Goal: Task Accomplishment & Management: Use online tool/utility

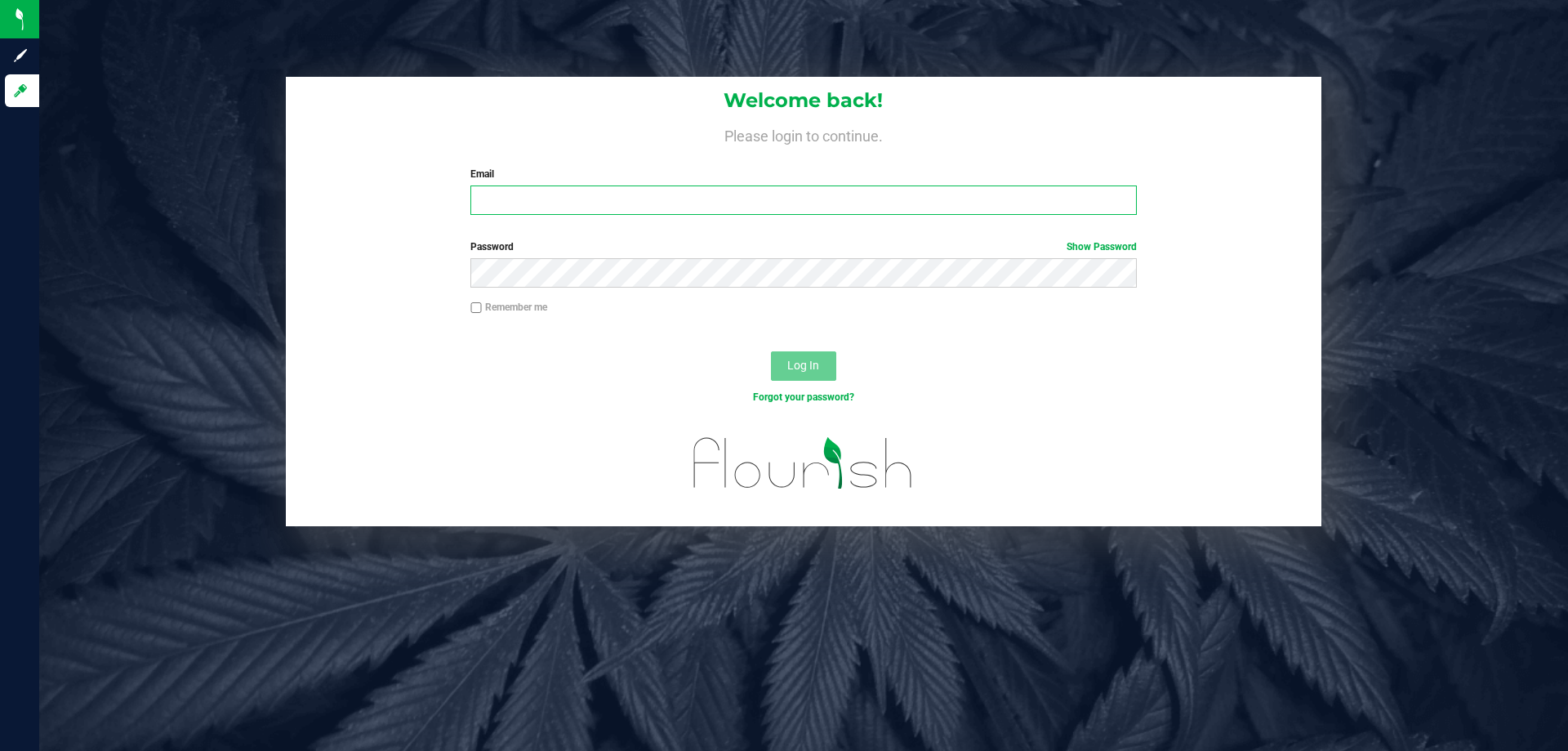
click at [984, 197] on input "Email" at bounding box center [803, 200] width 666 height 30
click at [771, 351] on button "Log In" at bounding box center [803, 366] width 66 height 30
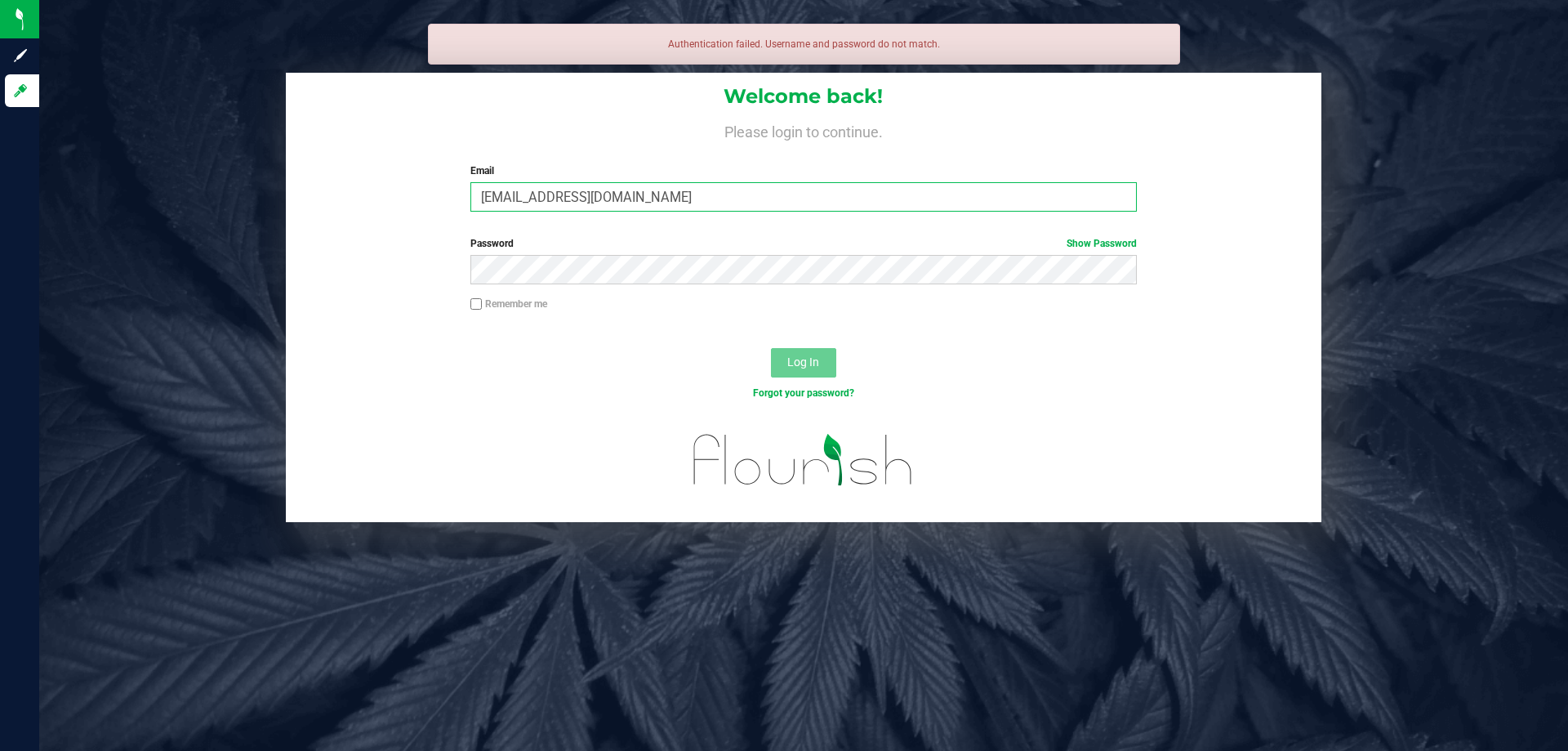
click at [753, 204] on input "[EMAIL_ADDRESS][DOMAIN_NAME]" at bounding box center [803, 197] width 666 height 30
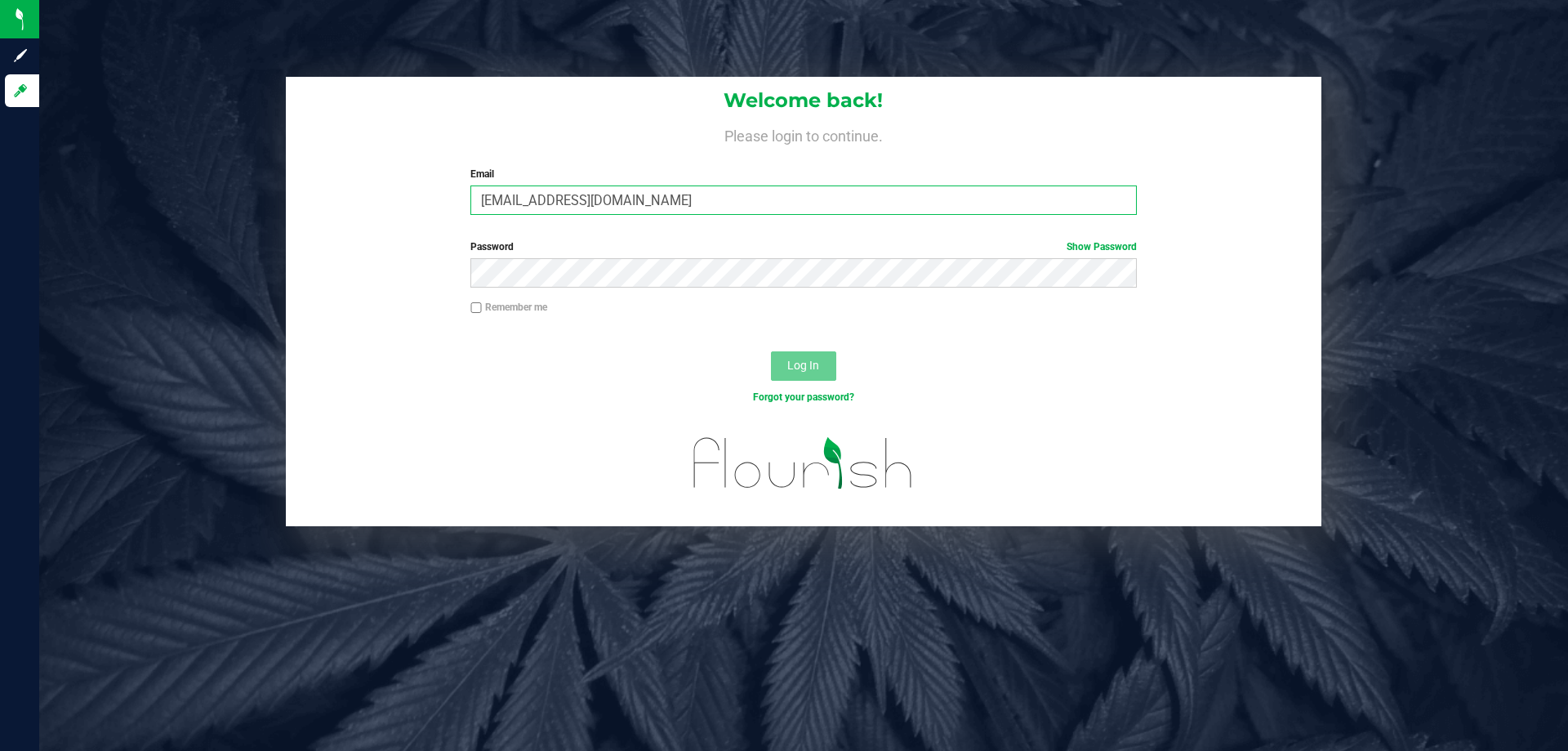
type input "[EMAIL_ADDRESS][DOMAIN_NAME]"
click at [771, 351] on button "Log In" at bounding box center [803, 366] width 66 height 30
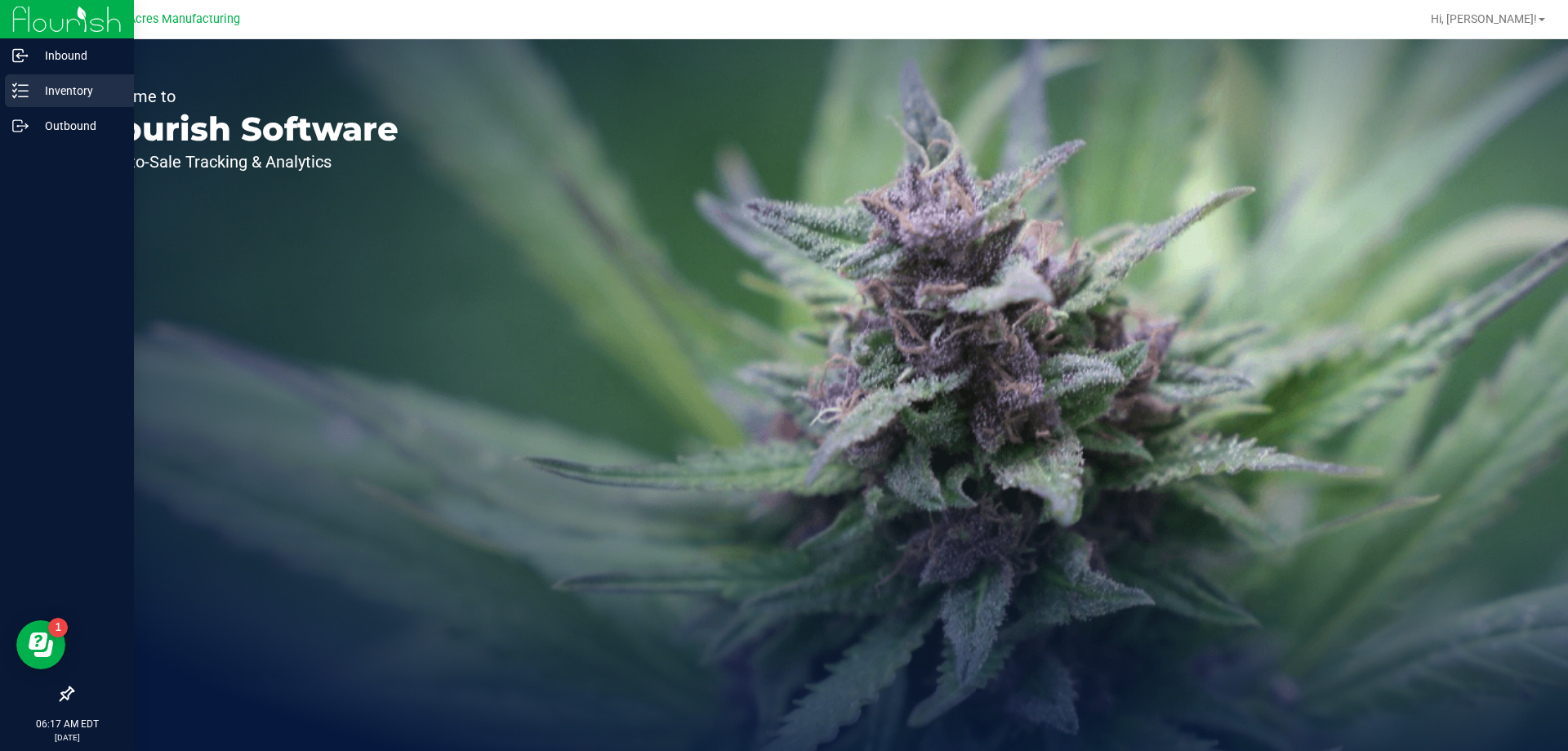
click at [28, 100] on div "Inventory" at bounding box center [68, 90] width 129 height 32
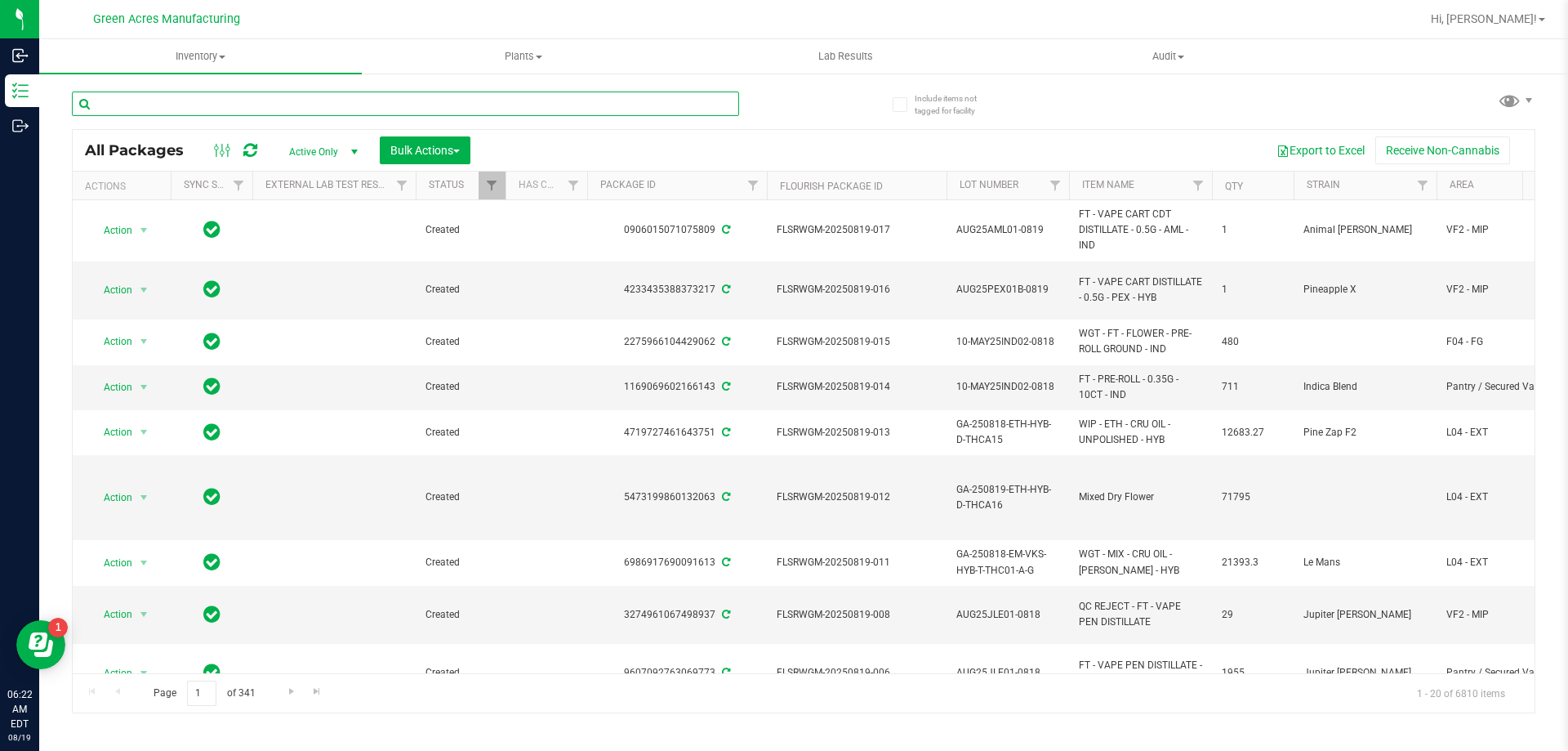
click at [180, 101] on input "text" at bounding box center [405, 104] width 667 height 24
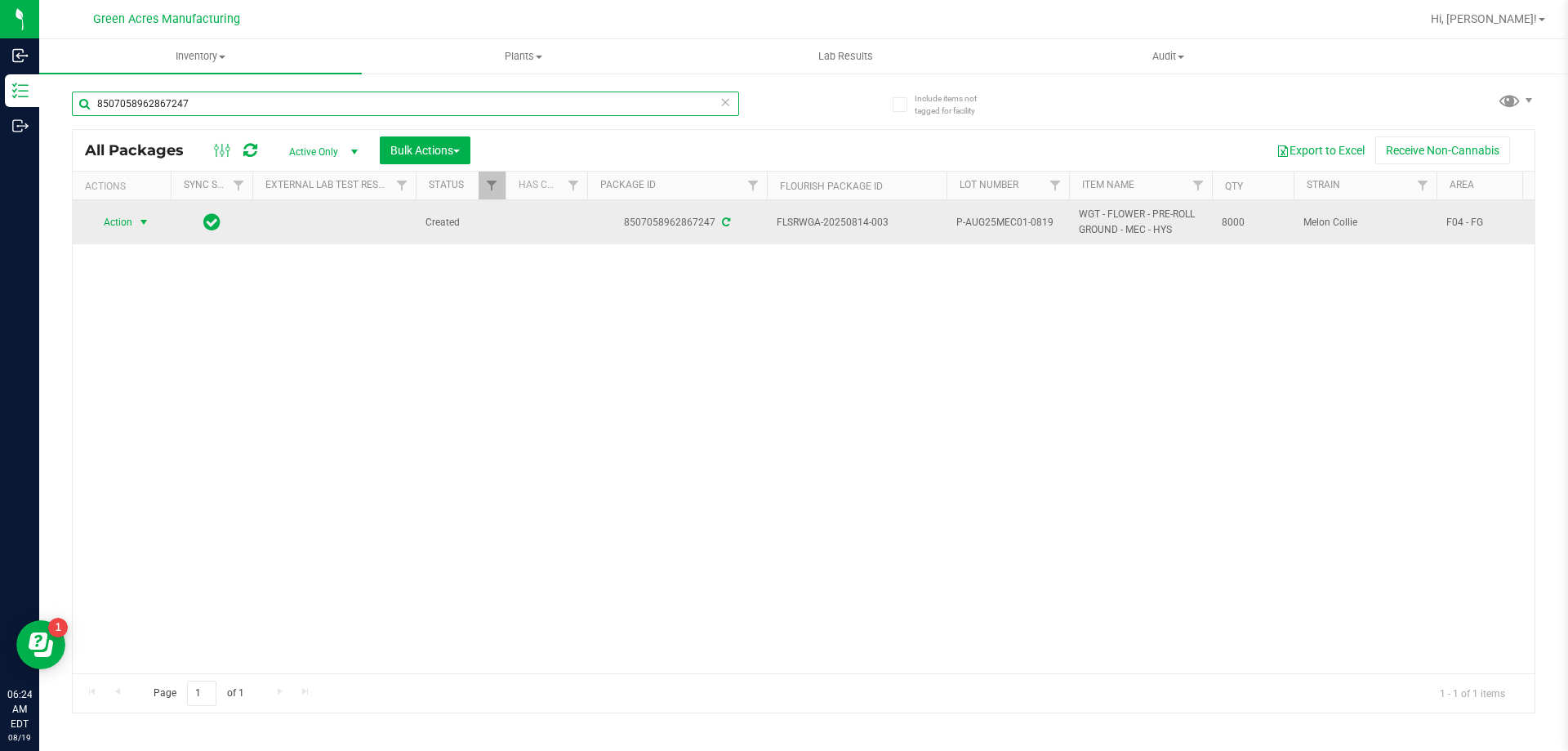
type input "8507058962867247"
click at [146, 227] on span "select" at bounding box center [143, 222] width 13 height 13
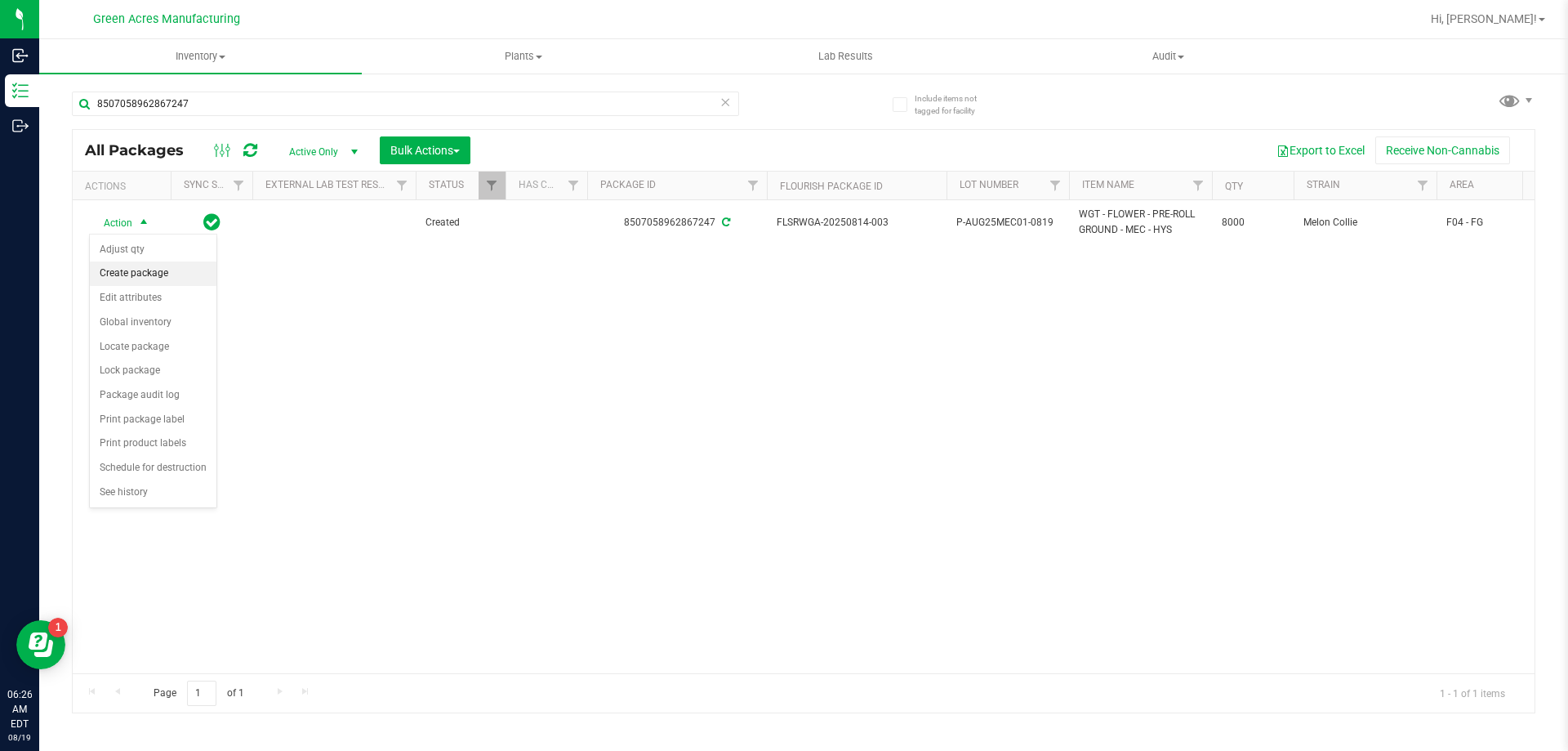
click at [122, 281] on li "Create package" at bounding box center [153, 273] width 127 height 24
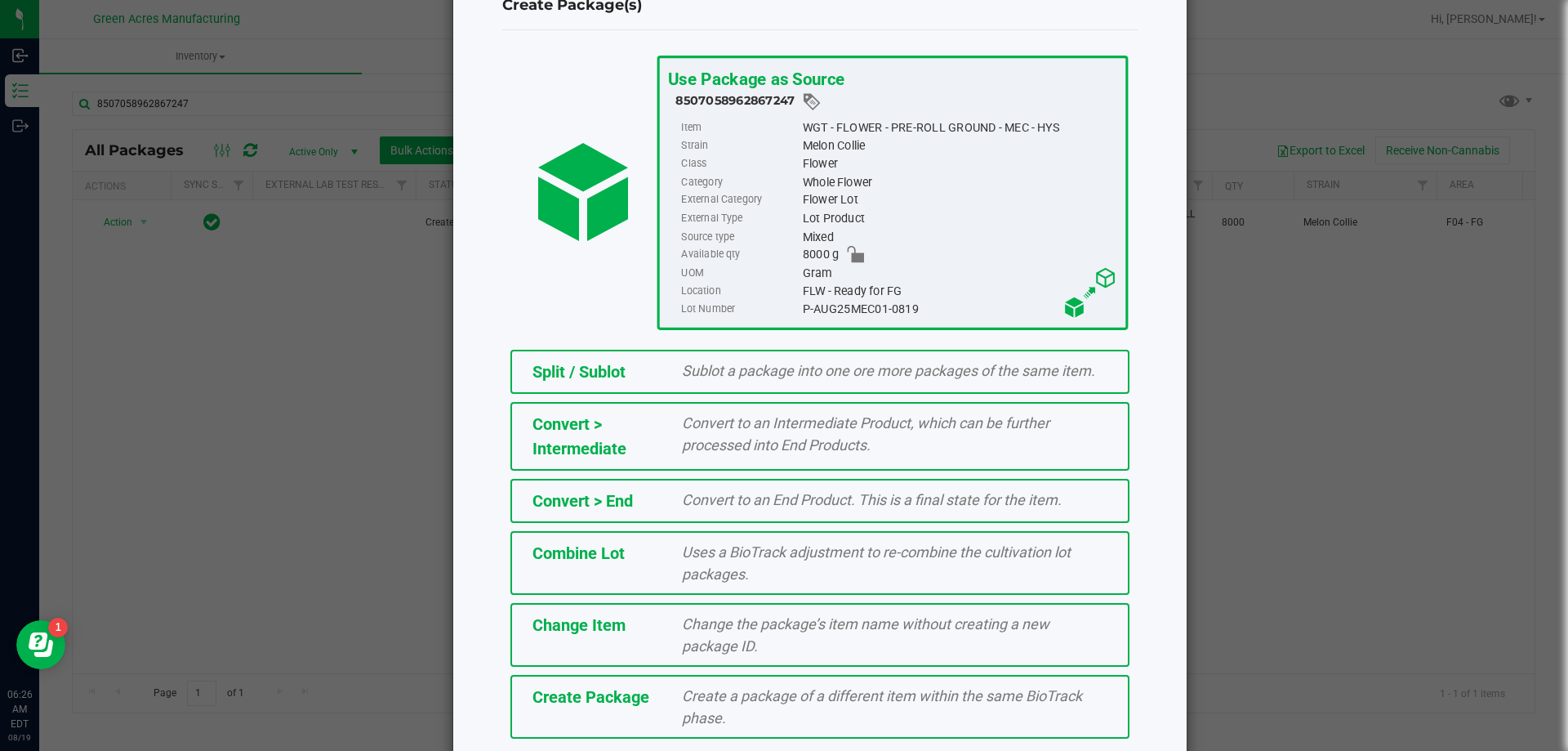
scroll to position [118, 0]
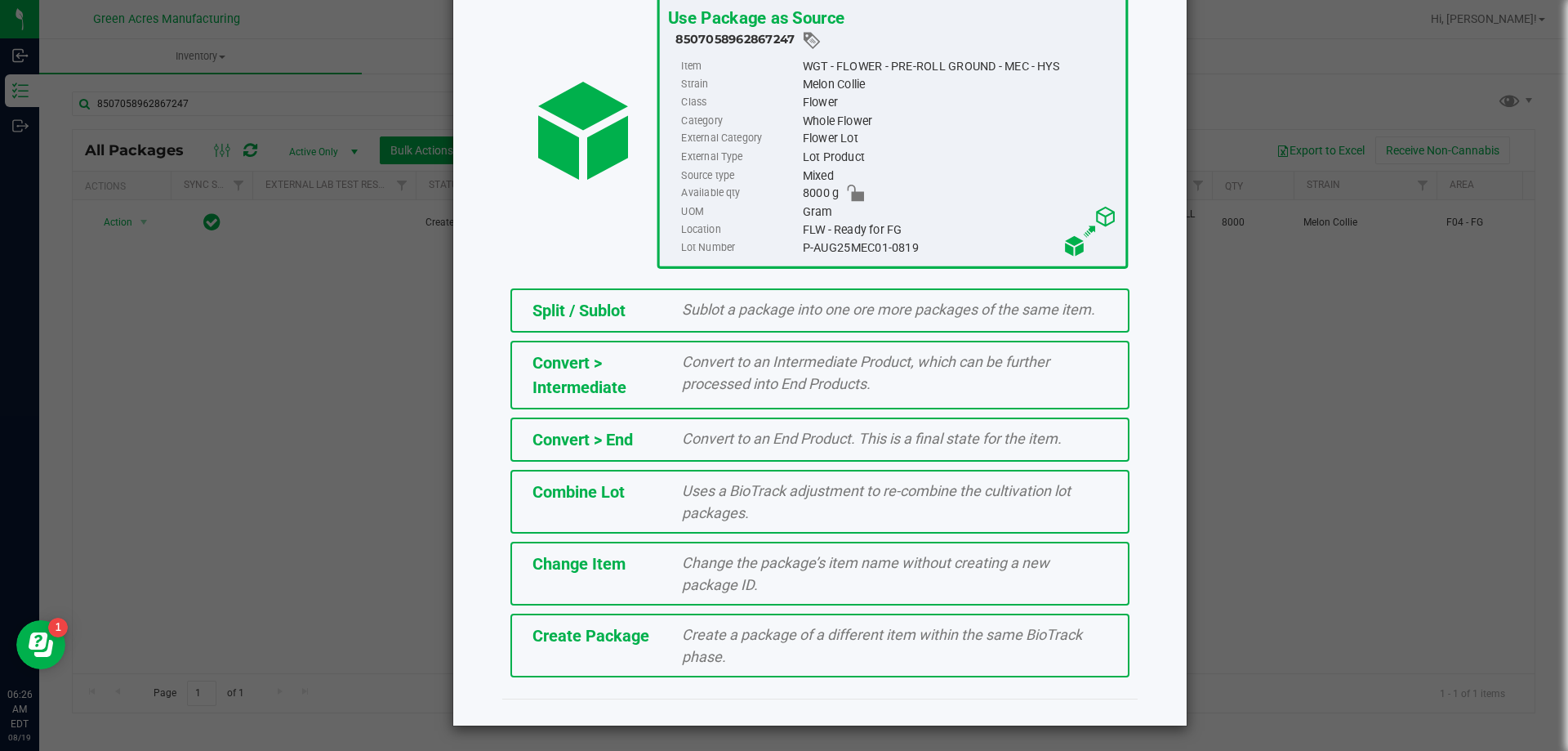
click at [695, 627] on span "Create a package of a different item within the same BioTrack phase." at bounding box center [882, 645] width 400 height 39
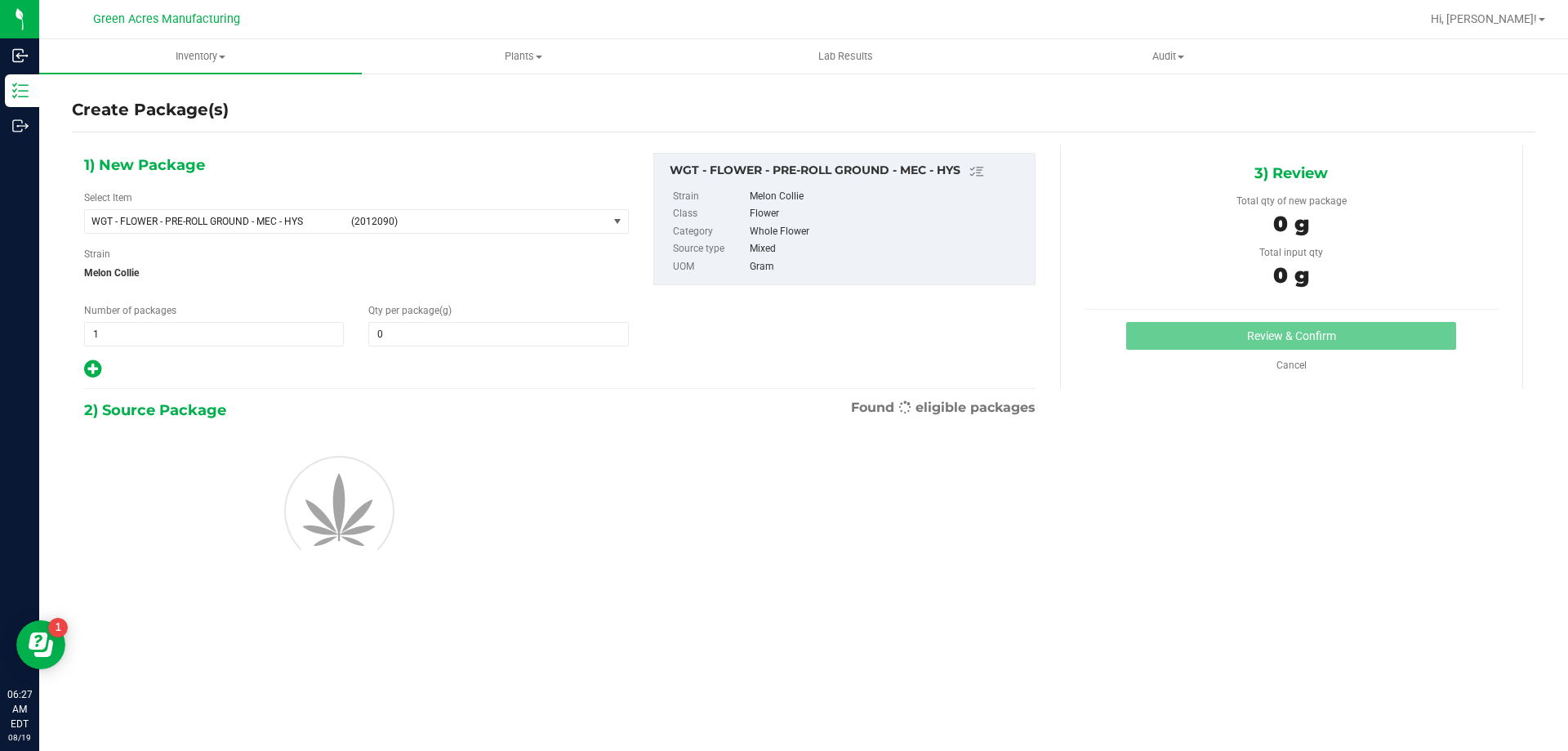
type input "0.0000"
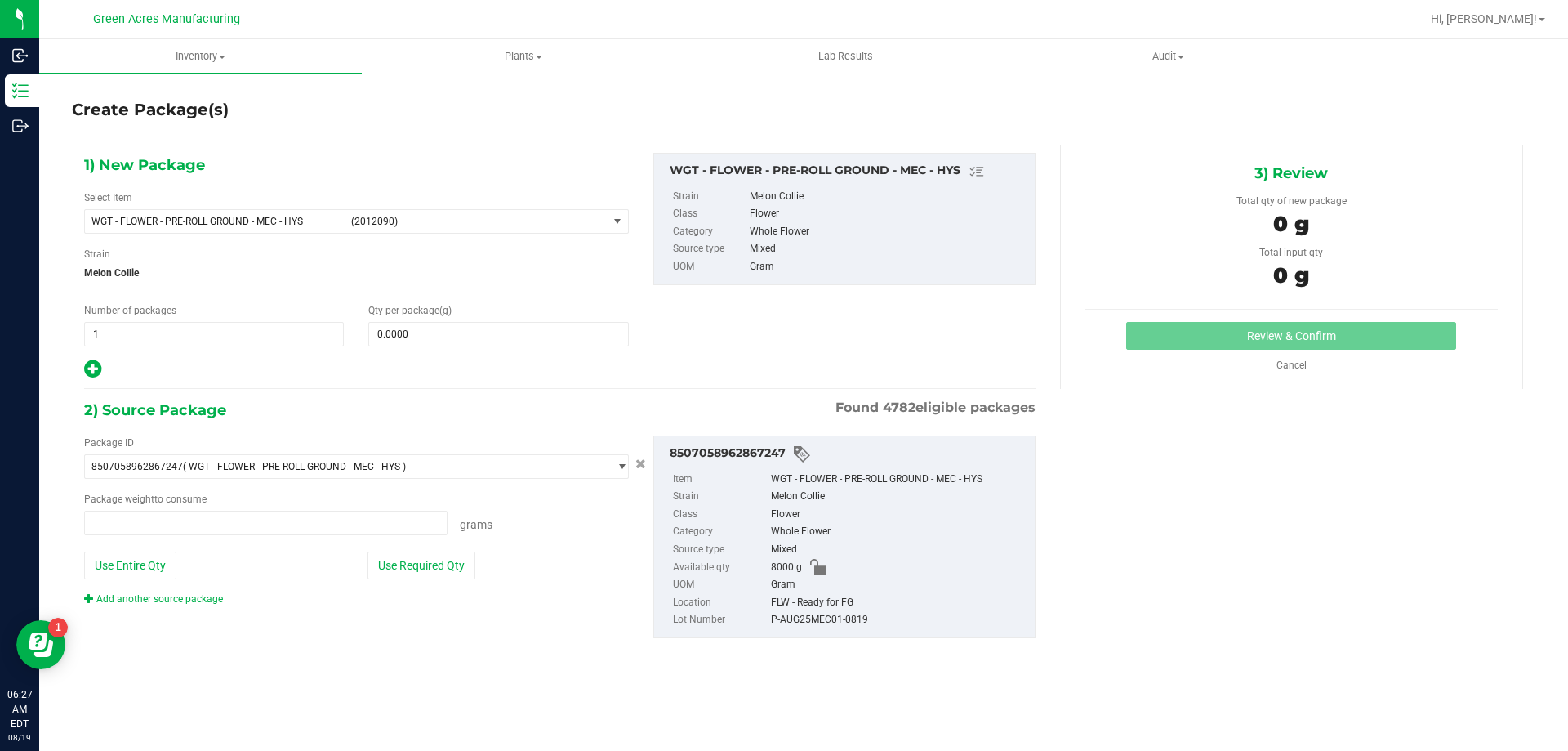
type input "0.0000 g"
click at [505, 325] on span at bounding box center [498, 334] width 260 height 24
click at [545, 324] on input "text" at bounding box center [498, 333] width 258 height 23
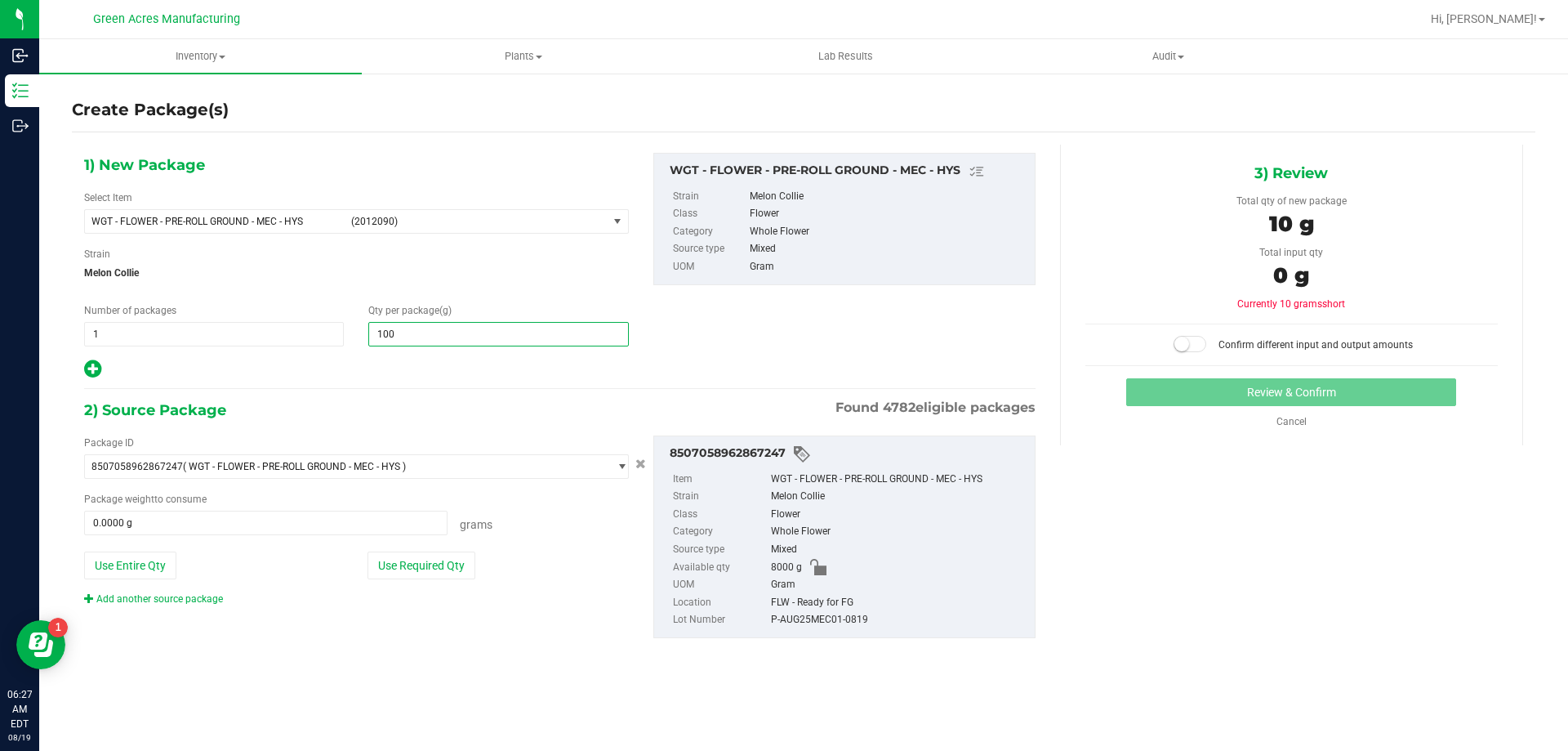
type input "1000"
type input "1,000.0000"
click at [433, 571] on button "Use Required Qty" at bounding box center [421, 565] width 107 height 28
type input "1000.0000 g"
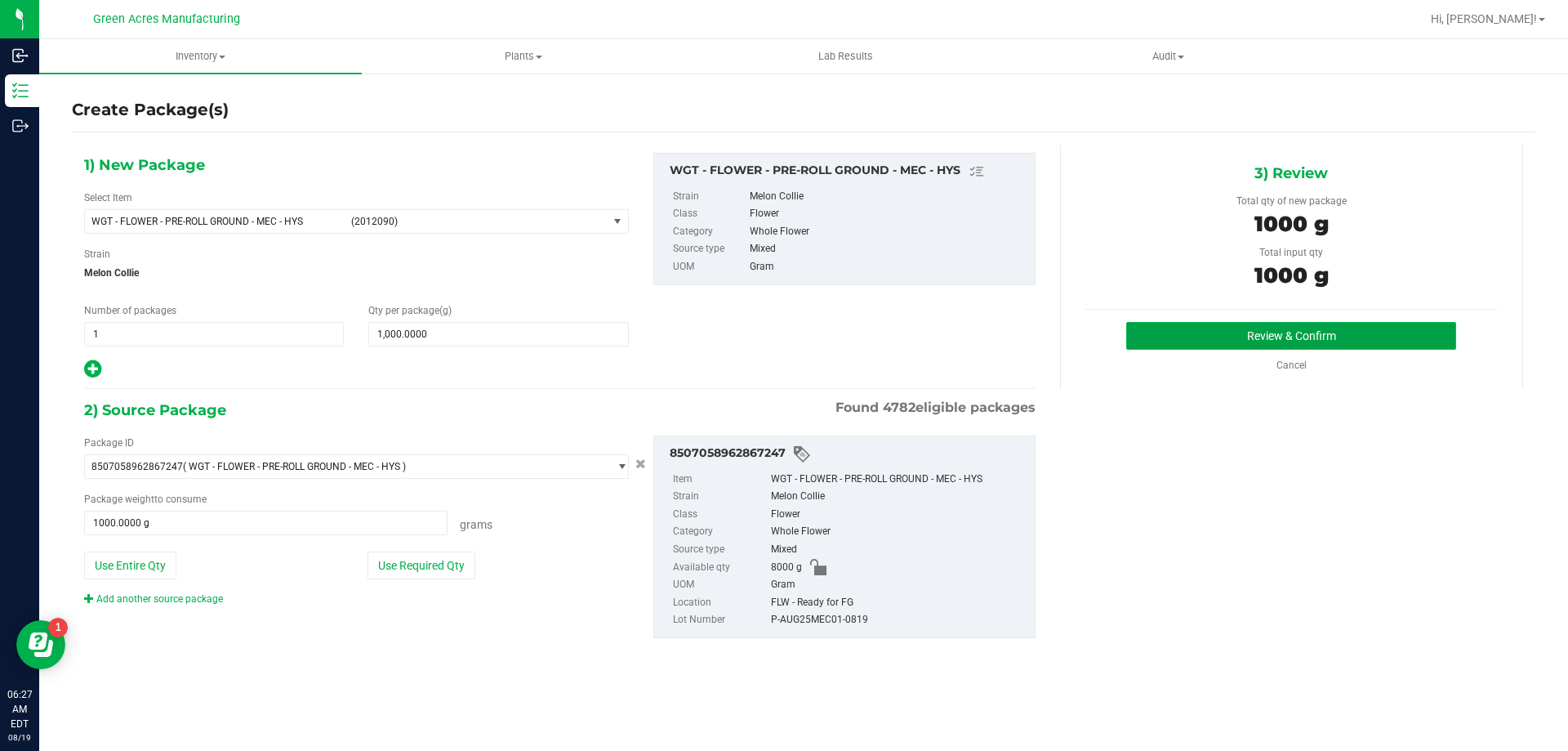
click at [1219, 330] on button "Review & Confirm" at bounding box center [1290, 336] width 330 height 28
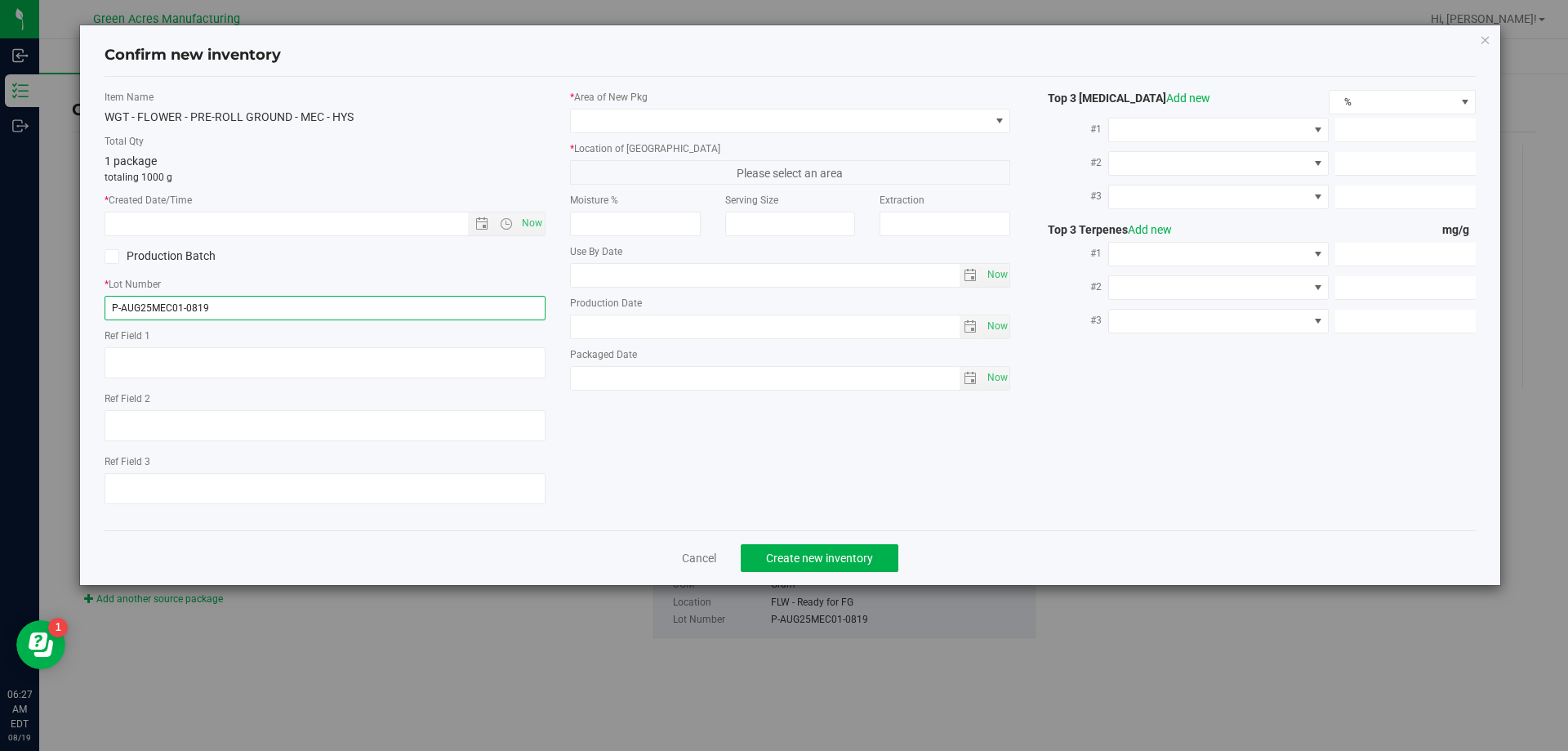
click at [116, 307] on input "P-AUG25MEC01-0819" at bounding box center [325, 307] width 441 height 24
type input "-AUG25MEC01-0819"
click at [1485, 44] on icon "button" at bounding box center [1485, 39] width 11 height 19
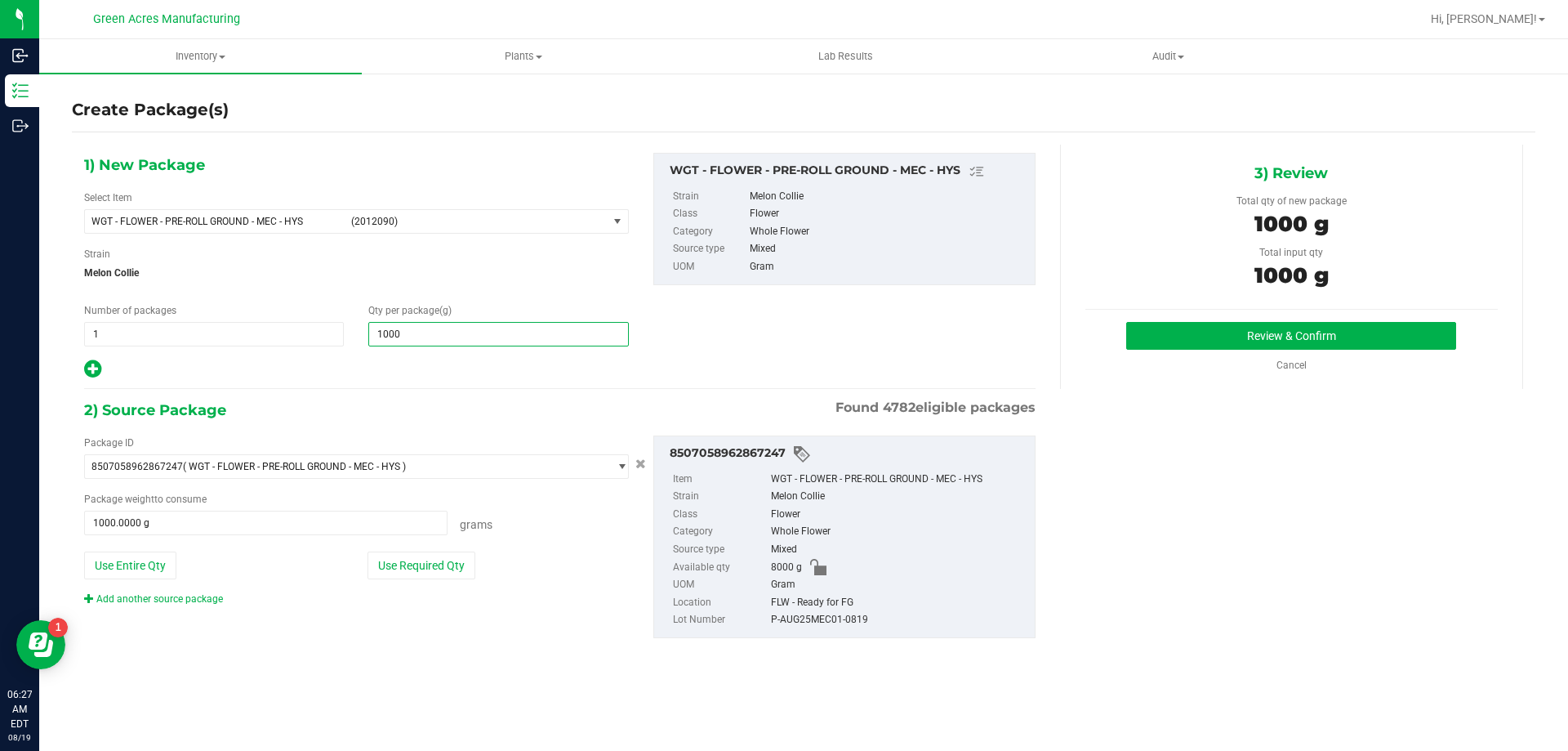
click at [492, 334] on span "1,000.0000 1000" at bounding box center [498, 334] width 260 height 24
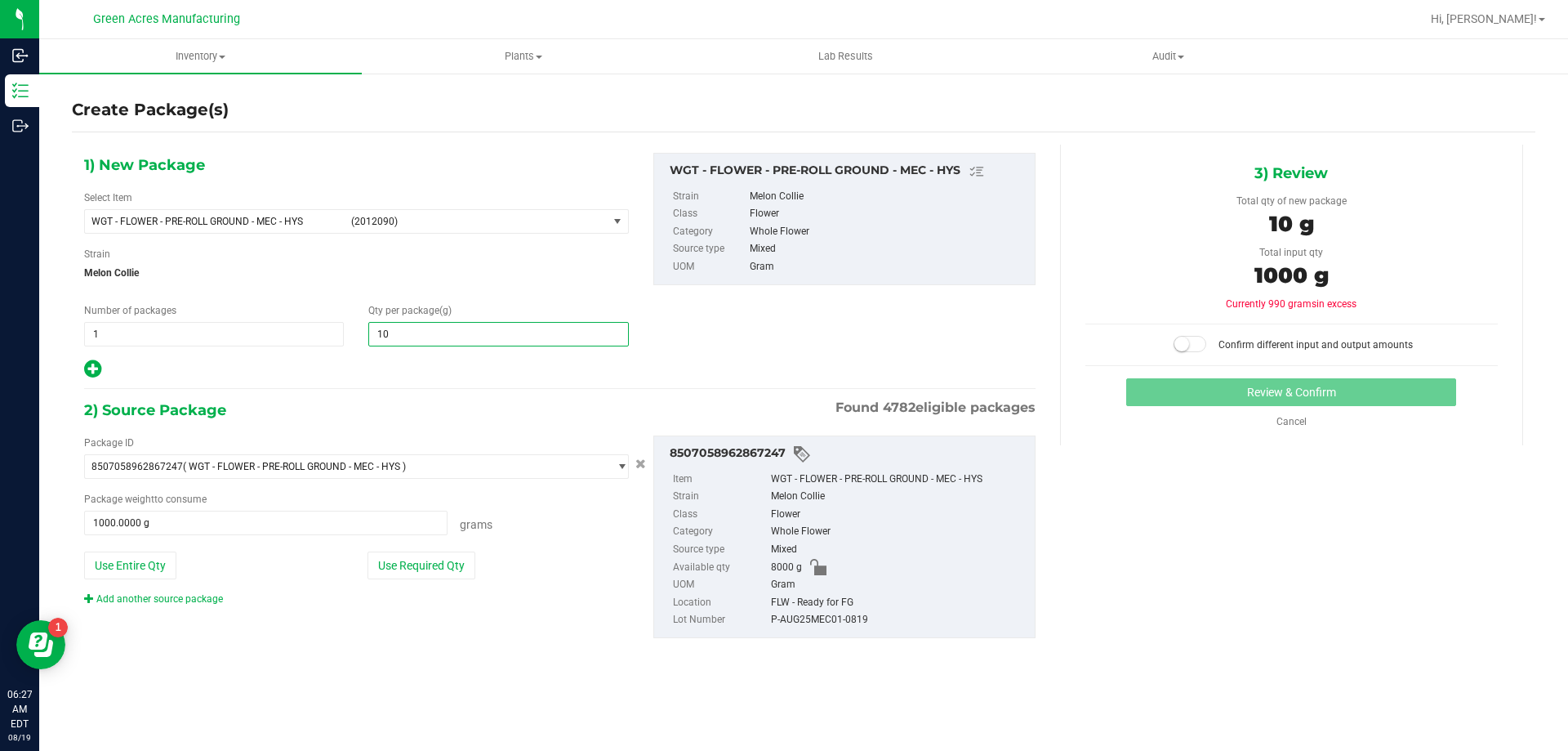
type input "1"
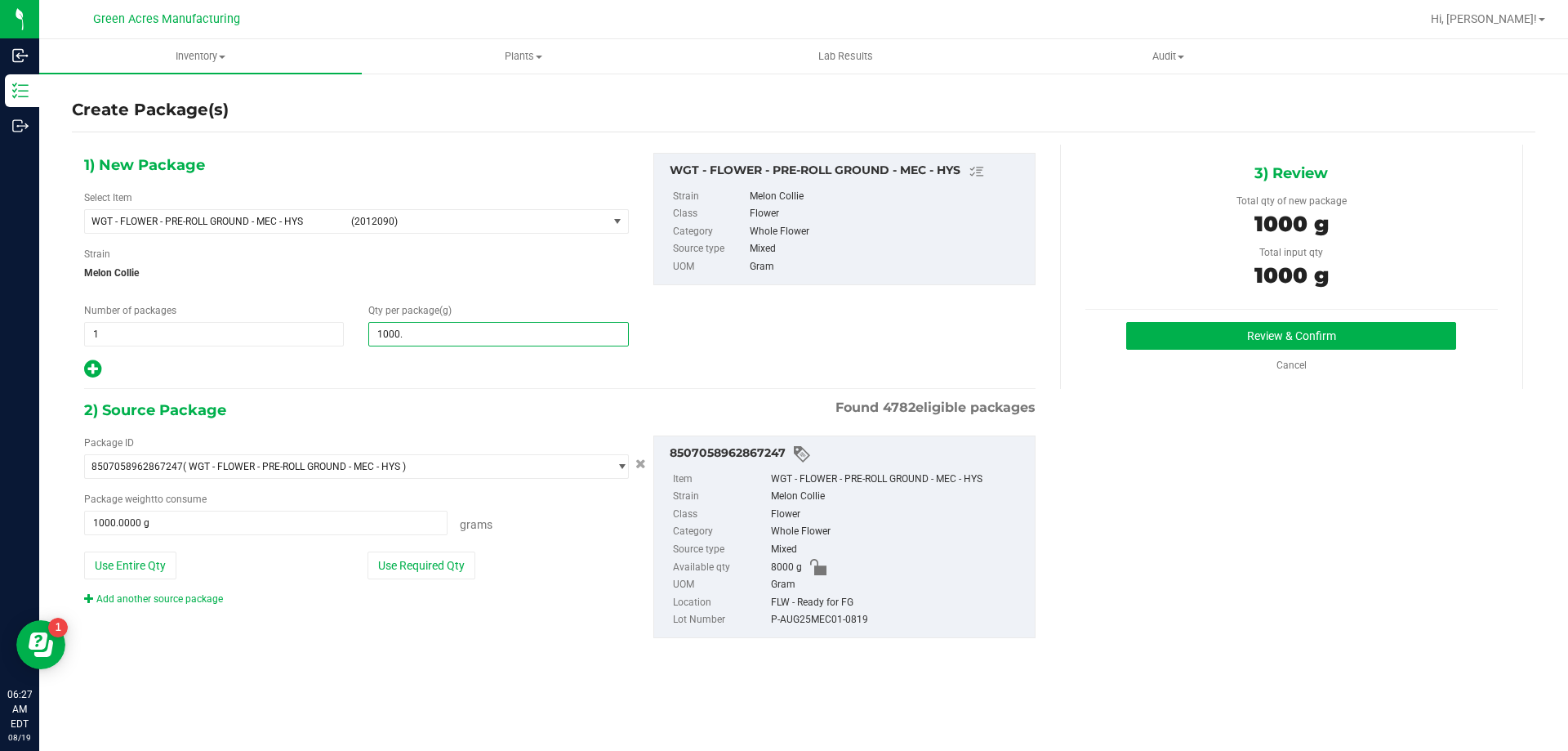
type input "1000.5"
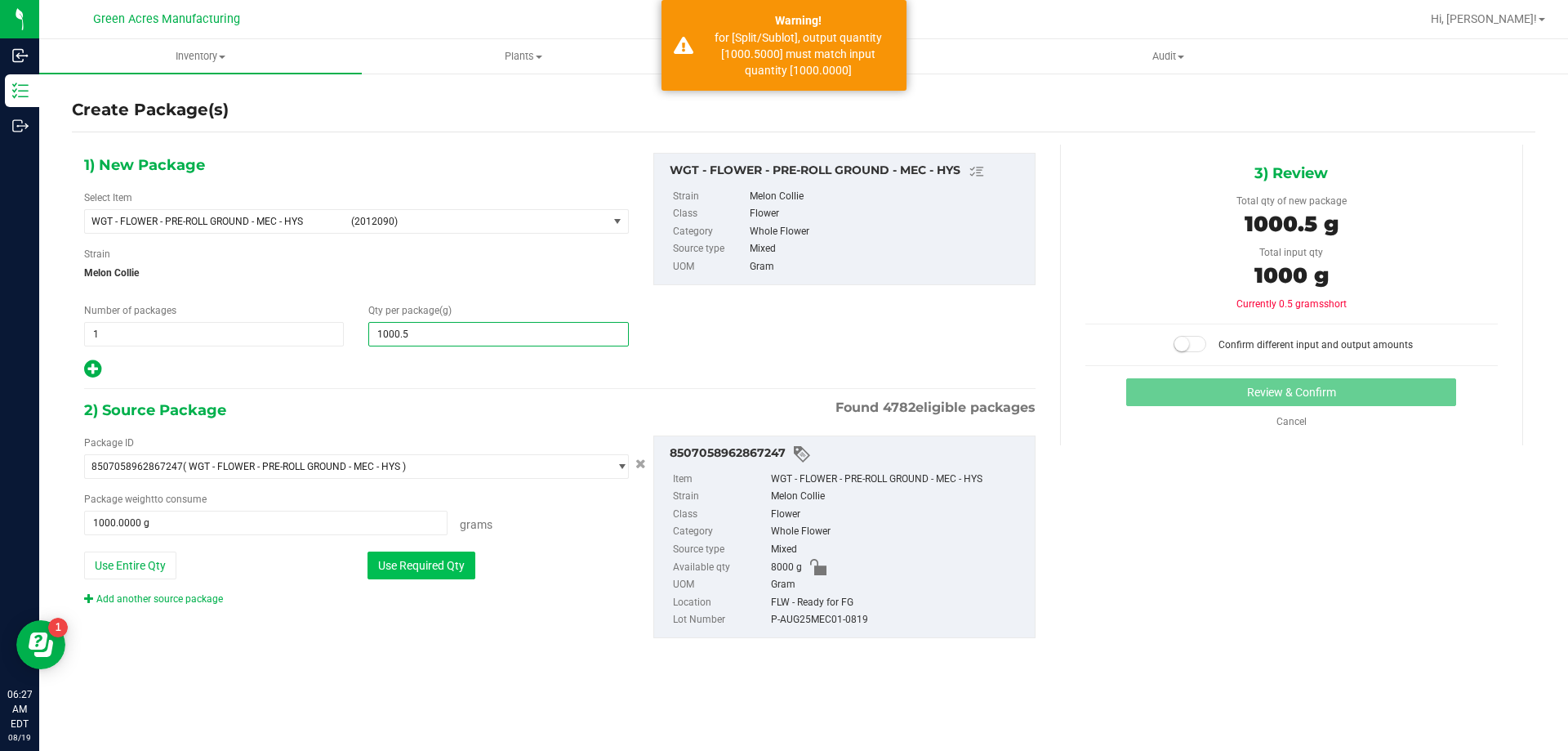
type input "1,000.5000"
click at [433, 569] on button "Use Required Qty" at bounding box center [421, 565] width 107 height 28
type input "1000.5000 g"
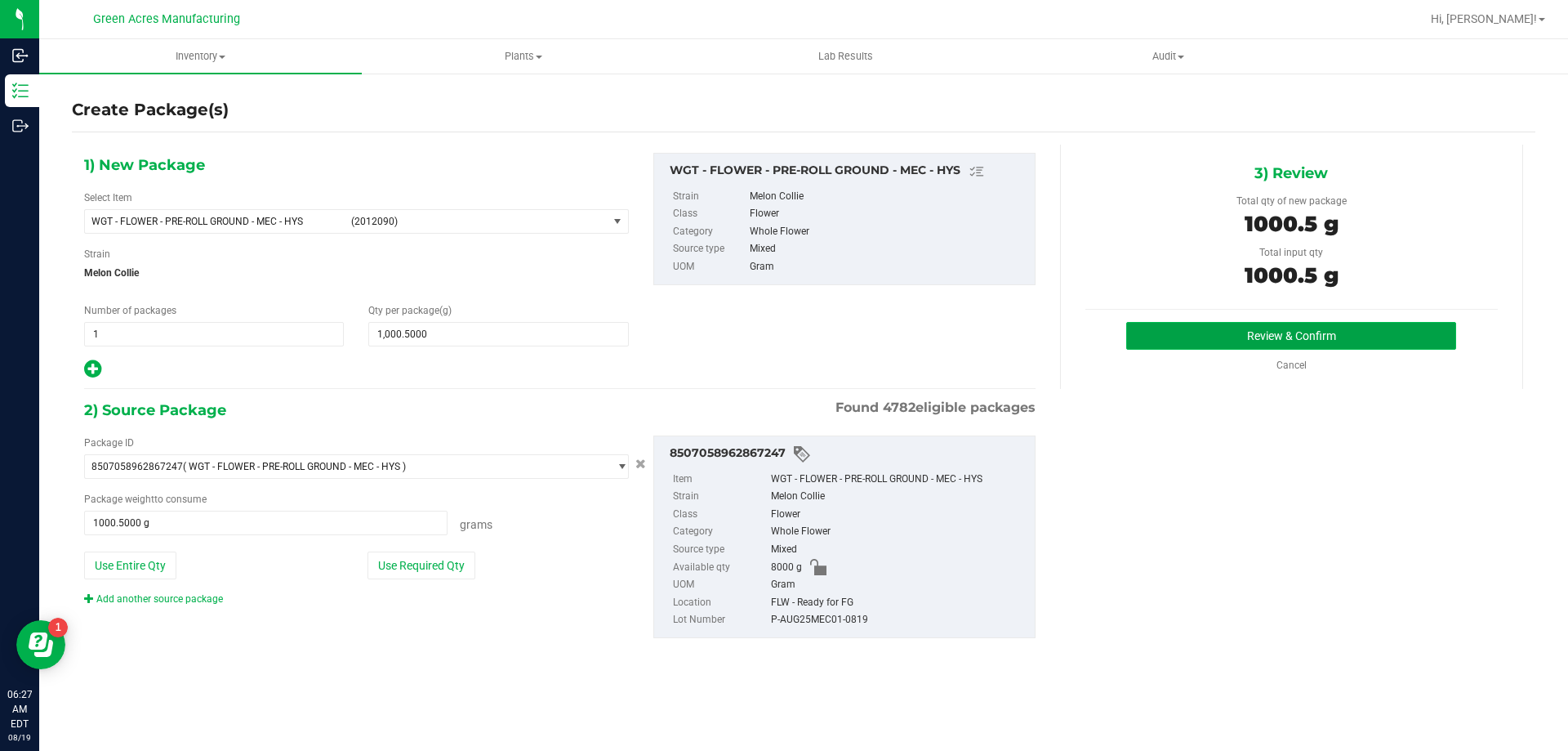
click at [1293, 338] on button "Review & Confirm" at bounding box center [1290, 336] width 330 height 28
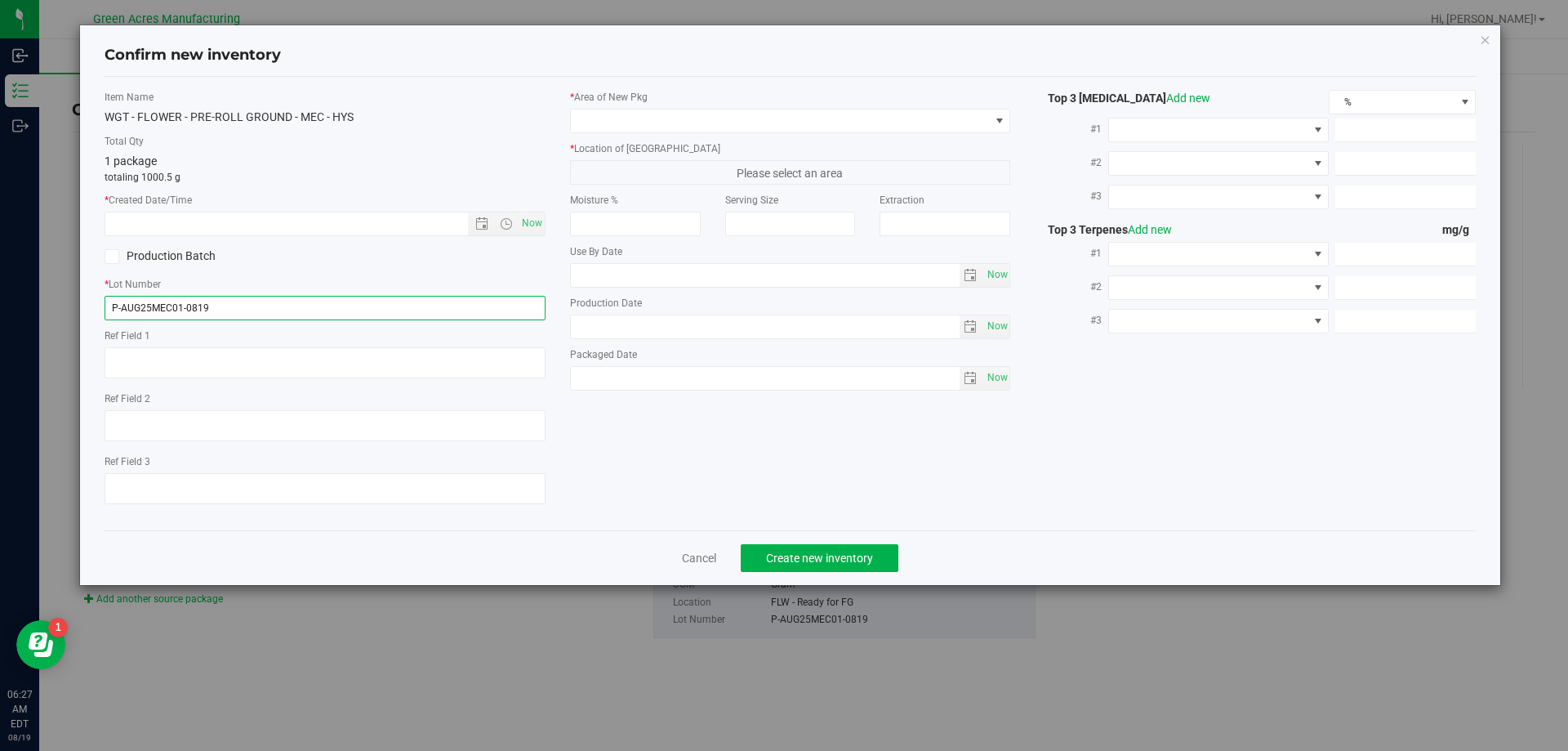
click at [119, 305] on input "P-AUG25MEC01-0819" at bounding box center [325, 307] width 441 height 24
type input "1-AUG25MEC01-0819"
click at [526, 225] on span "Now" at bounding box center [531, 223] width 28 height 24
type input "[DATE] 6:27 AM"
click at [628, 107] on div "* Area of [GEOGRAPHIC_DATA]" at bounding box center [790, 111] width 441 height 44
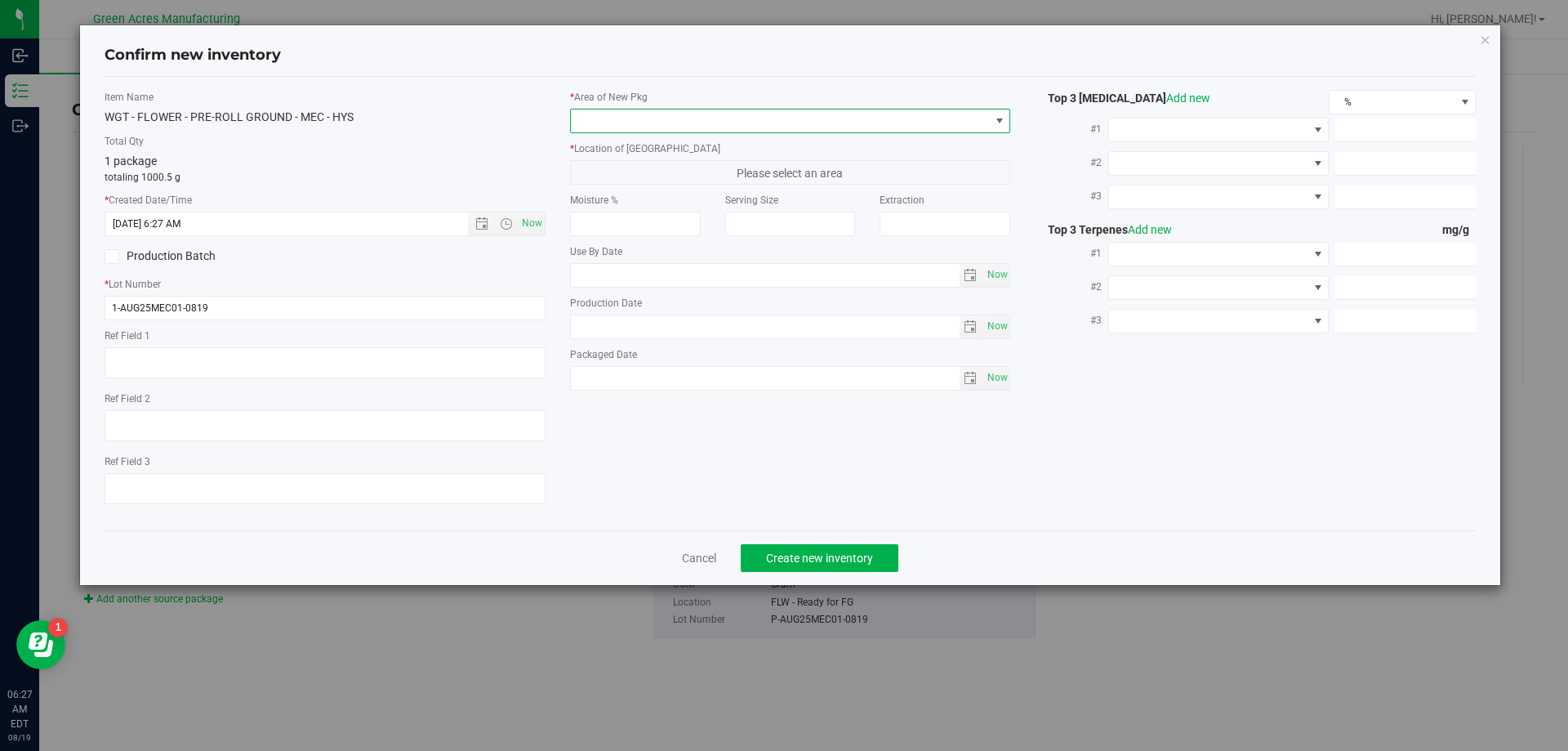
click at [628, 119] on span at bounding box center [780, 120] width 419 height 23
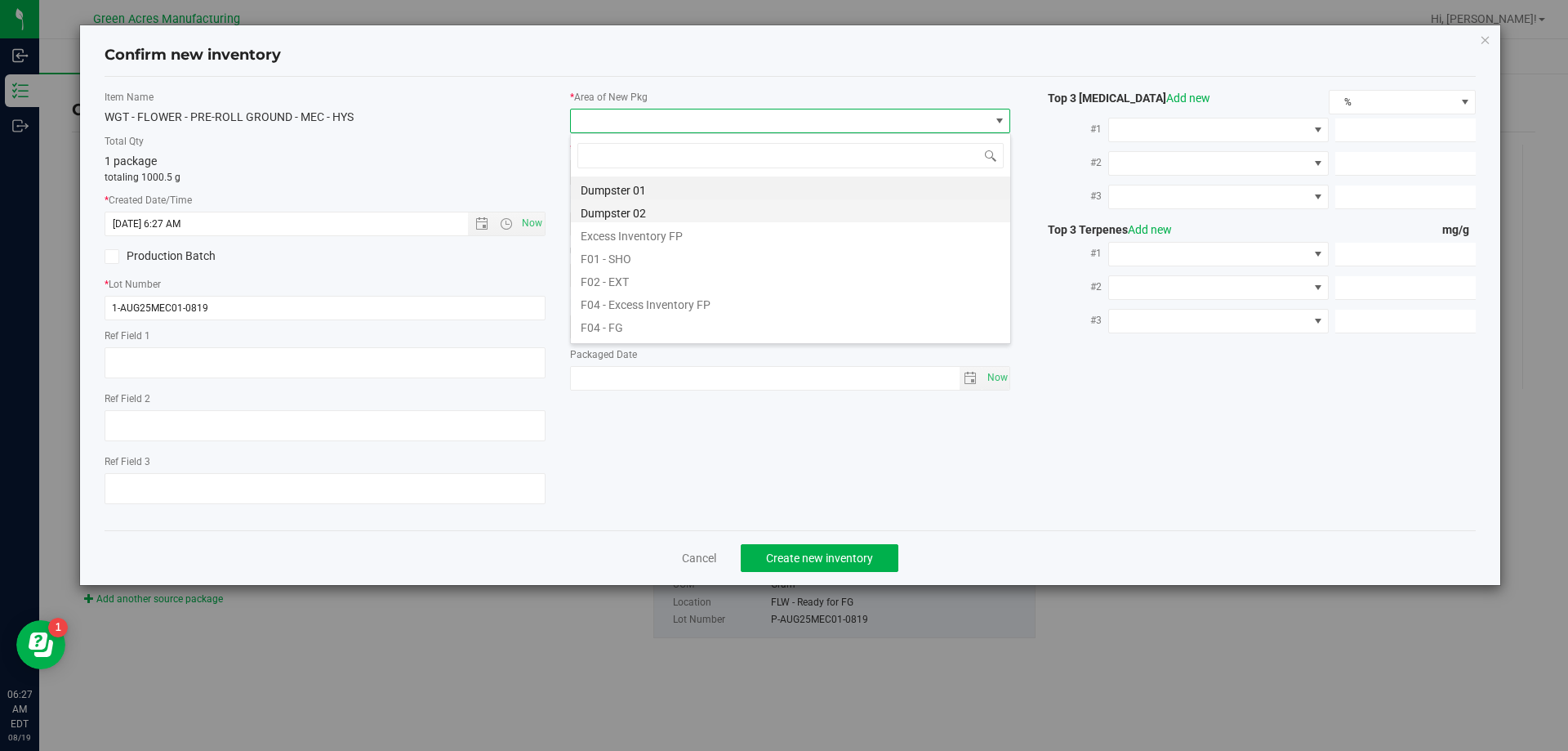
scroll to position [24, 441]
click at [626, 322] on li "F04 - FG" at bounding box center [790, 325] width 440 height 23
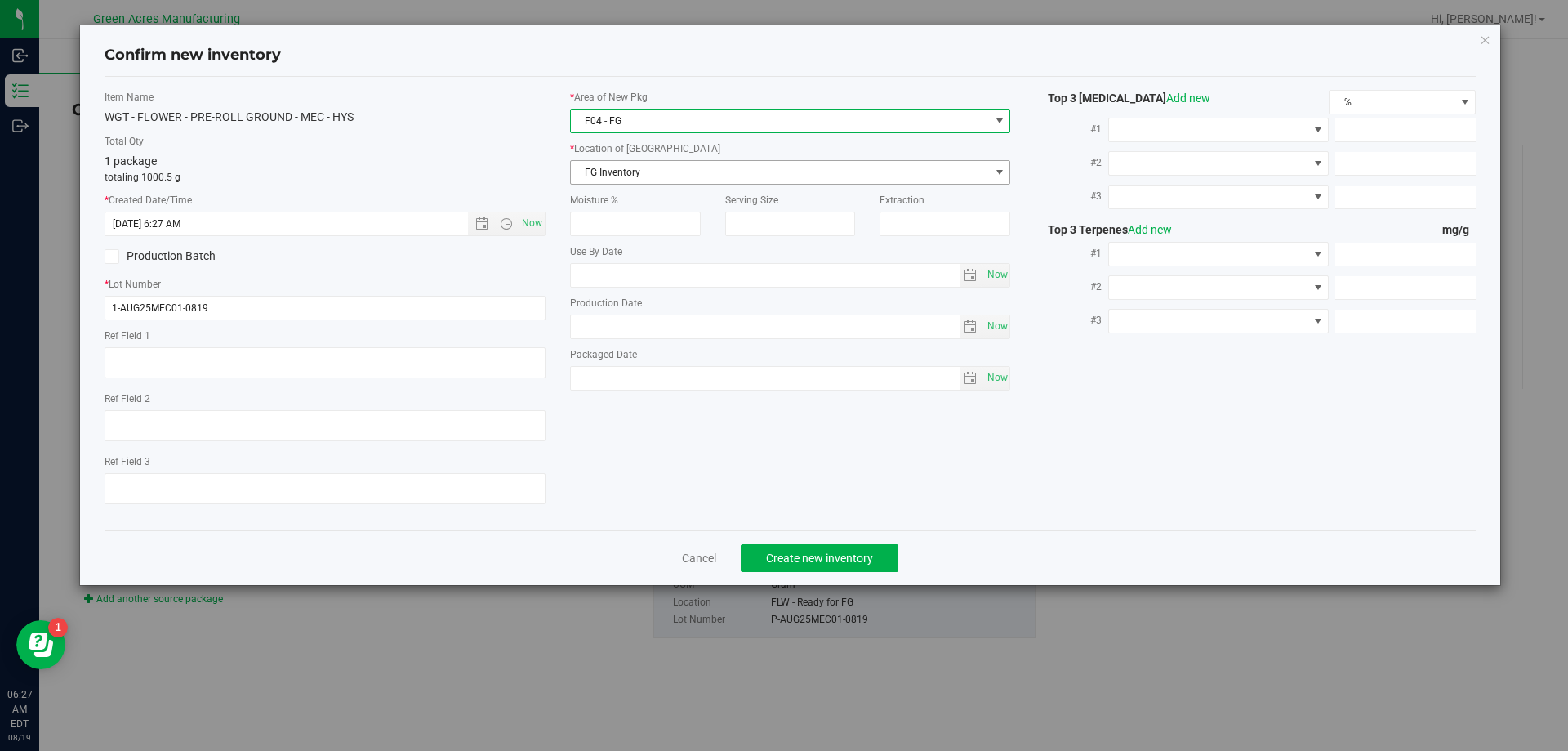
click at [632, 172] on span "FG Inventory" at bounding box center [780, 172] width 419 height 23
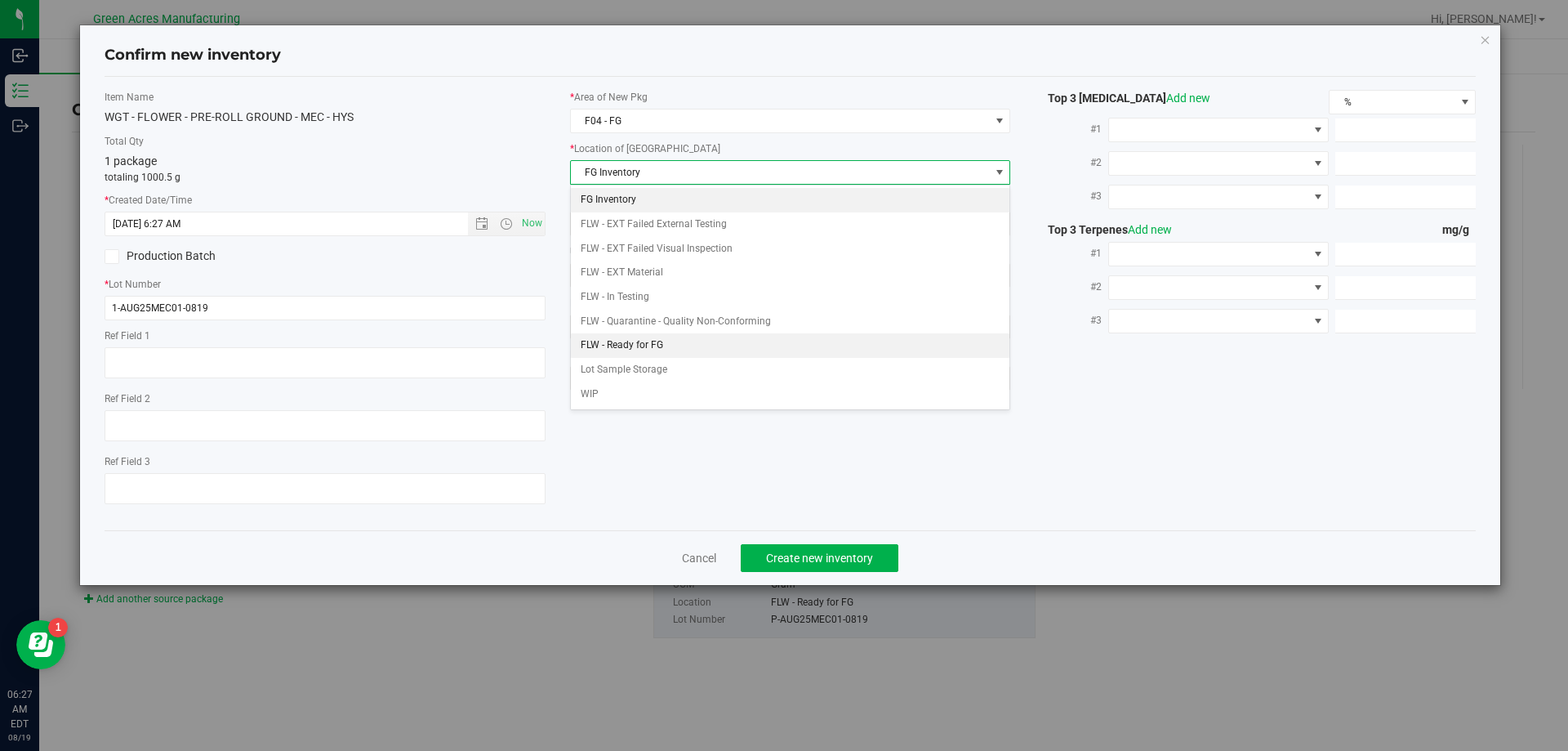
click at [646, 340] on li "FLW - Ready for FG" at bounding box center [790, 345] width 440 height 24
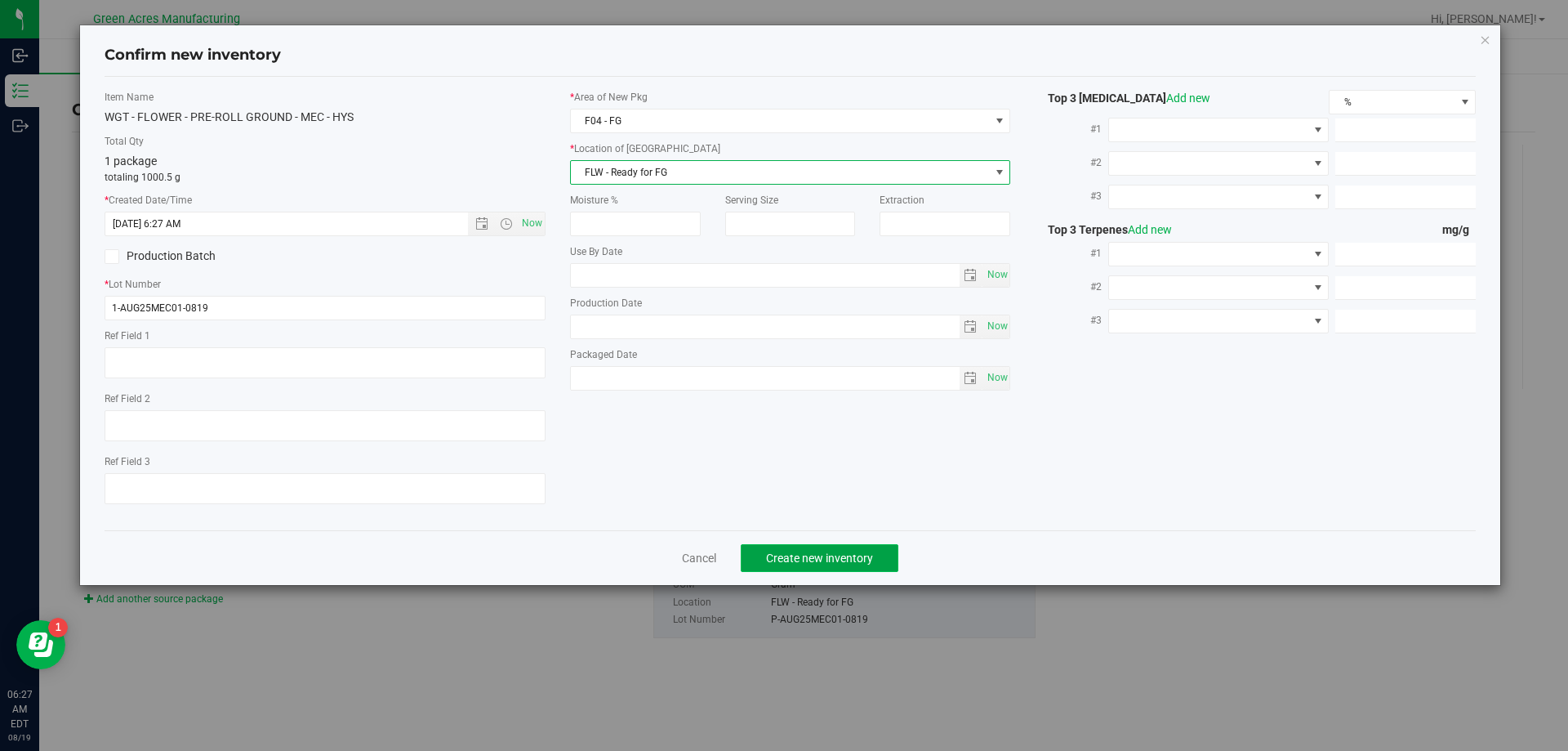
click at [870, 559] on span "Create new inventory" at bounding box center [819, 557] width 107 height 13
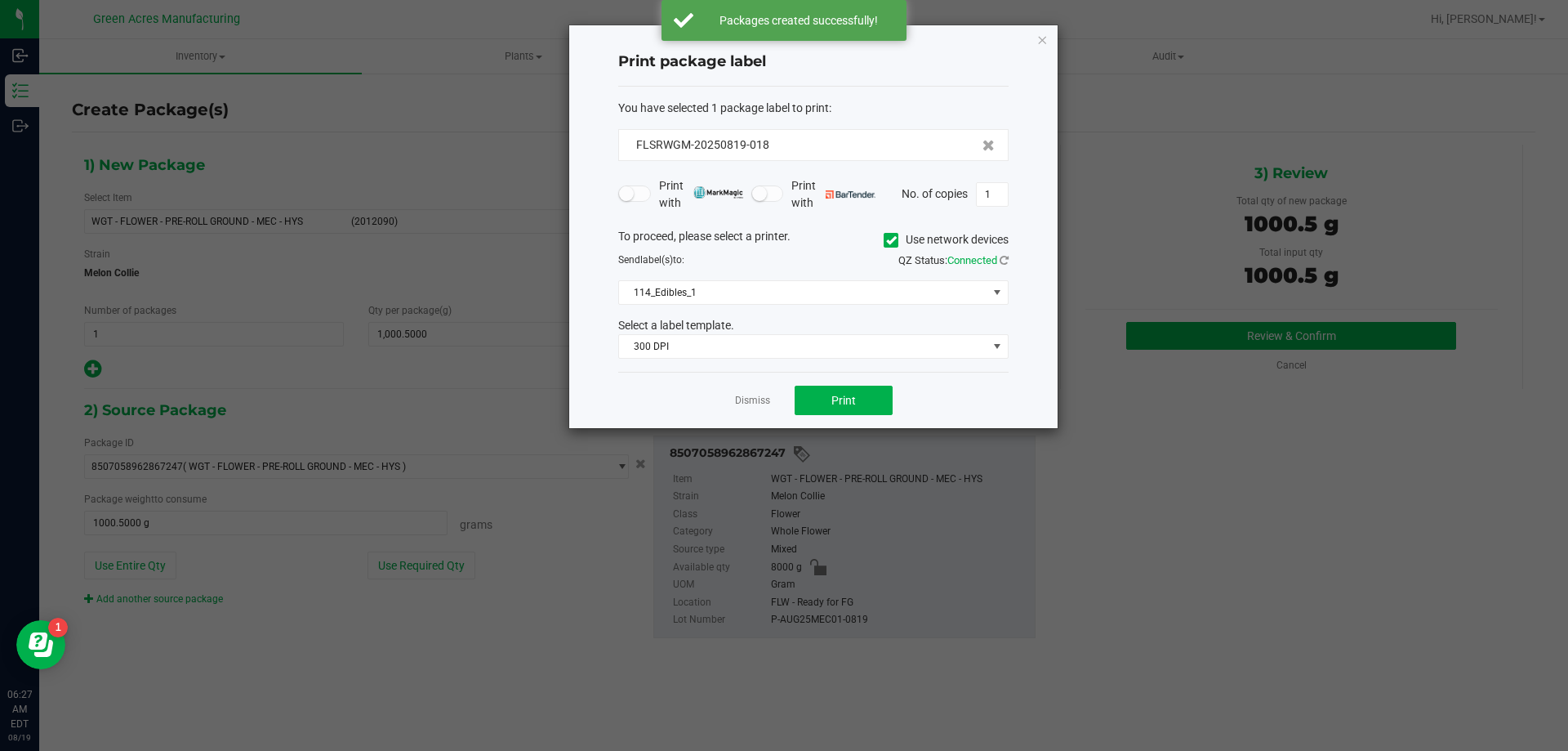
click at [890, 240] on icon at bounding box center [890, 240] width 10 height 0
click at [0, 0] on input "Use network devices" at bounding box center [0, 0] width 0 height 0
click at [832, 293] on span at bounding box center [803, 292] width 368 height 23
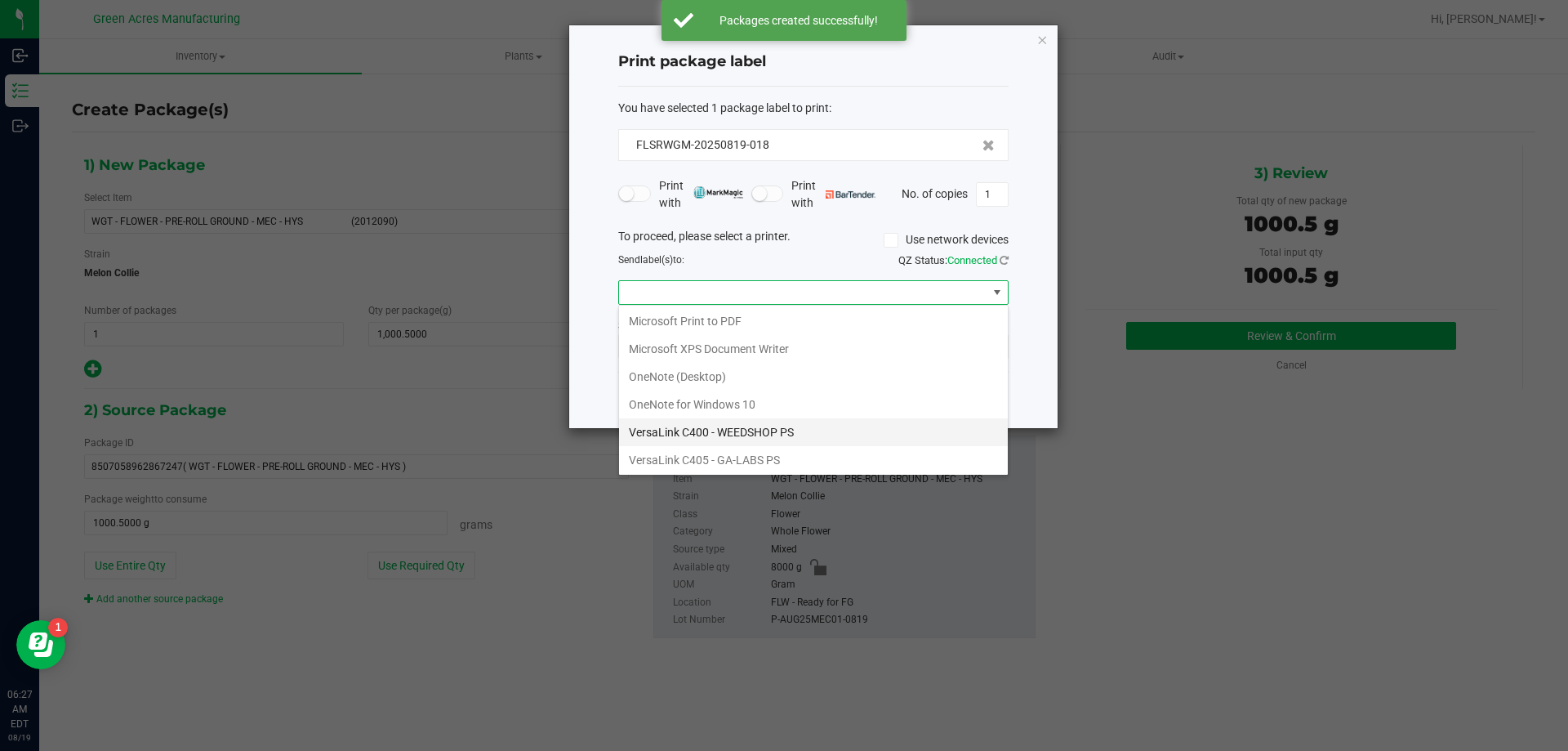
scroll to position [59, 0]
click at [770, 454] on ZPL "ZDesigner ZD410-300dpi ZPL" at bounding box center [814, 458] width 389 height 28
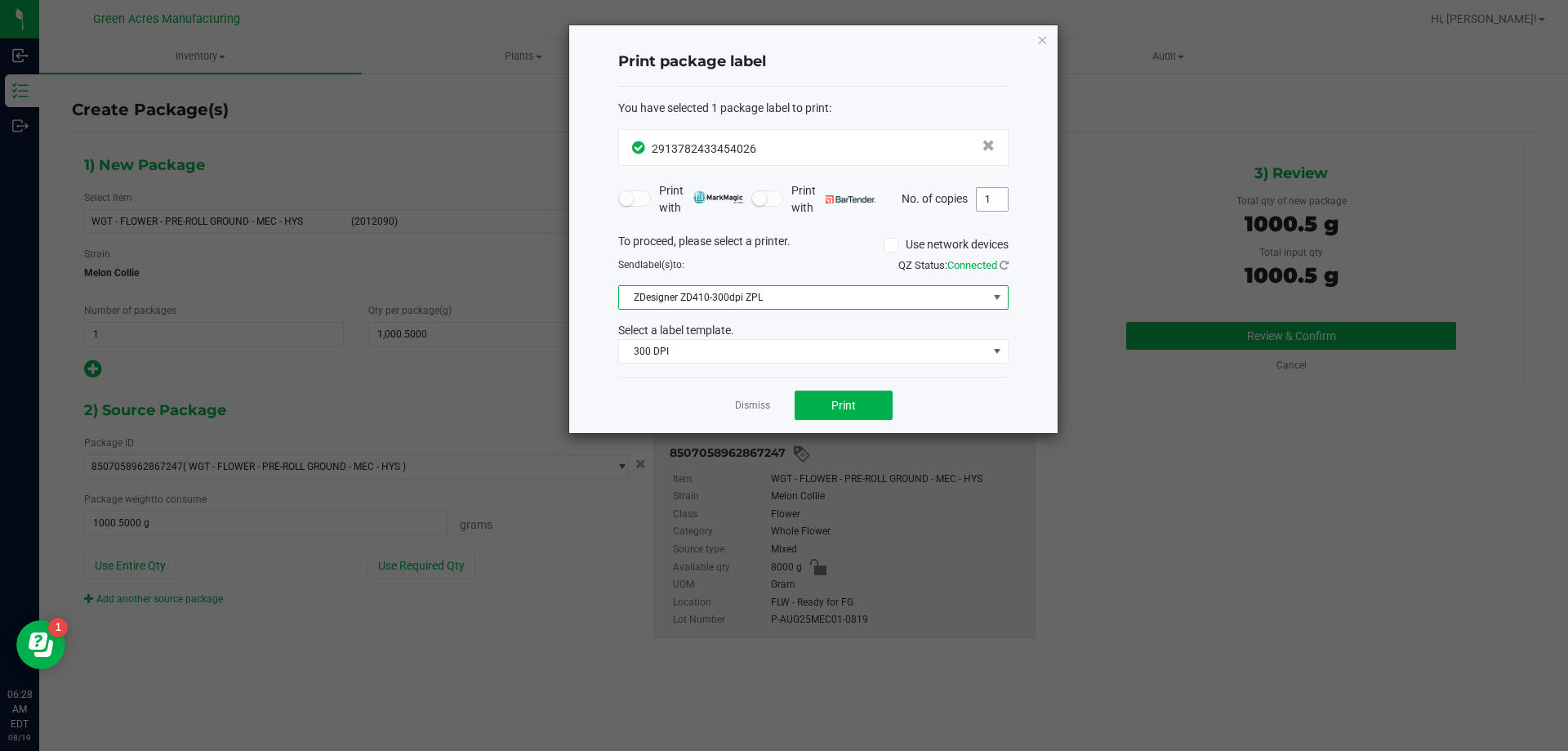
click at [990, 192] on input "1" at bounding box center [992, 199] width 31 height 23
type input "3"
click at [869, 396] on button "Print" at bounding box center [843, 406] width 98 height 30
click at [1039, 40] on icon "button" at bounding box center [1041, 39] width 11 height 19
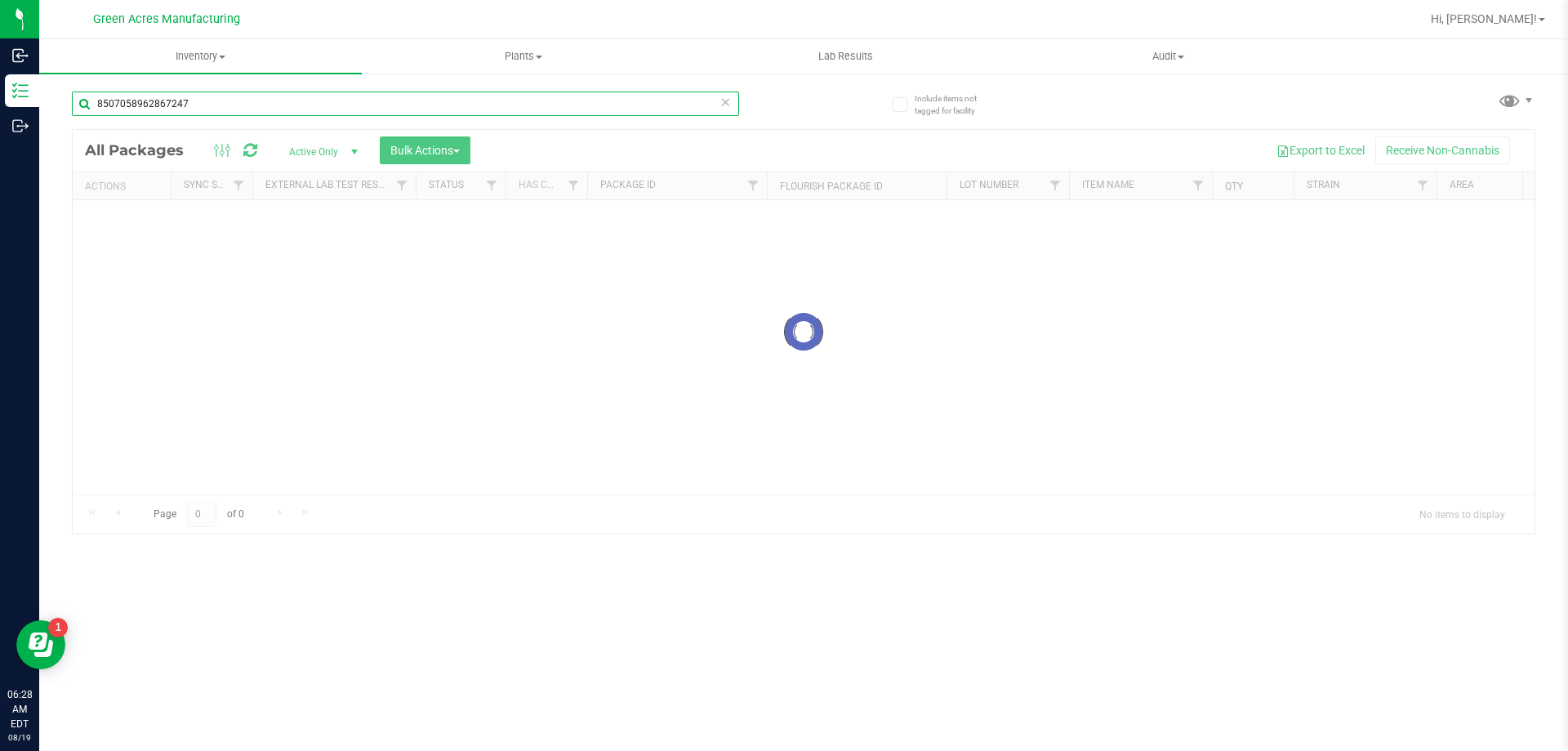
click at [177, 107] on input "8507058962867247" at bounding box center [405, 104] width 667 height 24
click at [191, 46] on uib-tab-heading "Inventory All packages All inventory Waste log Create inventory" at bounding box center [200, 56] width 322 height 34
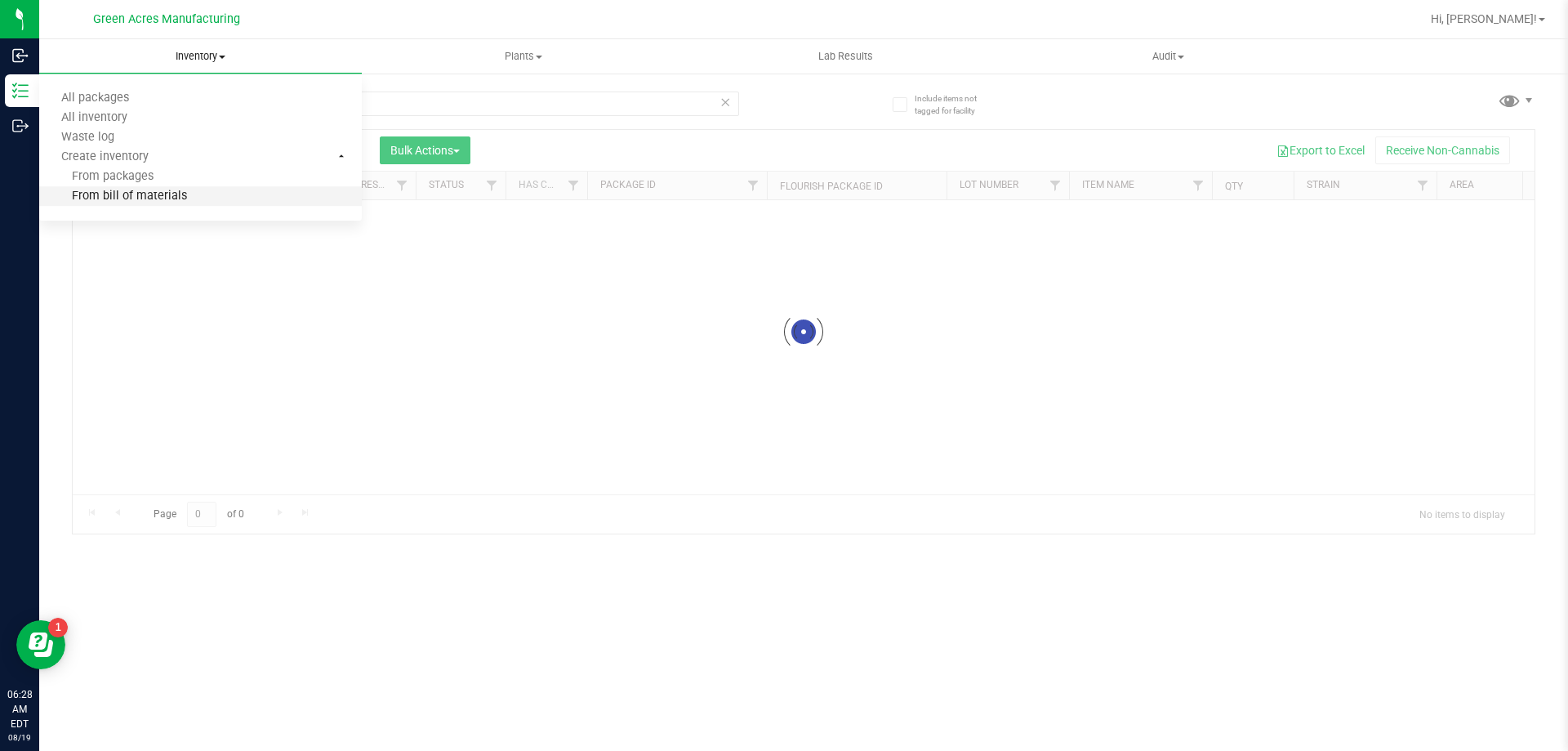
click at [175, 191] on span "From bill of materials" at bounding box center [113, 196] width 148 height 14
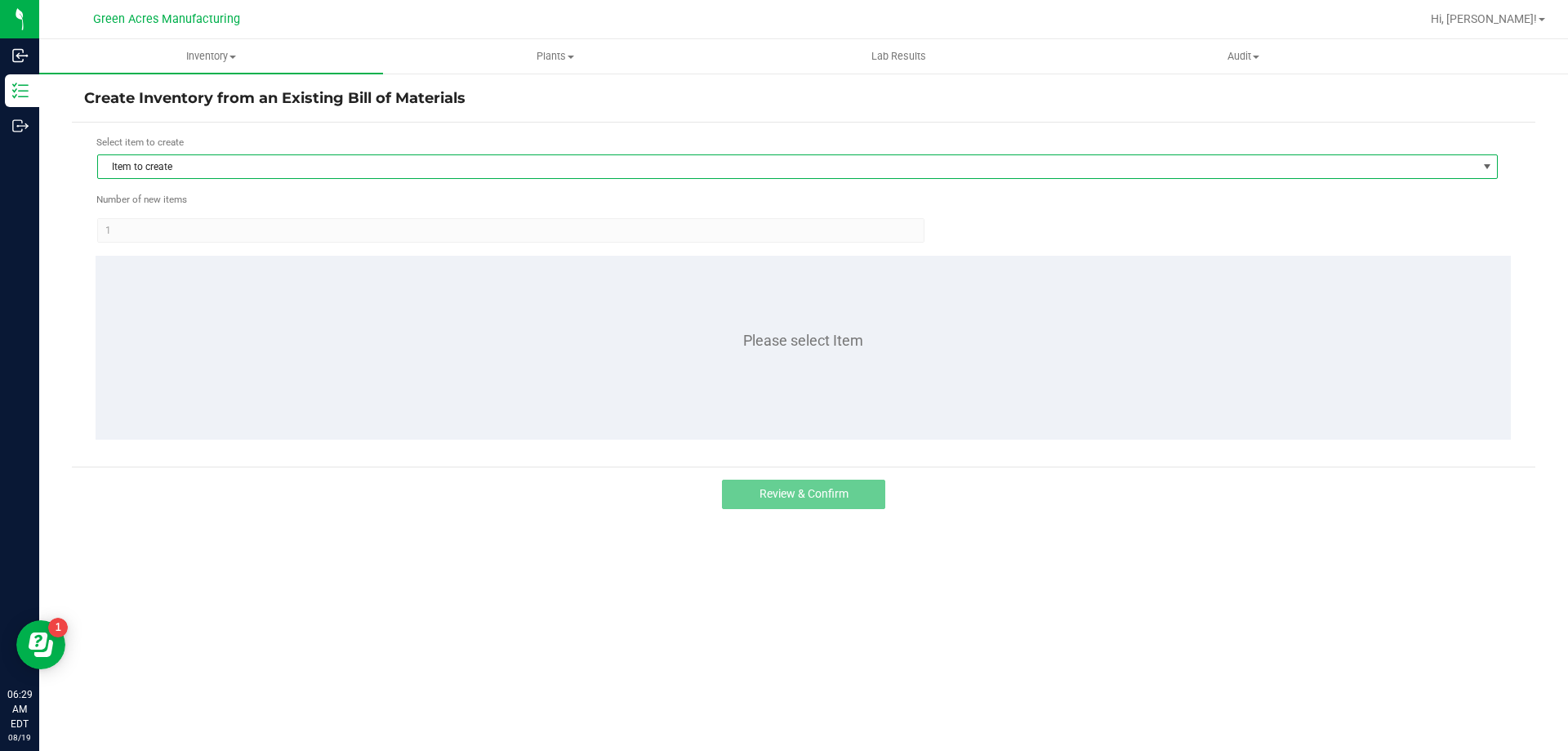
click at [280, 169] on span "Item to create" at bounding box center [787, 167] width 1378 height 23
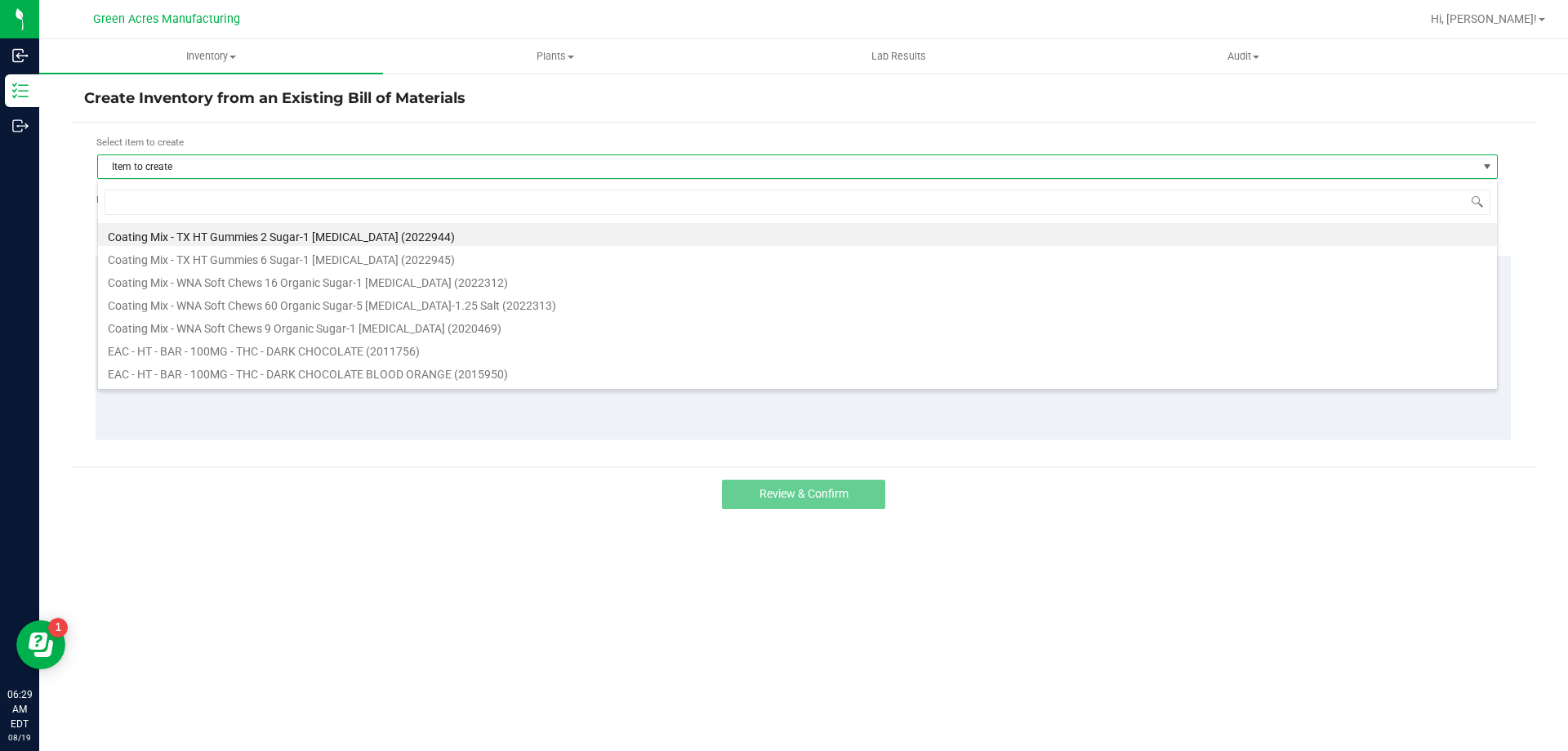
scroll to position [24, 1400]
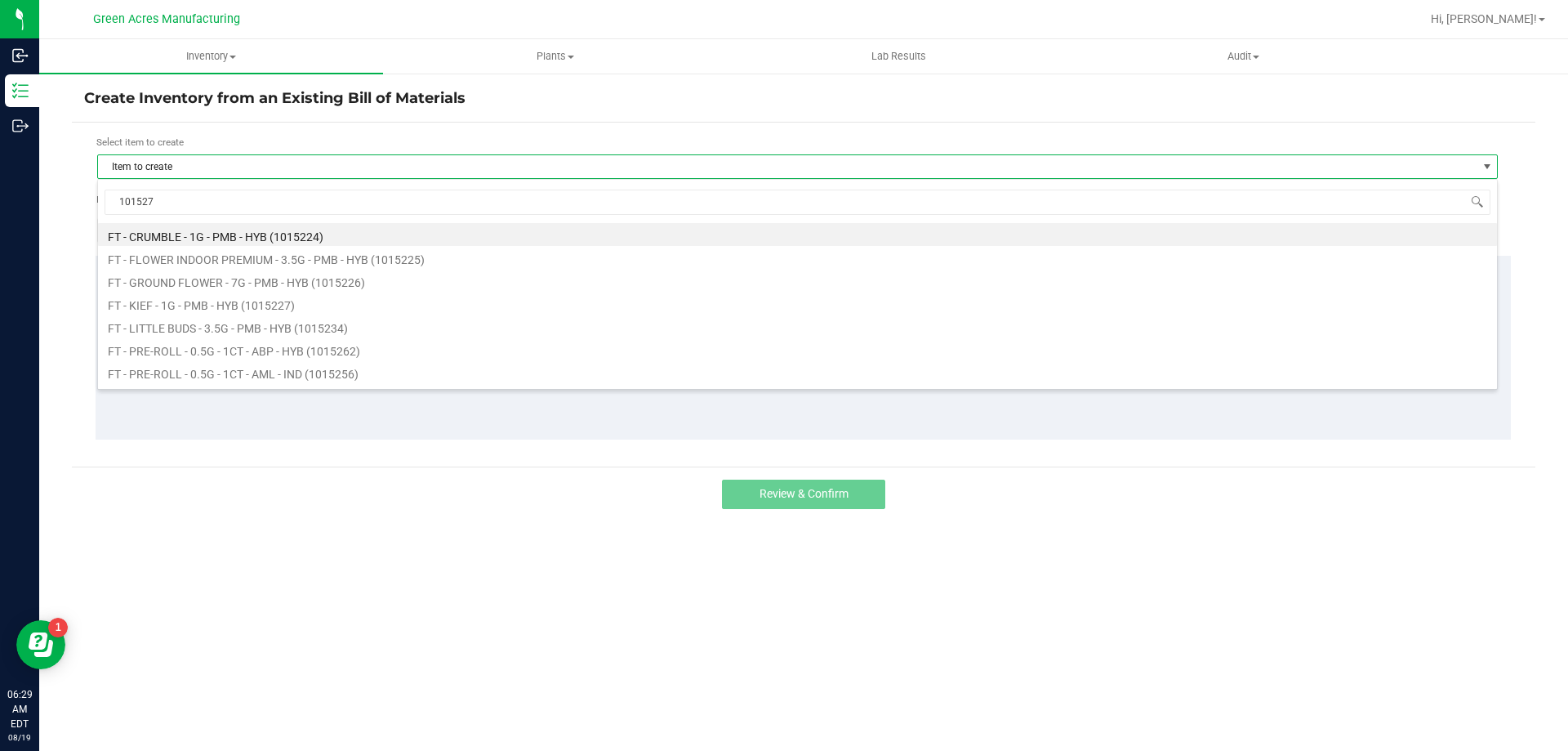
type input "1015270"
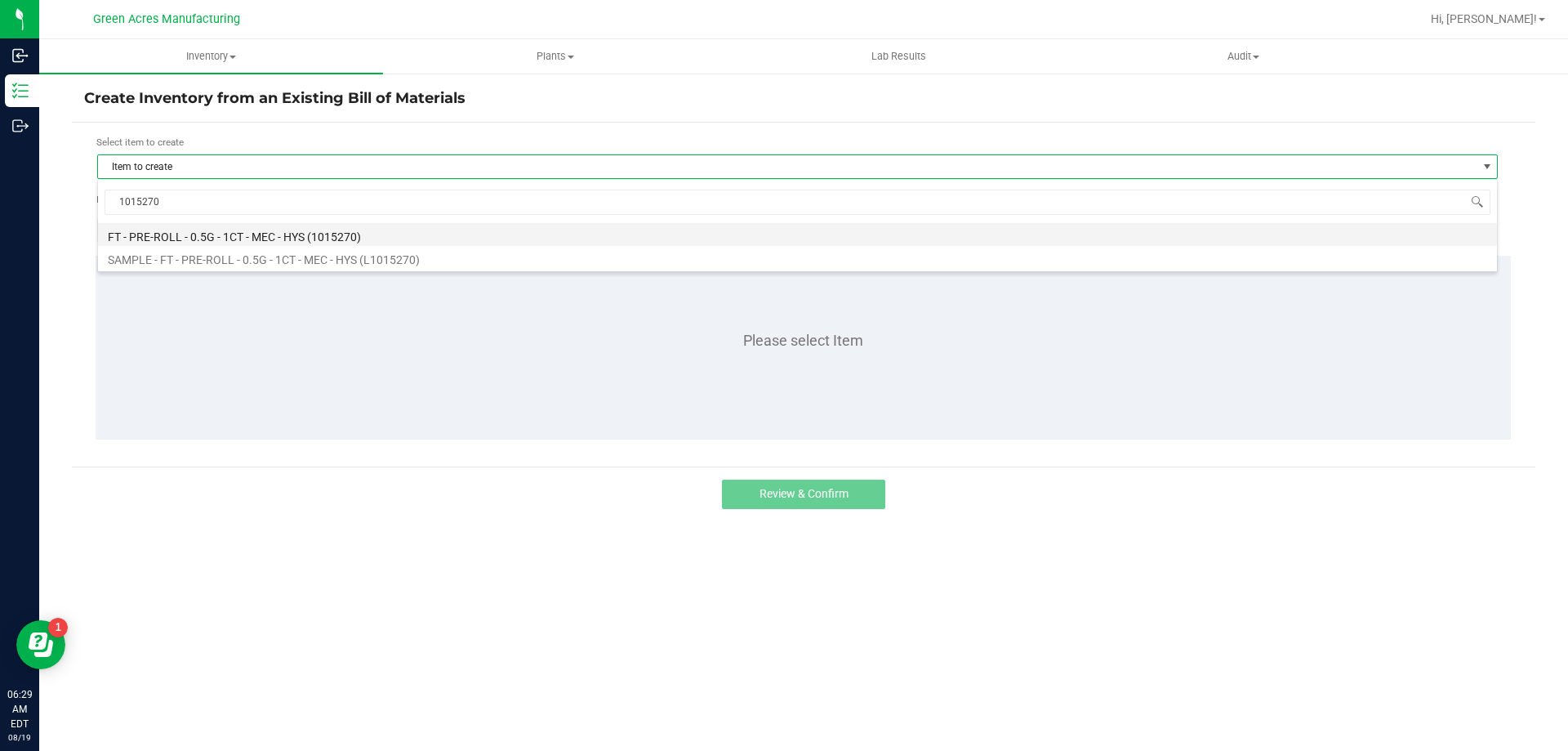
click at [257, 232] on li "FT - PRE-ROLL - 0.5G - 1CT - MEC - HYS (1015270)" at bounding box center [797, 234] width 1399 height 23
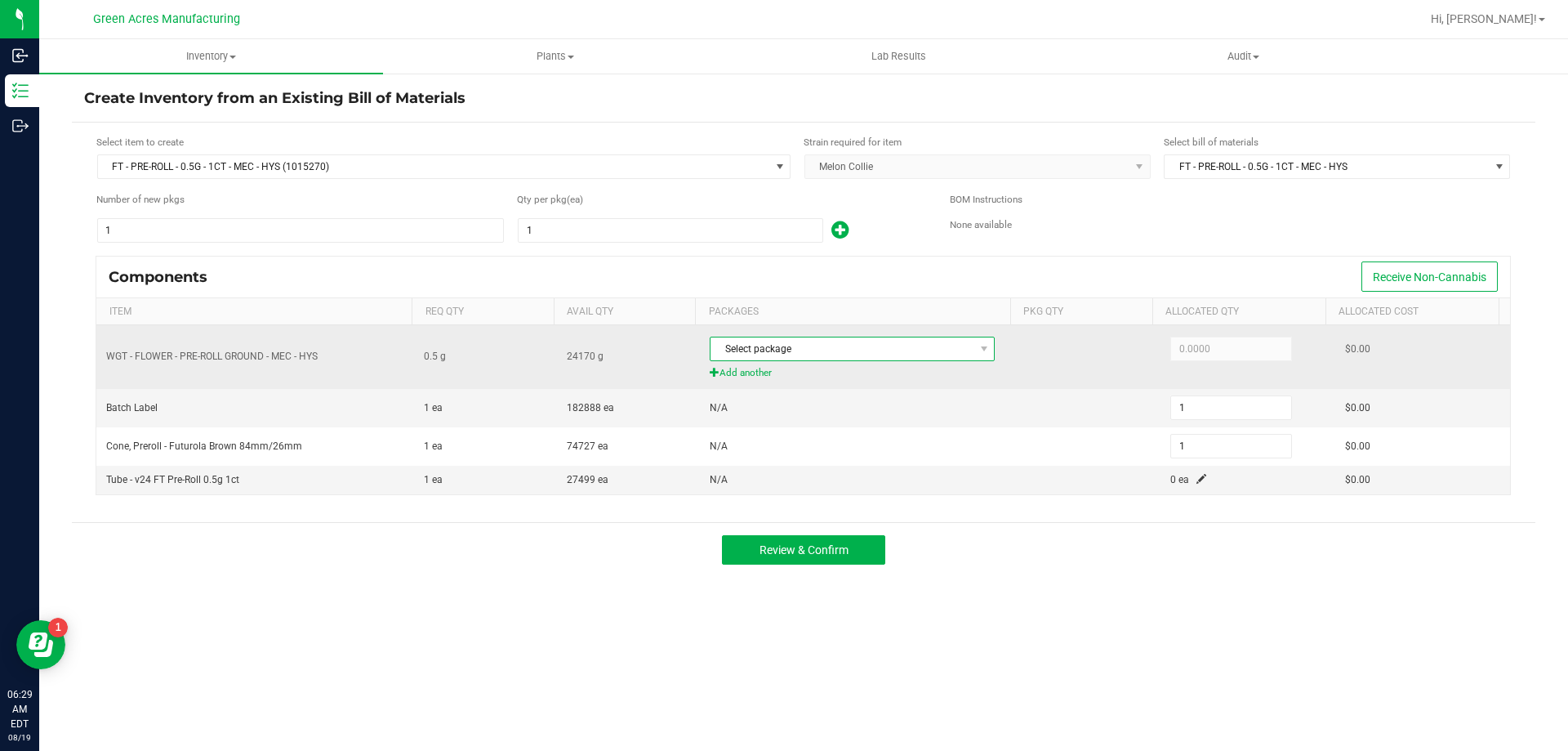
click at [818, 346] on span "Select package" at bounding box center [841, 348] width 263 height 23
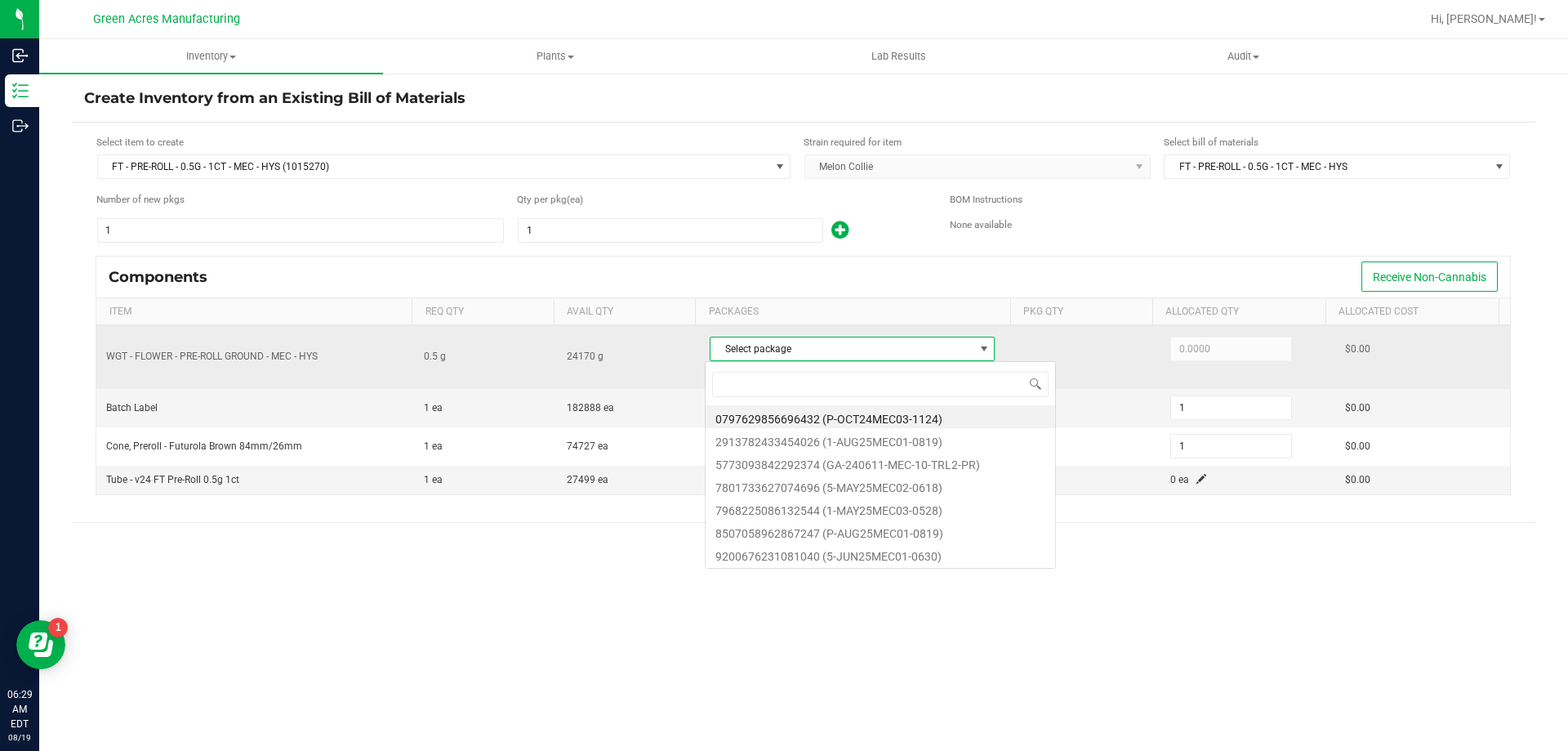
scroll to position [24, 281]
type input "2913782433454026"
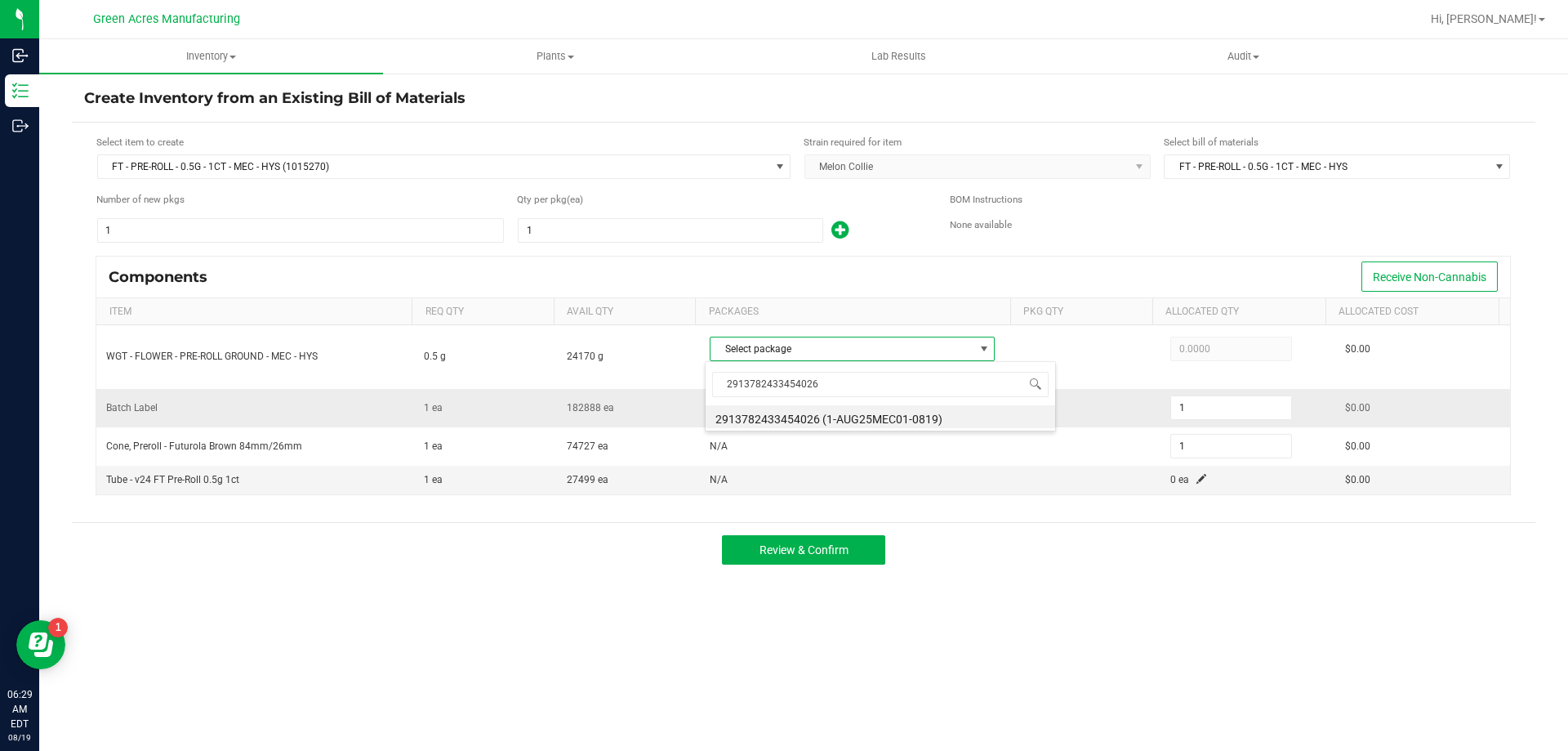
click at [826, 426] on li "2913782433454026 (1-AUG25MEC01-0819)" at bounding box center [880, 417] width 350 height 23
type input "0.5000"
click at [1196, 478] on span at bounding box center [1201, 479] width 10 height 10
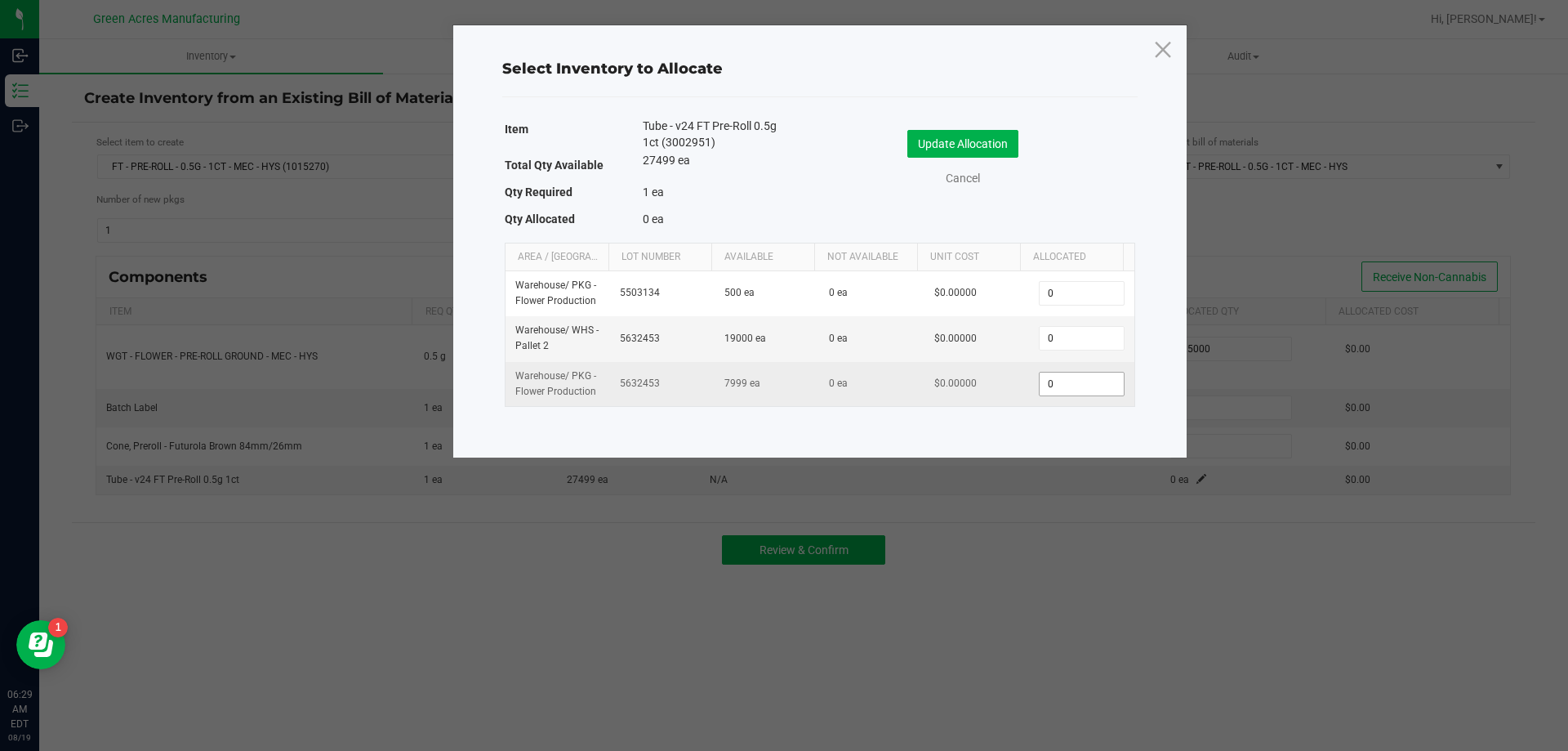
click at [1103, 391] on input "0" at bounding box center [1081, 383] width 83 height 23
type input "0"
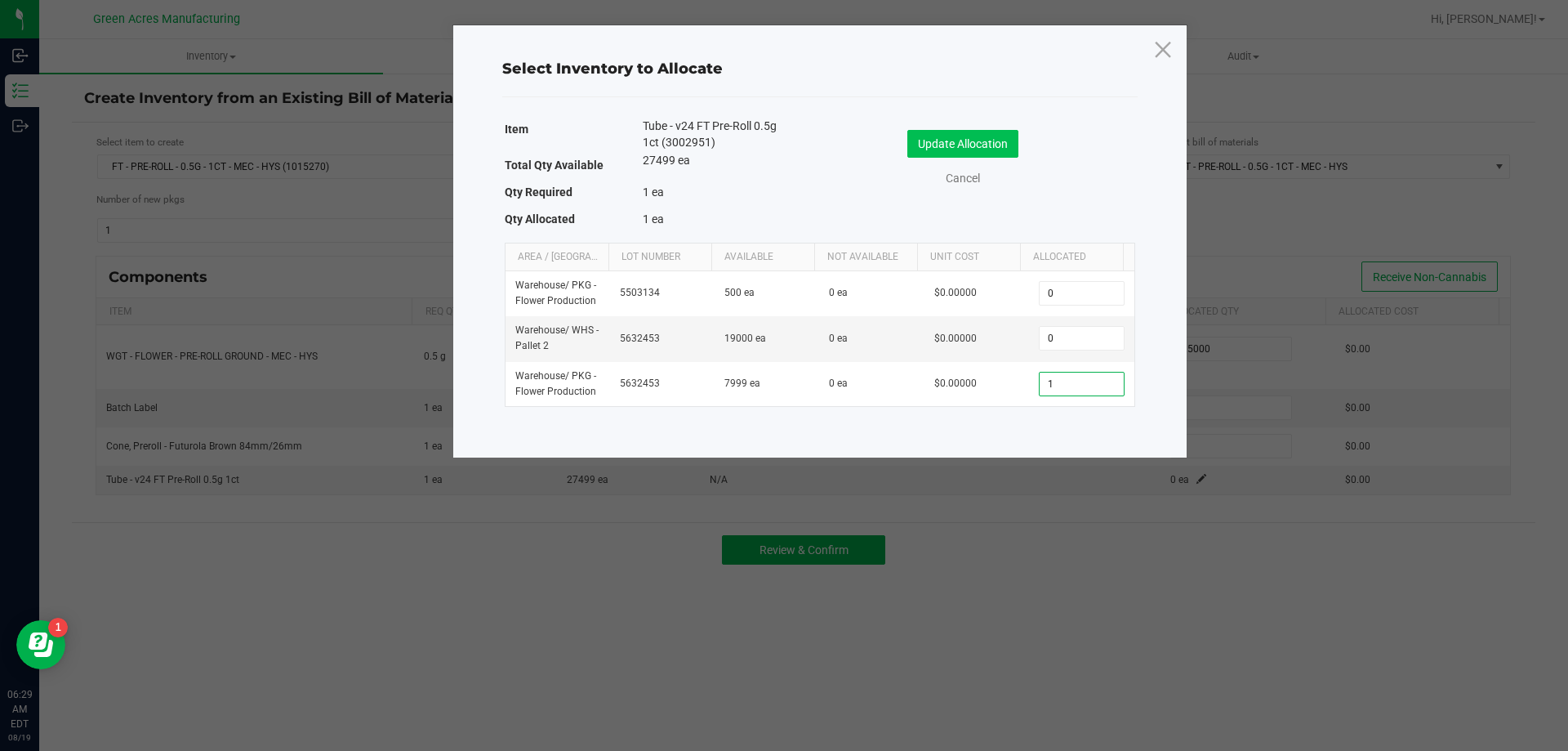
type input "1"
click at [1012, 151] on button "Update Allocation" at bounding box center [963, 144] width 111 height 28
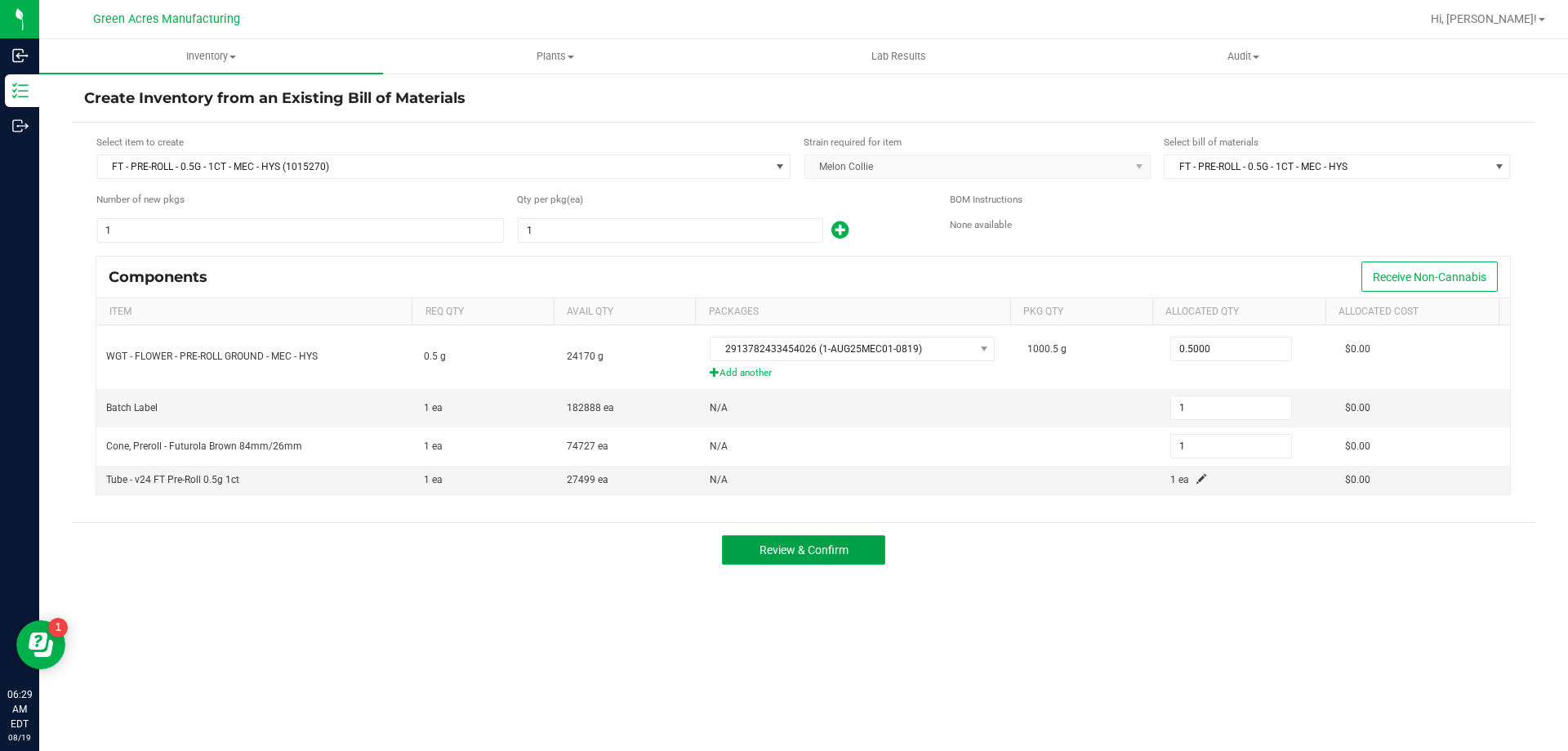
click at [861, 544] on button "Review & Confirm" at bounding box center [803, 550] width 163 height 30
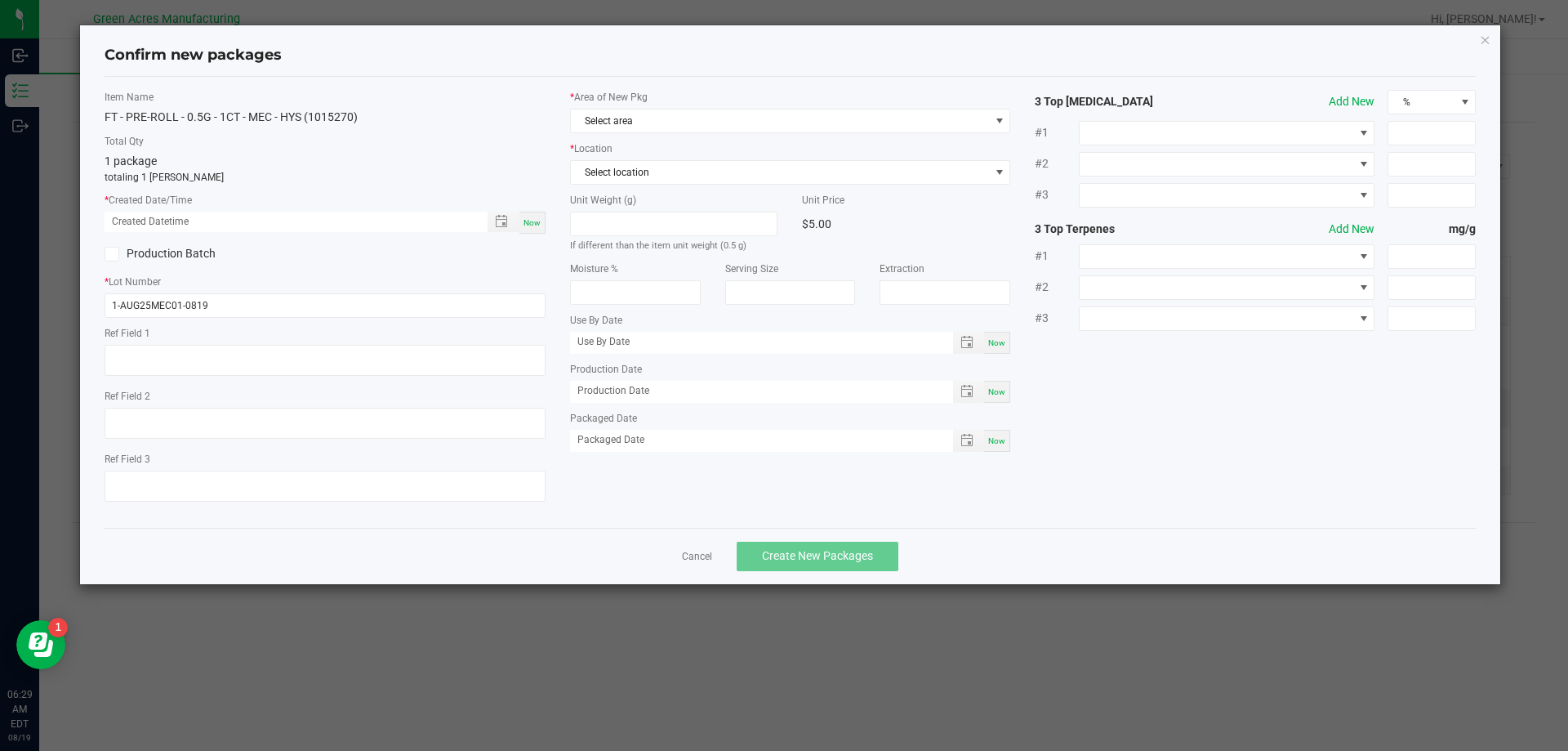
click at [534, 225] on span "Now" at bounding box center [531, 223] width 18 height 9
type input "[DATE] 06:29 AM"
click at [645, 115] on span "Select area" at bounding box center [780, 120] width 419 height 23
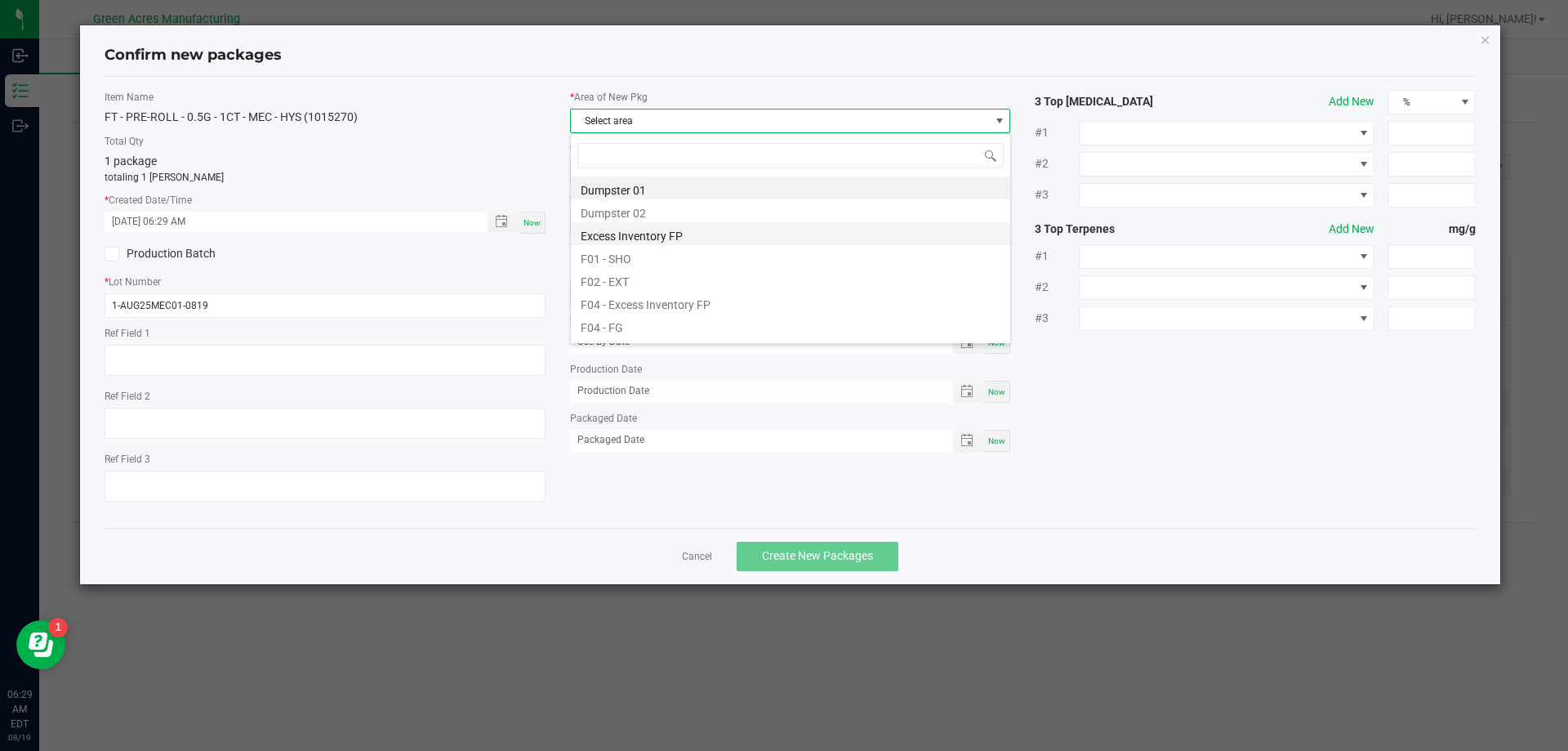
scroll to position [24, 441]
click at [660, 319] on li "F04 - FG" at bounding box center [790, 325] width 440 height 23
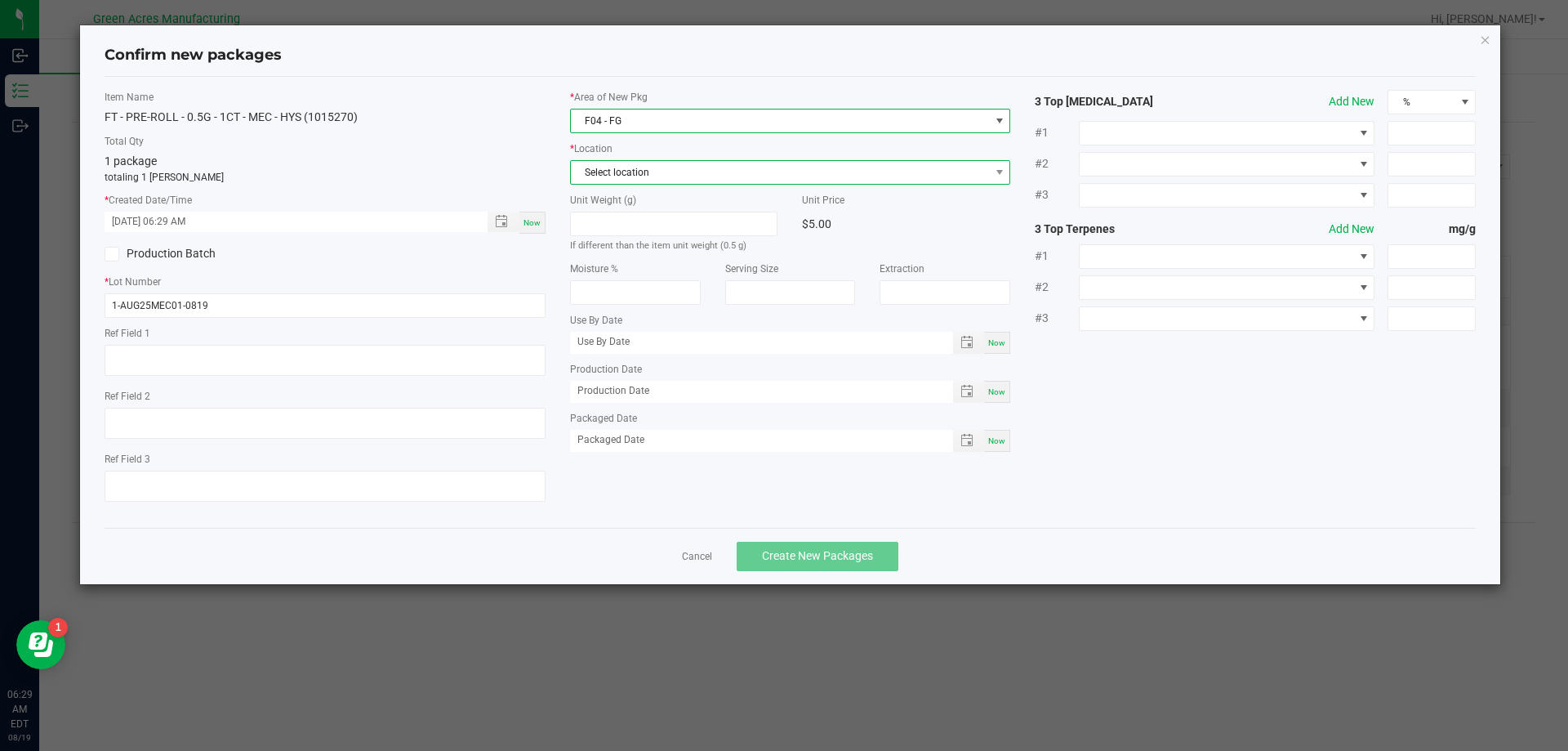
click at [656, 173] on span "Select location" at bounding box center [780, 172] width 419 height 23
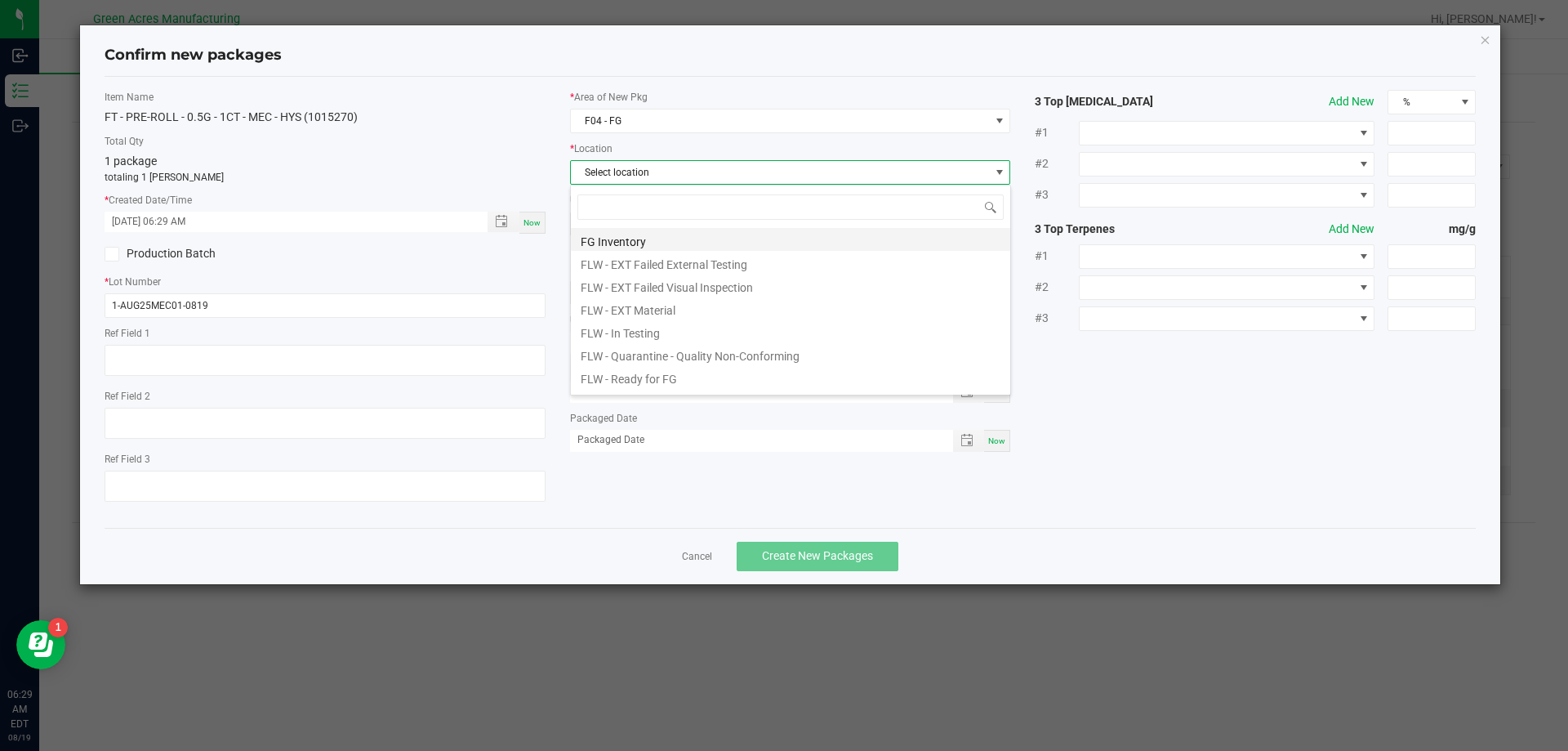
click at [676, 238] on li "FG Inventory" at bounding box center [790, 239] width 440 height 23
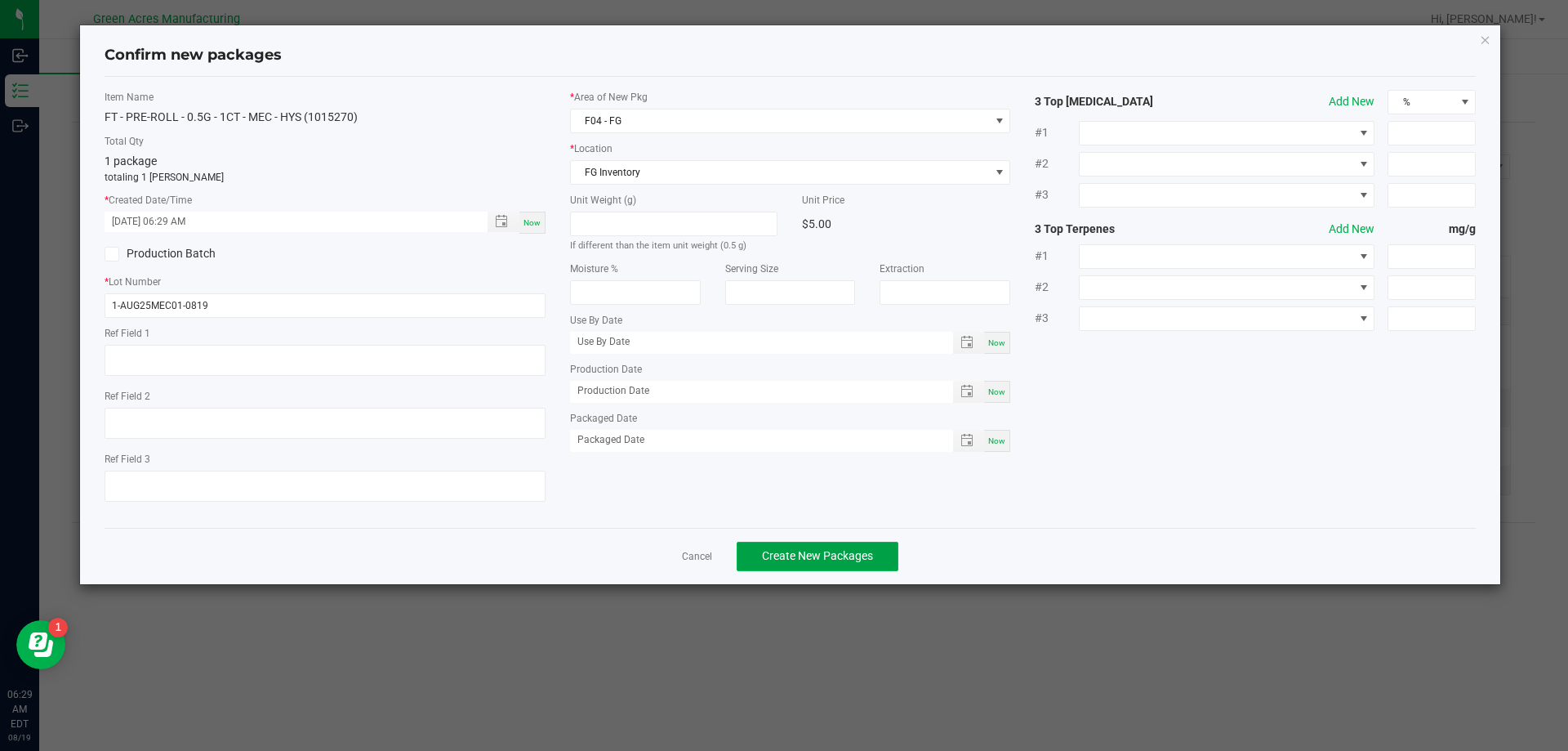
click at [779, 542] on button "Create New Packages" at bounding box center [817, 557] width 162 height 30
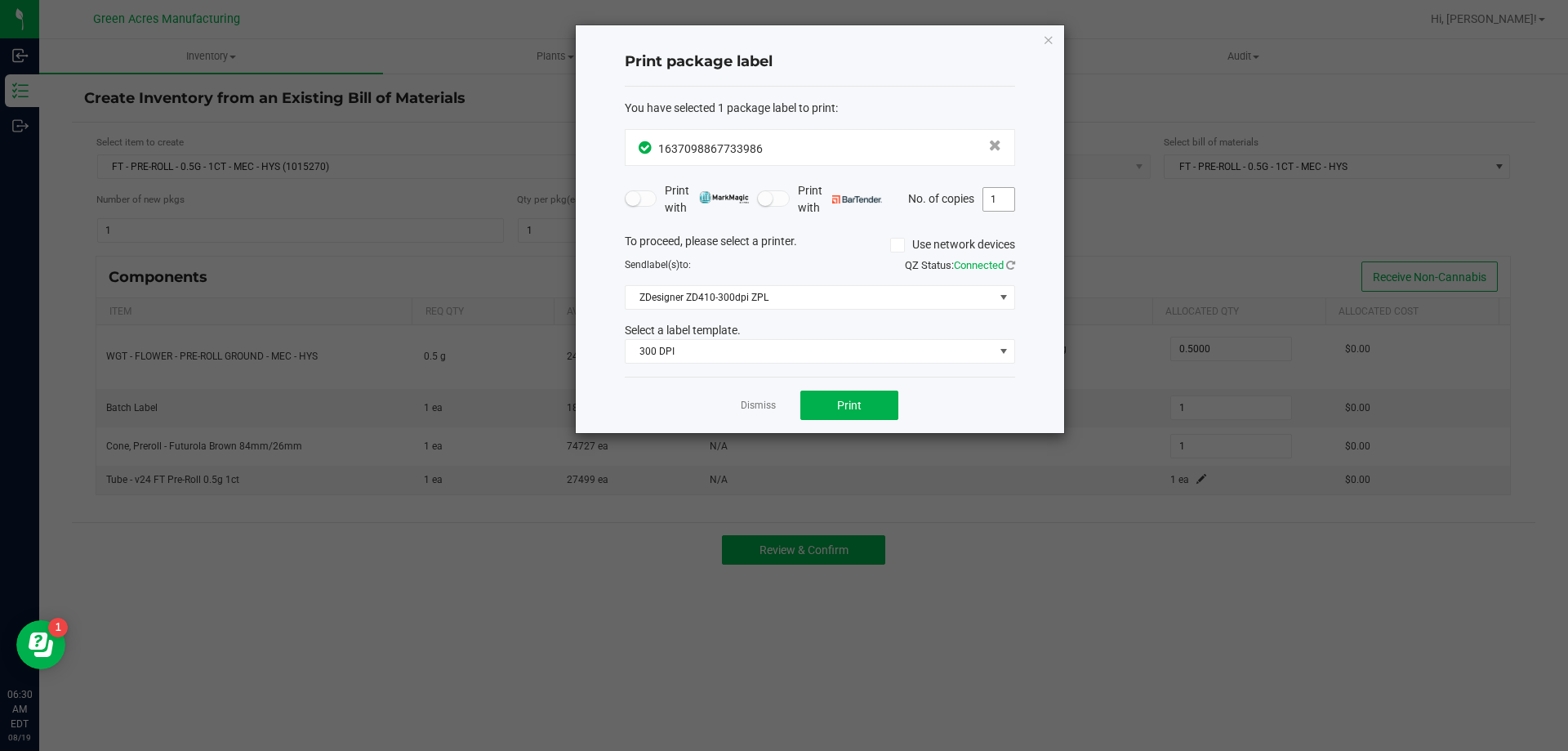
click at [1007, 192] on input "1" at bounding box center [999, 199] width 31 height 23
type input "2"
click at [852, 413] on button "Print" at bounding box center [850, 406] width 98 height 30
click at [1051, 42] on icon "button" at bounding box center [1049, 39] width 11 height 19
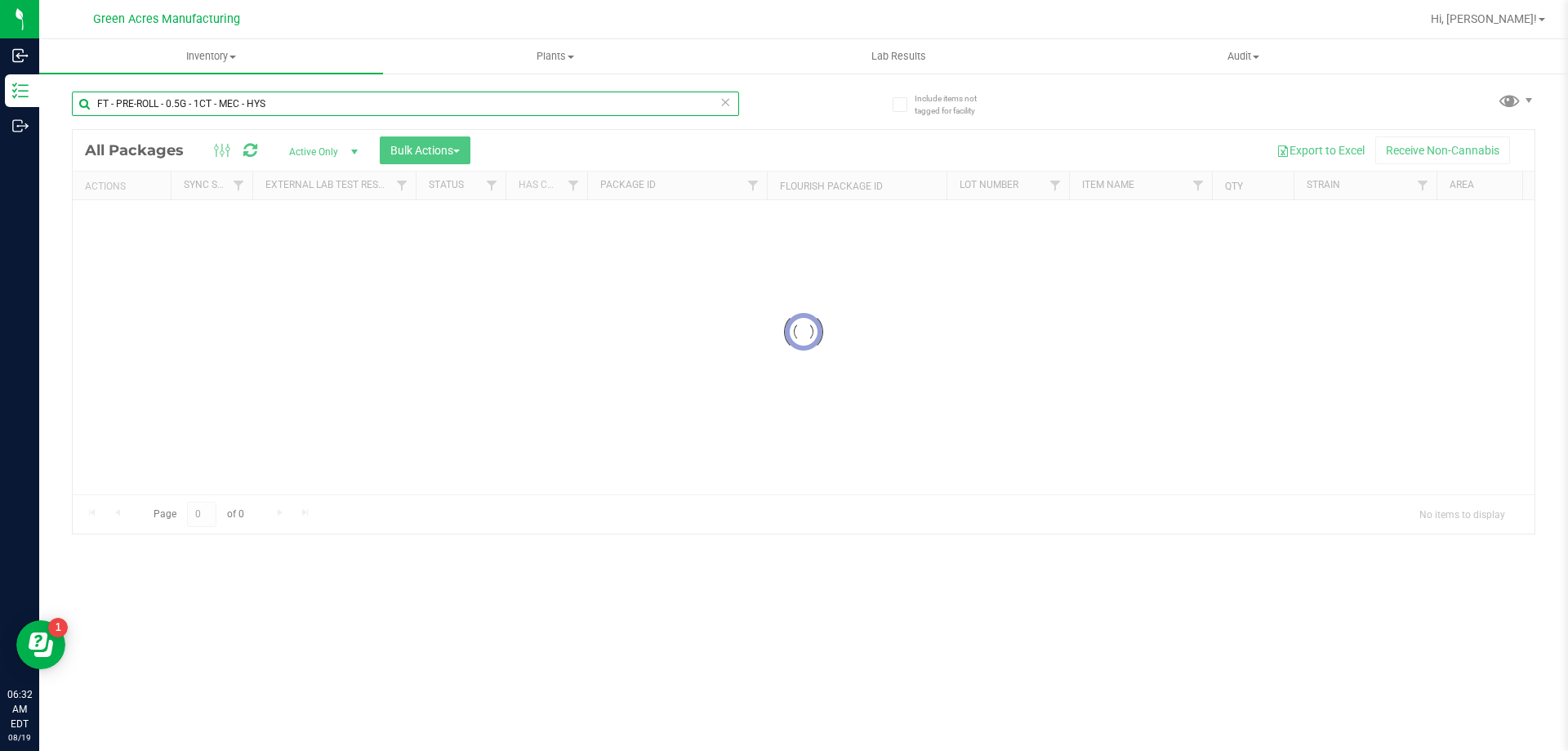
click at [304, 102] on input "FT - PRE-ROLL - 0.5G - 1CT - MEC - HYS" at bounding box center [405, 104] width 667 height 24
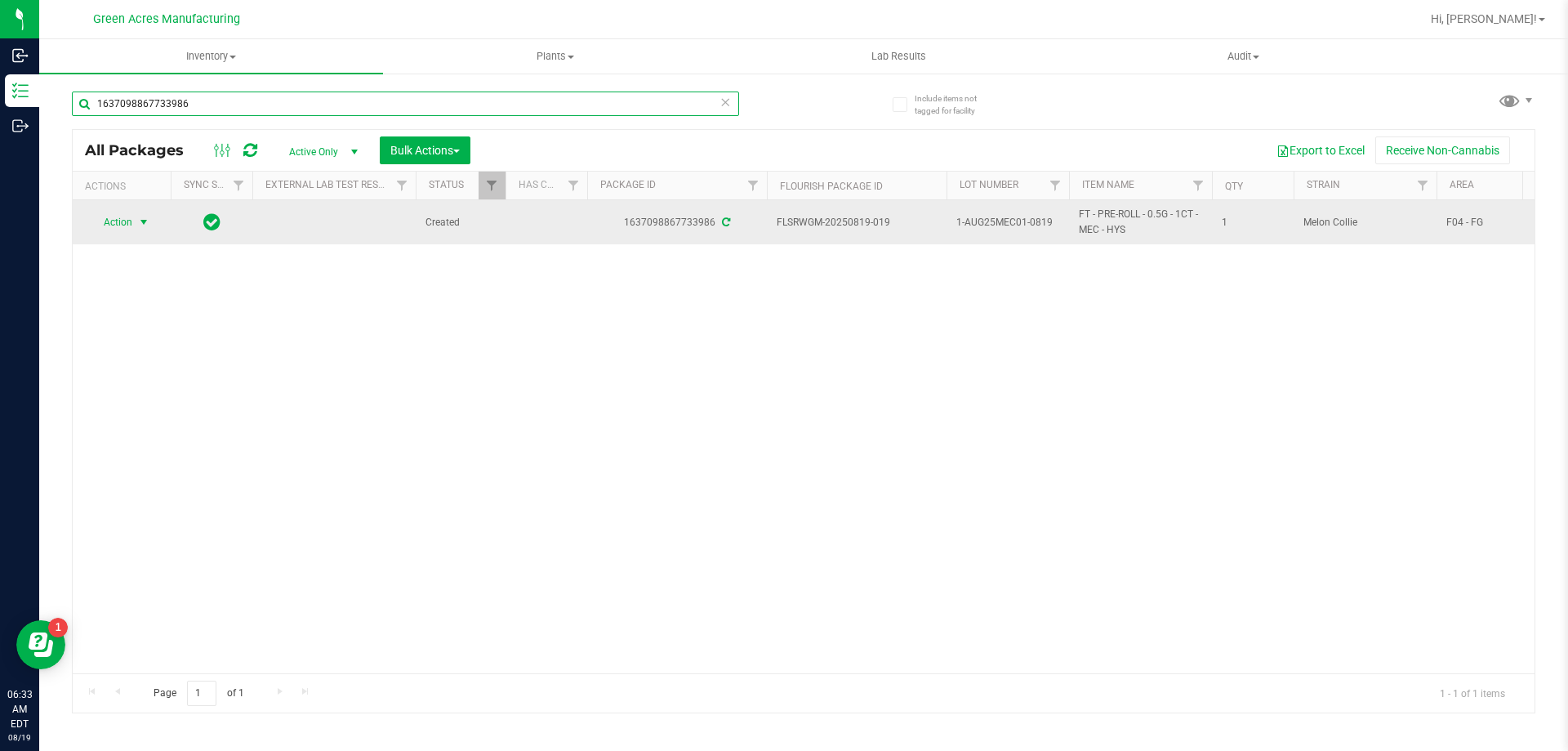
type input "1637098867733986"
click at [125, 220] on span "Action" at bounding box center [111, 222] width 44 height 23
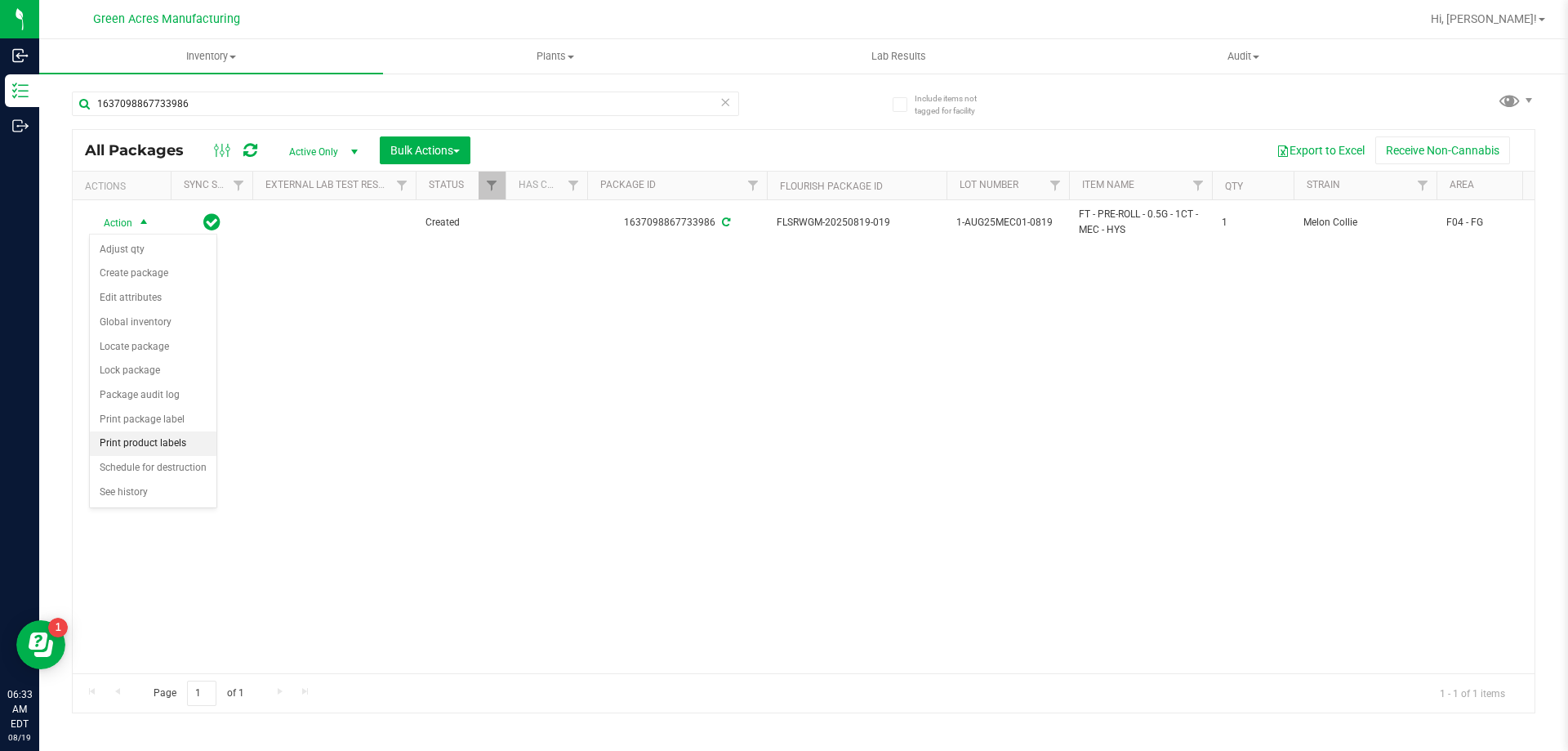
click at [175, 447] on li "Print product labels" at bounding box center [153, 444] width 127 height 24
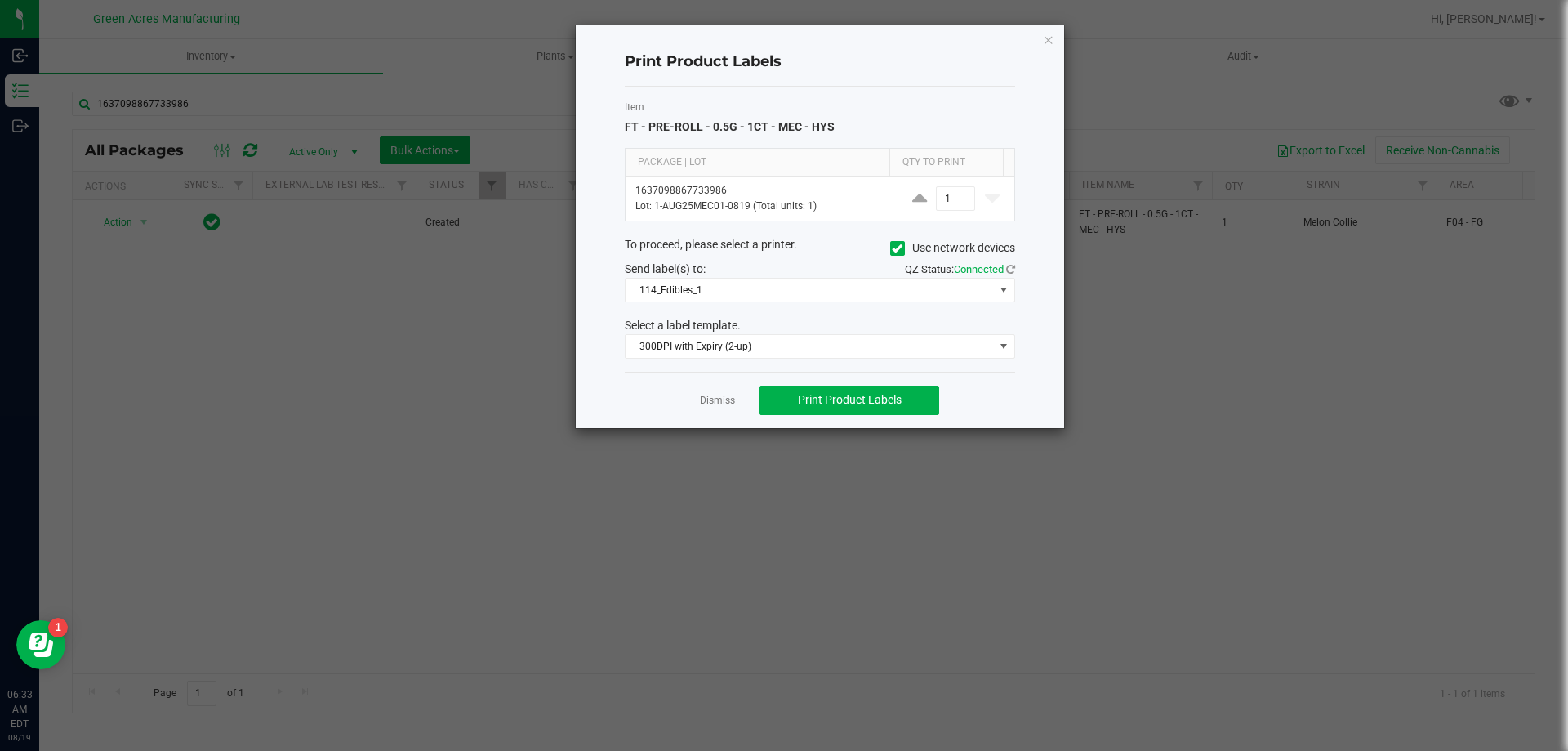
click at [892, 248] on icon at bounding box center [896, 248] width 10 height 0
click at [0, 0] on input "Use network devices" at bounding box center [0, 0] width 0 height 0
click at [767, 291] on span at bounding box center [810, 290] width 368 height 23
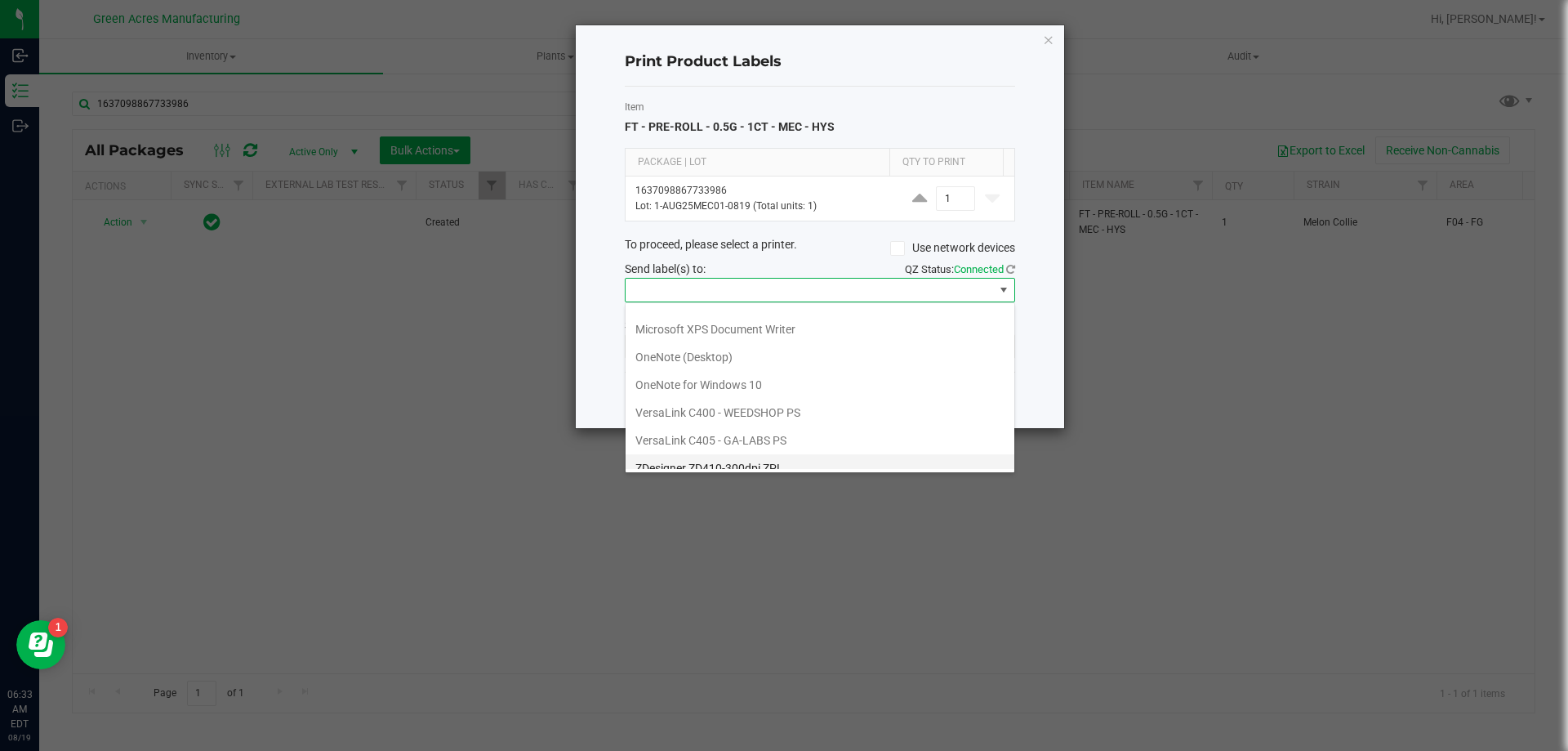
scroll to position [59, 0]
click at [751, 455] on ZPL "ZDesigner ZD410-300dpi ZPL" at bounding box center [820, 455] width 389 height 28
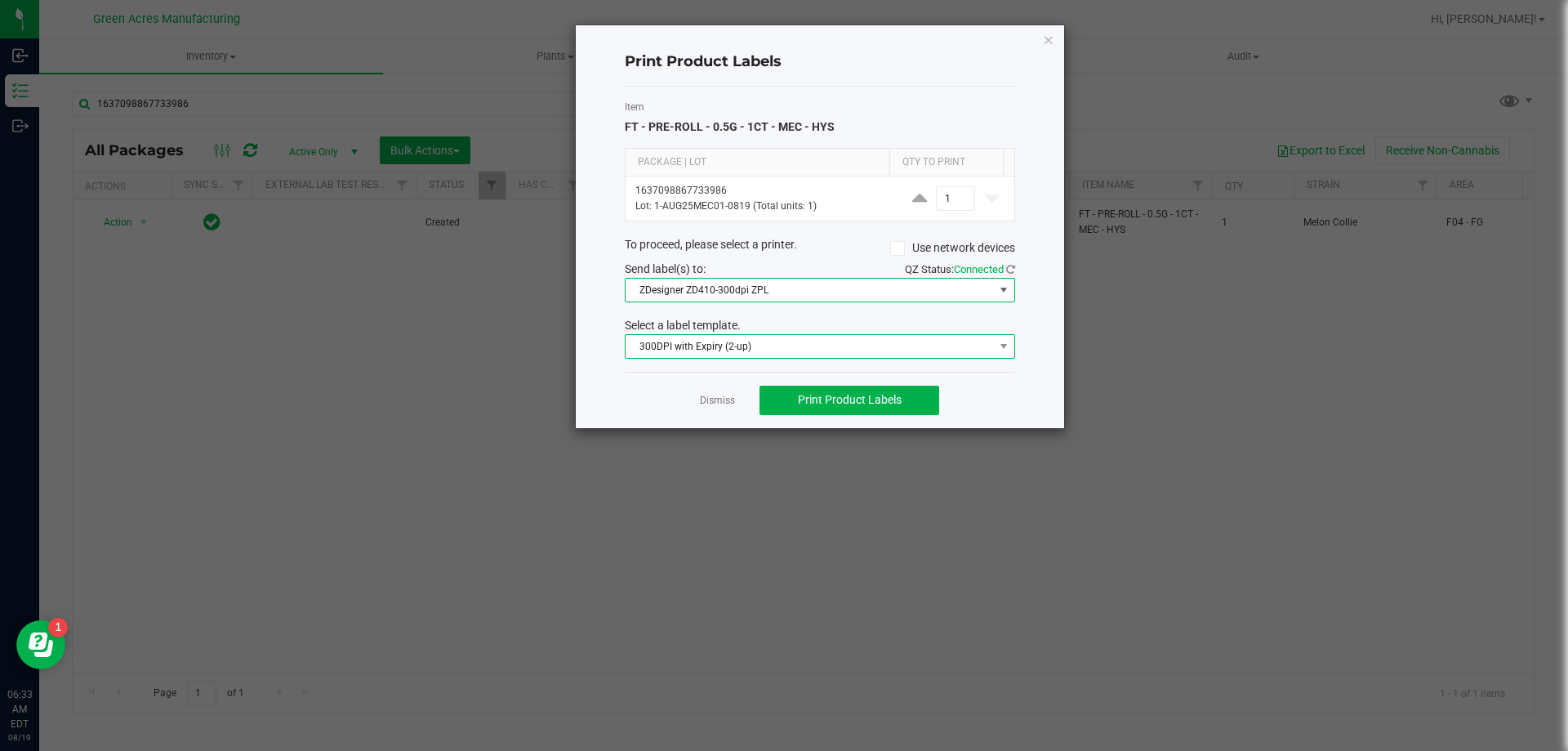
click at [782, 344] on span "300DPI with Expiry (2-up)" at bounding box center [810, 346] width 368 height 23
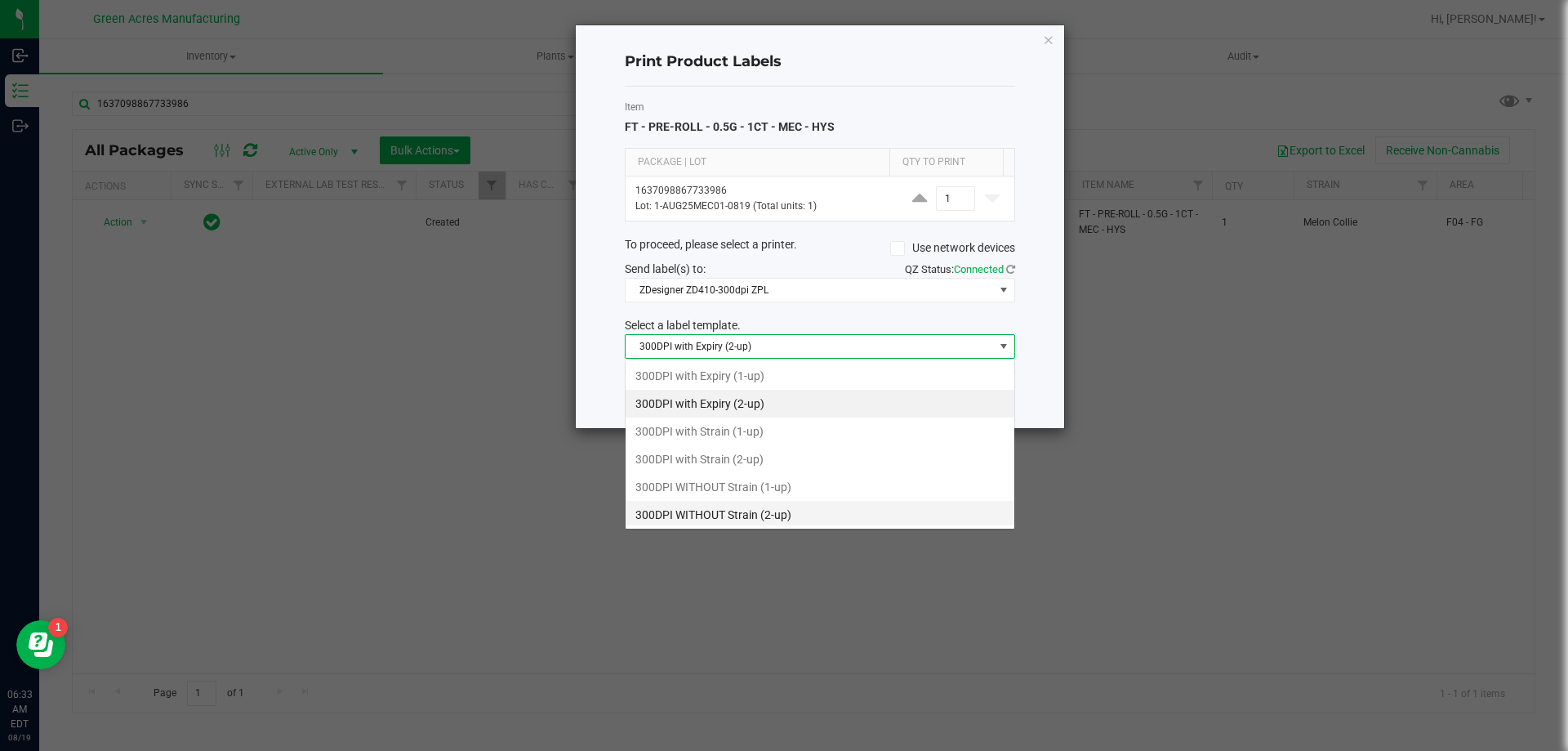
scroll to position [24, 391]
click at [781, 461] on li "300DPI with Strain (2-up)" at bounding box center [820, 459] width 389 height 28
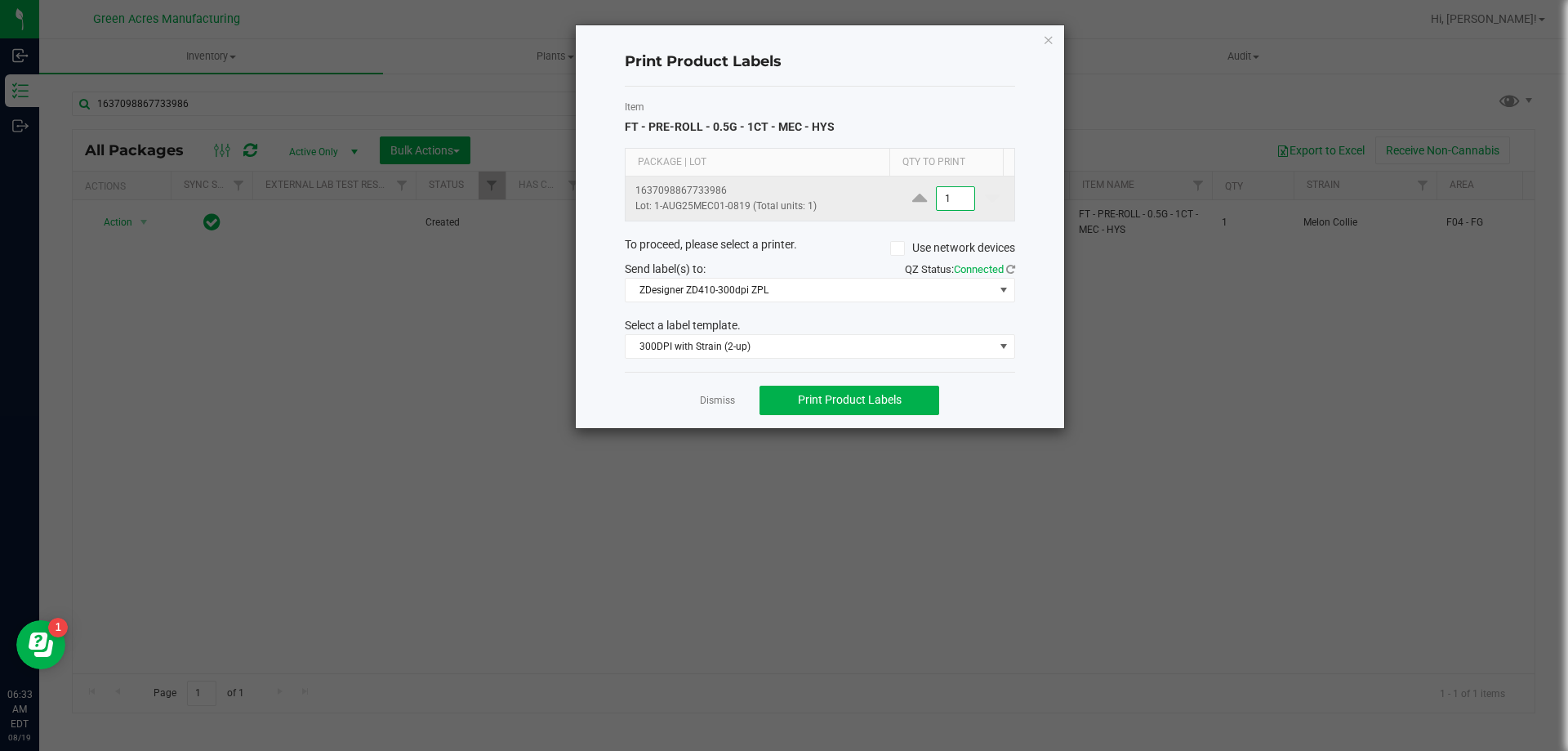
click at [943, 207] on input "1" at bounding box center [955, 198] width 38 height 23
click at [835, 394] on span "Print Product Labels" at bounding box center [850, 399] width 104 height 13
click at [957, 205] on input "4" at bounding box center [955, 198] width 38 height 23
type input "2,000"
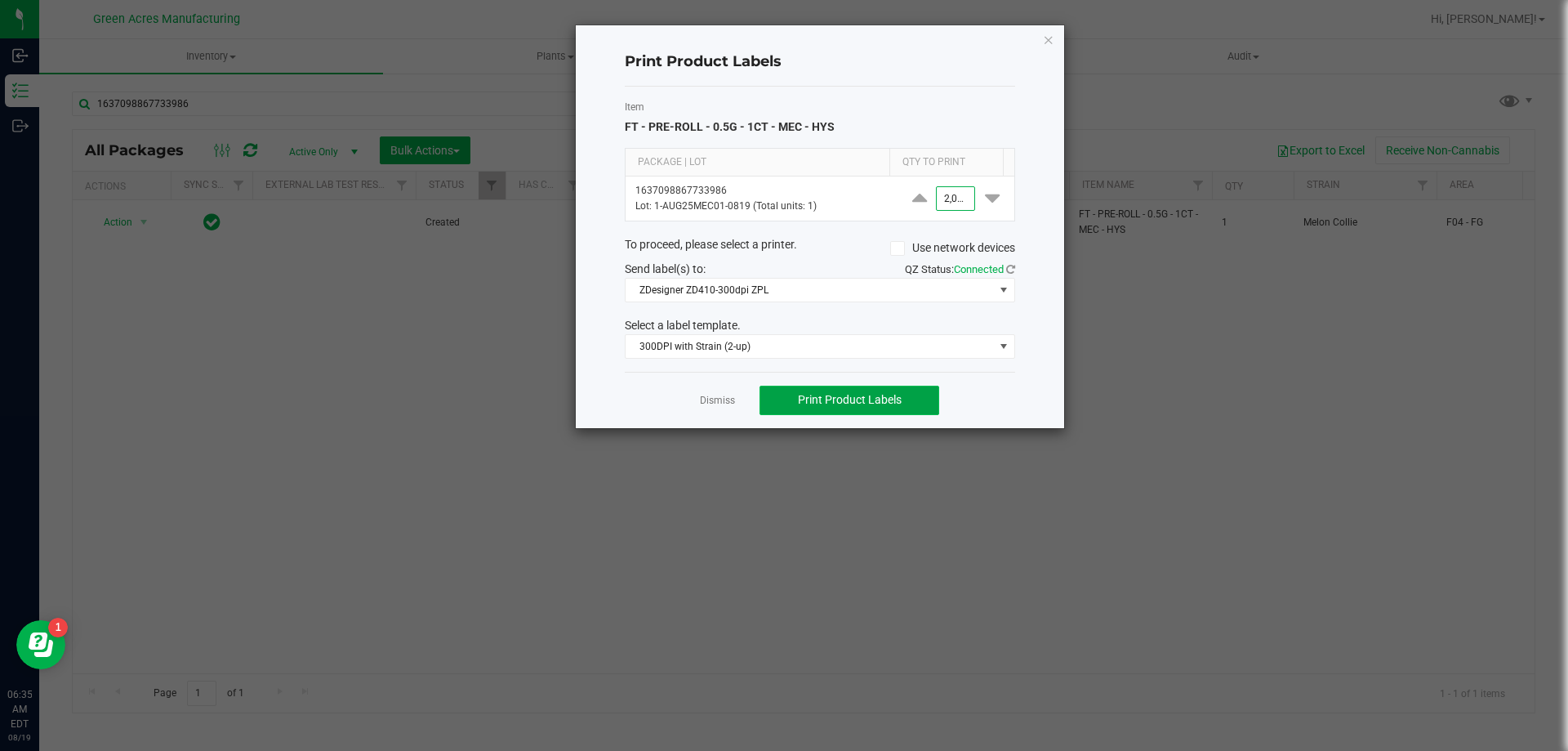
click at [873, 399] on span "Print Product Labels" at bounding box center [850, 399] width 104 height 13
click at [1051, 33] on icon "button" at bounding box center [1049, 39] width 11 height 19
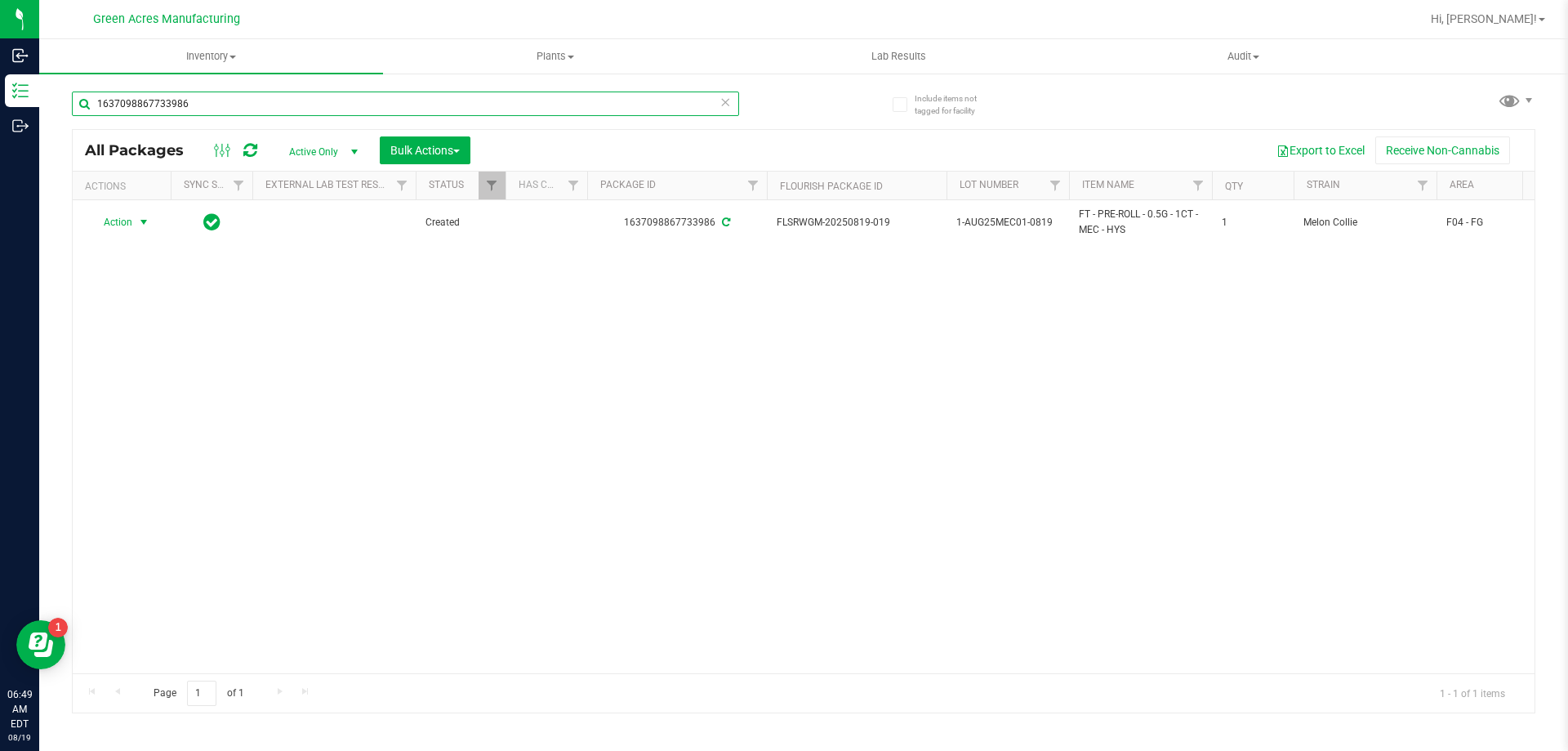
click at [230, 95] on input "1637098867733986" at bounding box center [405, 104] width 667 height 24
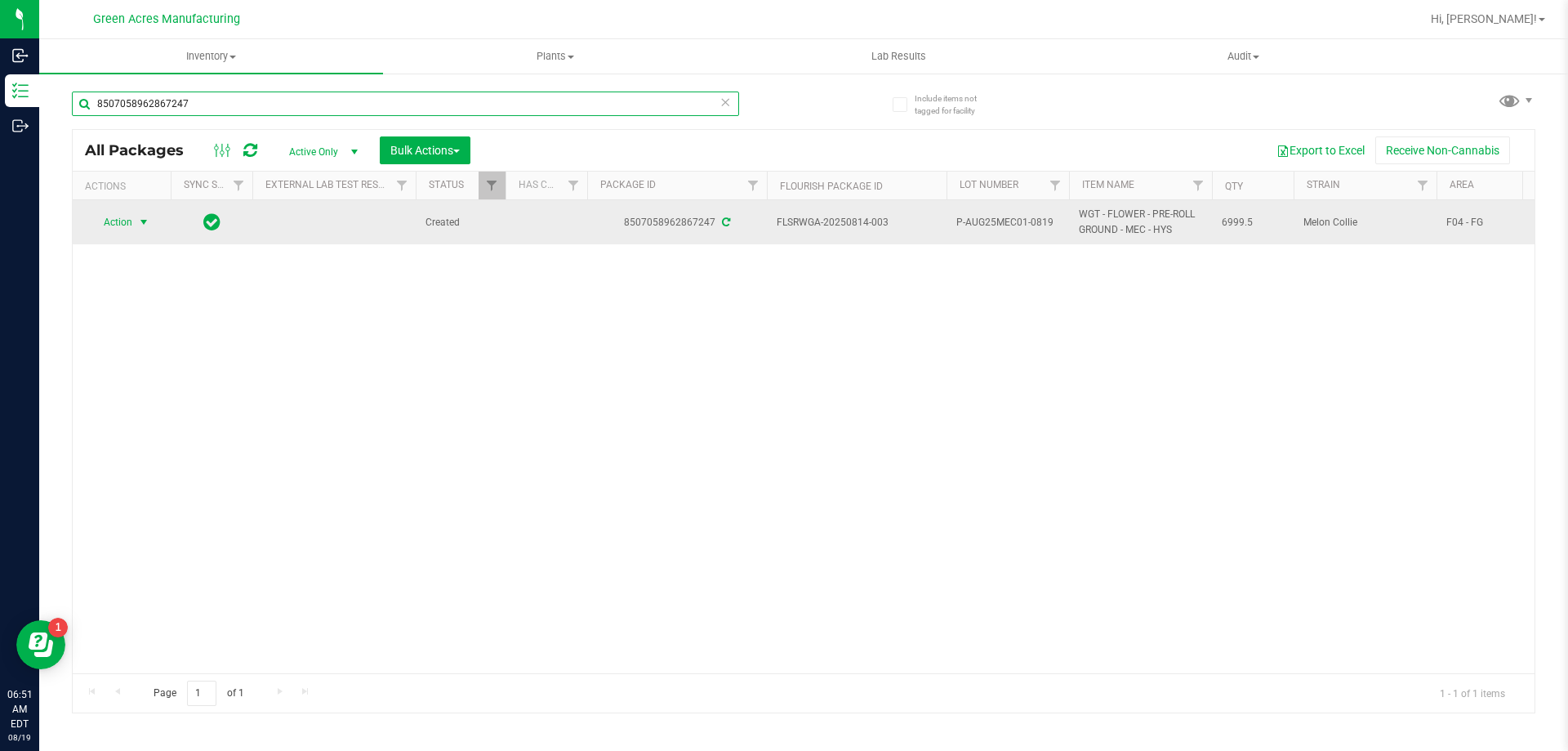
type input "8507058962867247"
click at [122, 228] on span "Action" at bounding box center [111, 222] width 44 height 23
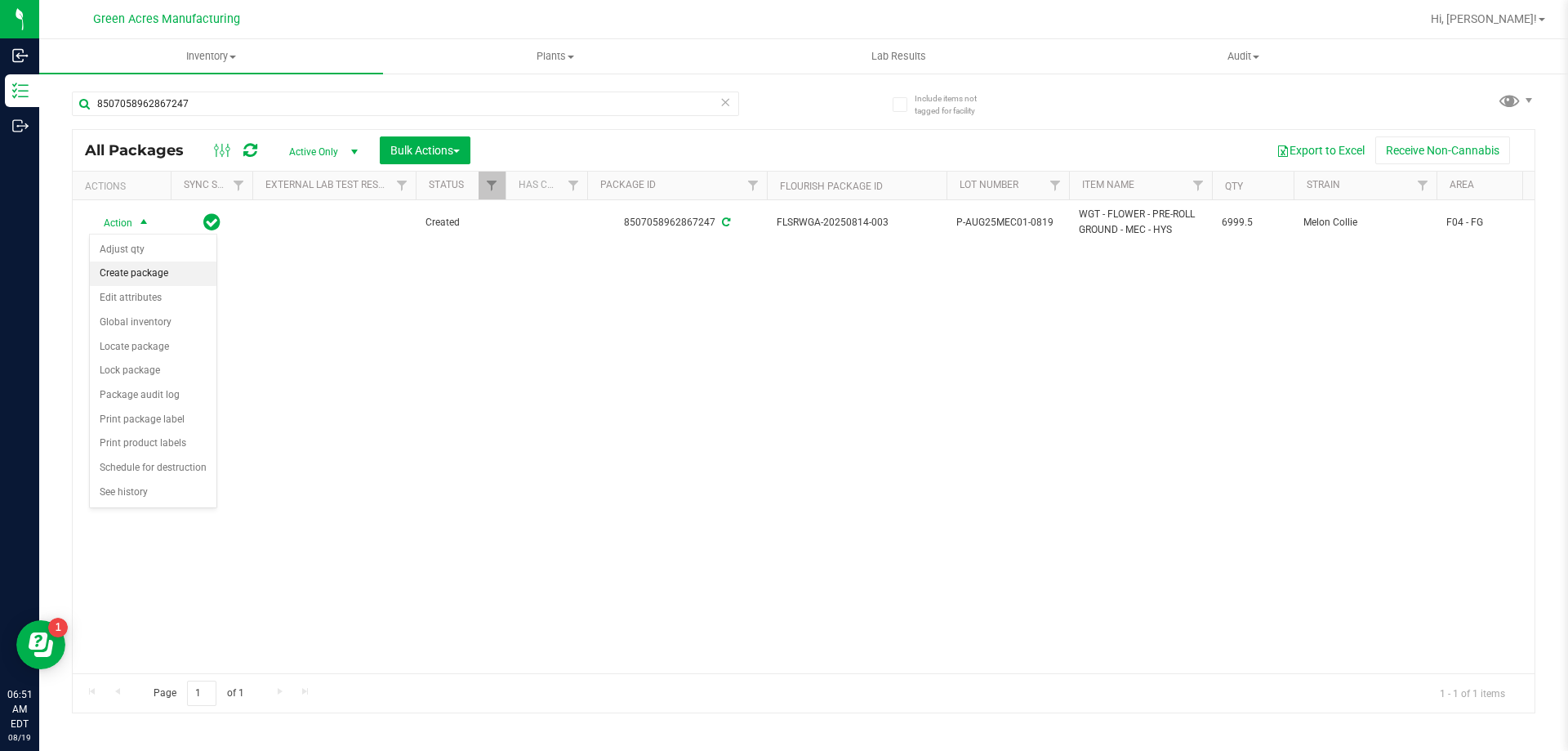
click at [144, 281] on li "Create package" at bounding box center [153, 273] width 127 height 24
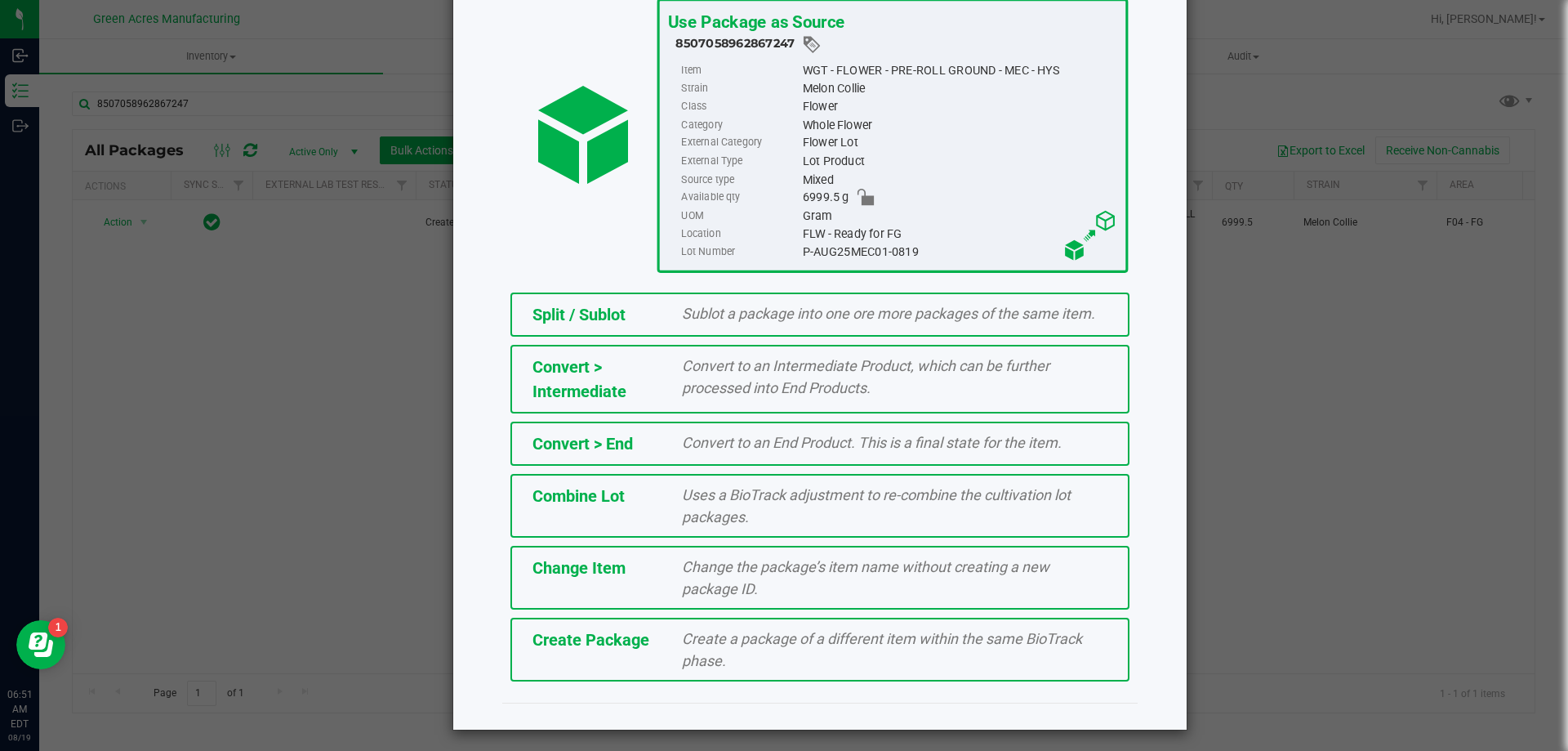
scroll to position [118, 0]
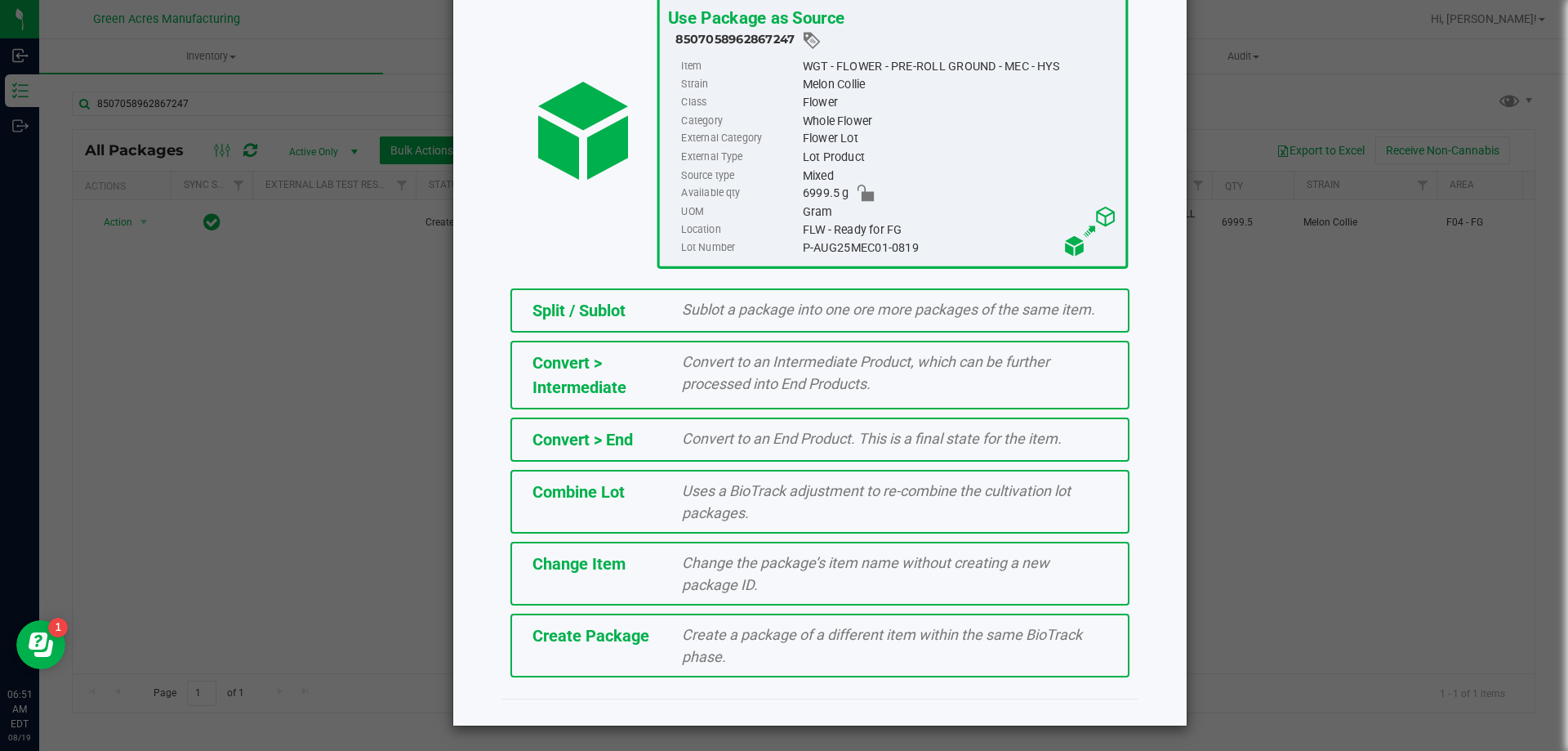
click at [682, 652] on span "Create a package of a different item within the same BioTrack phase." at bounding box center [882, 645] width 400 height 39
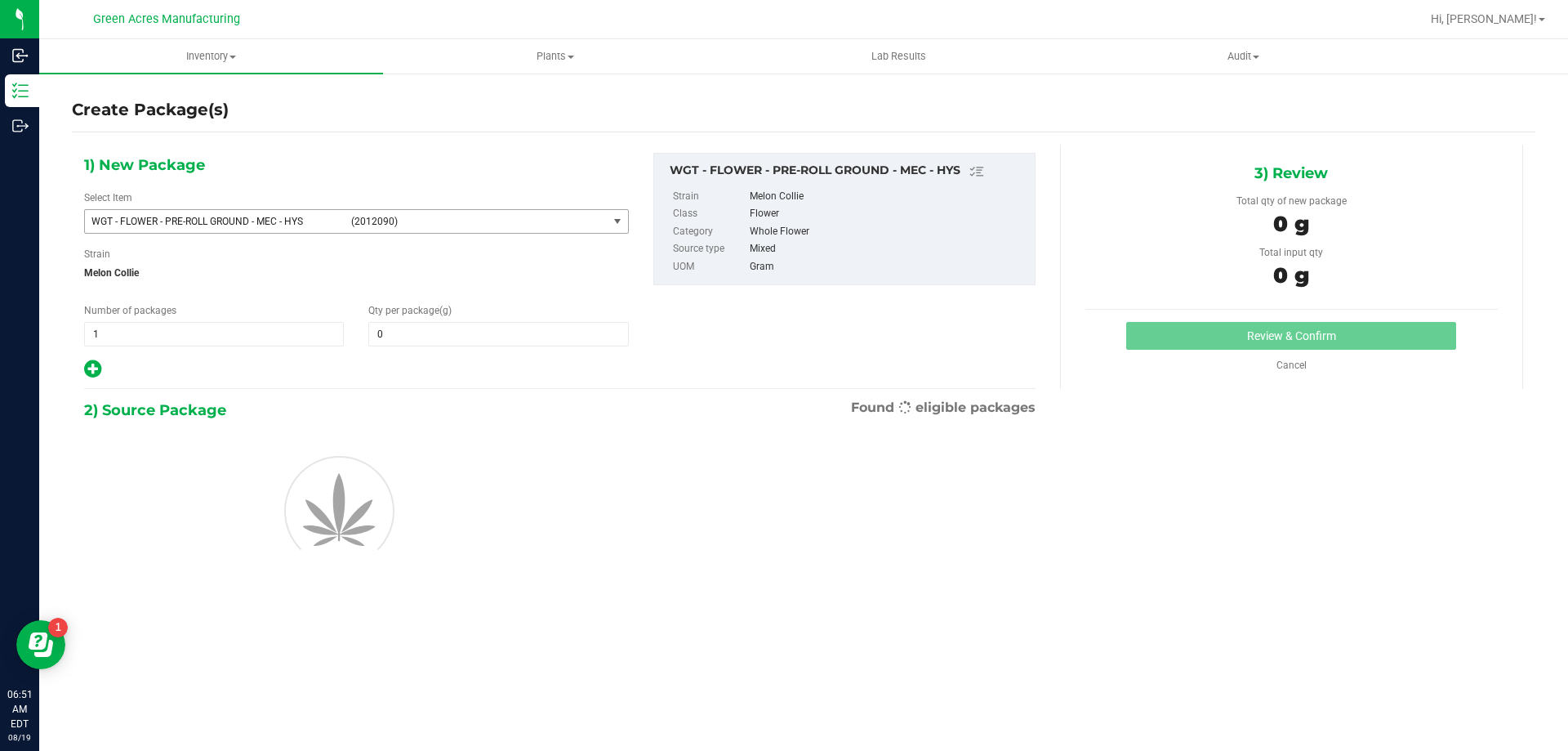
type input "0.0000"
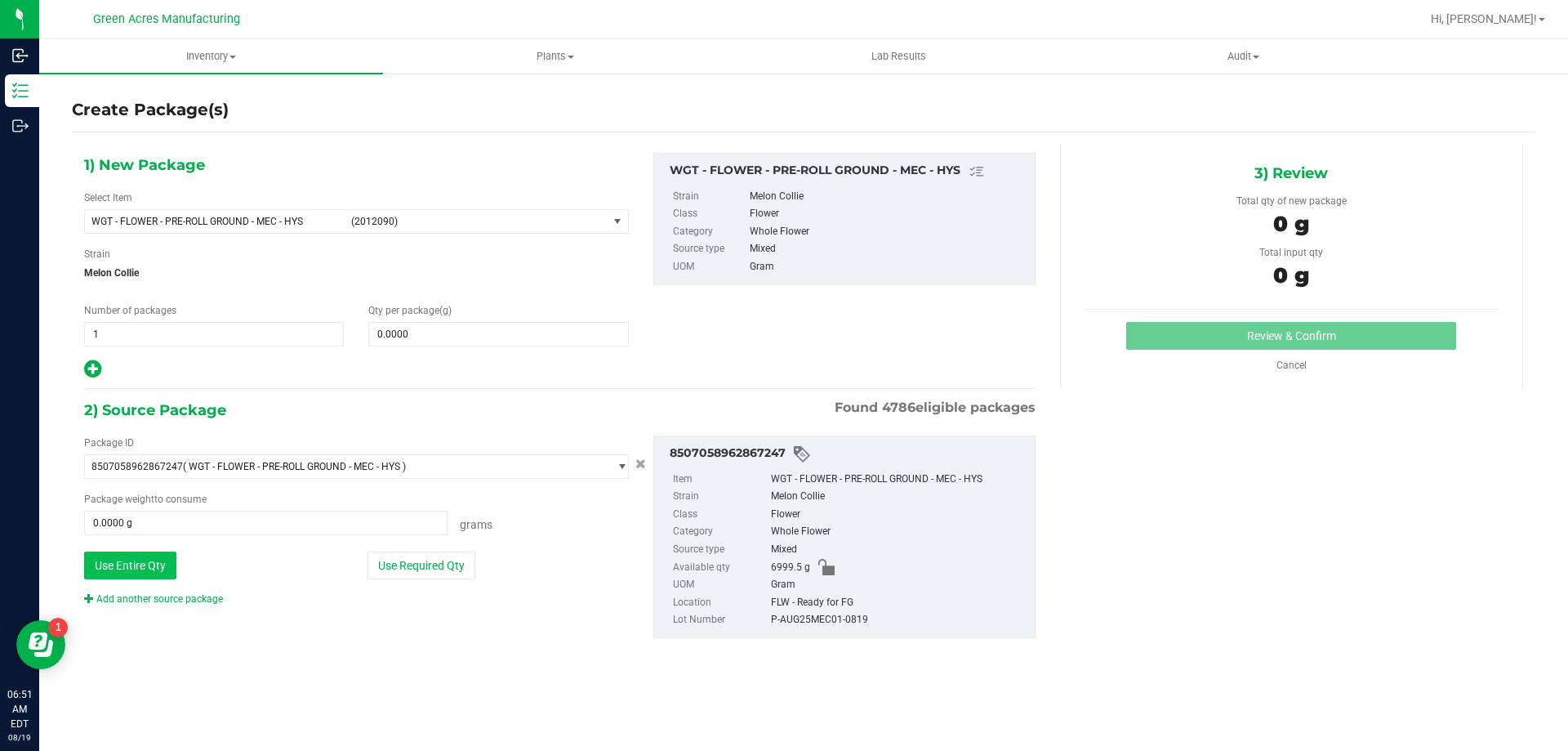
click at [118, 577] on button "Use Entire Qty" at bounding box center [131, 565] width 93 height 28
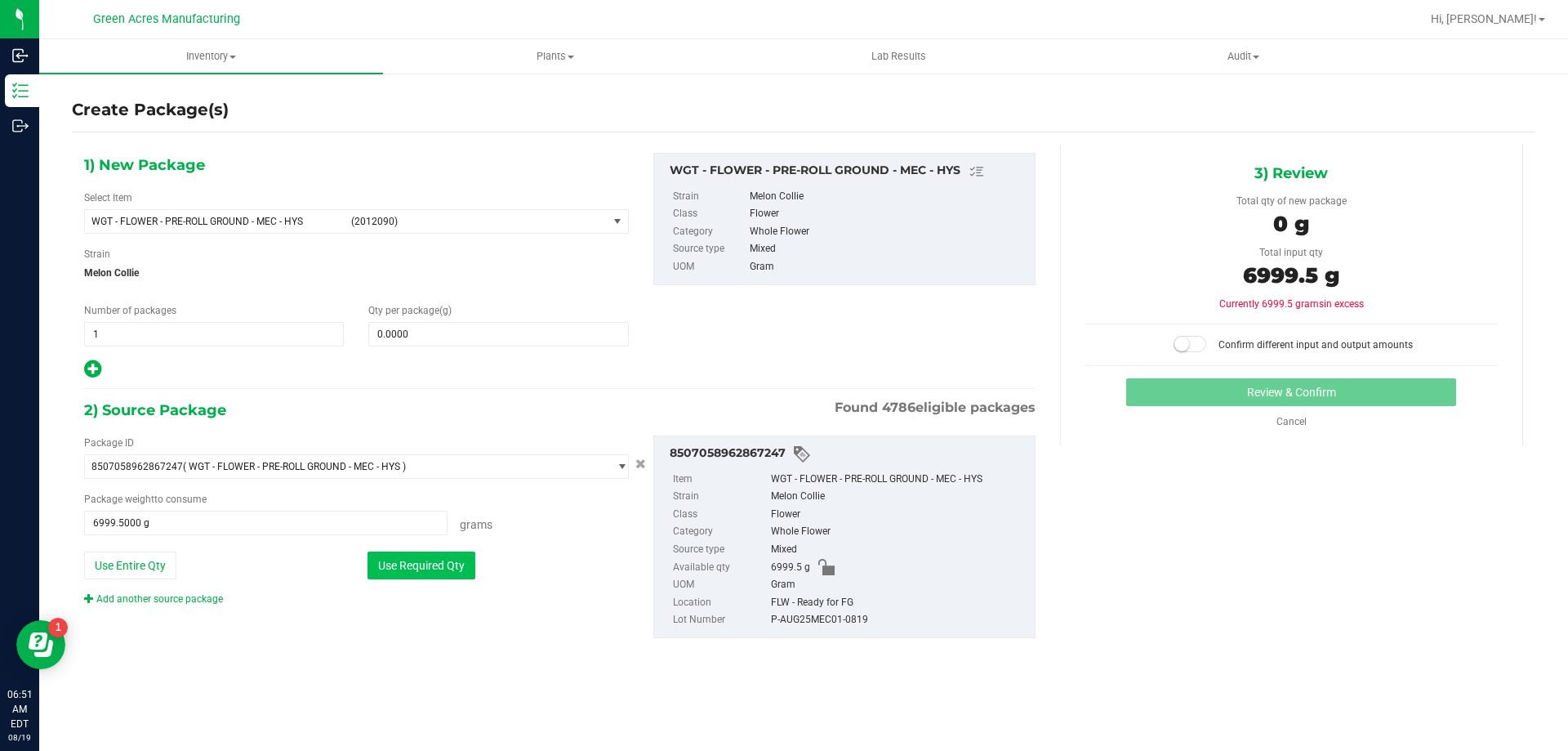
click at [461, 558] on button "Use Required Qty" at bounding box center [421, 565] width 107 height 28
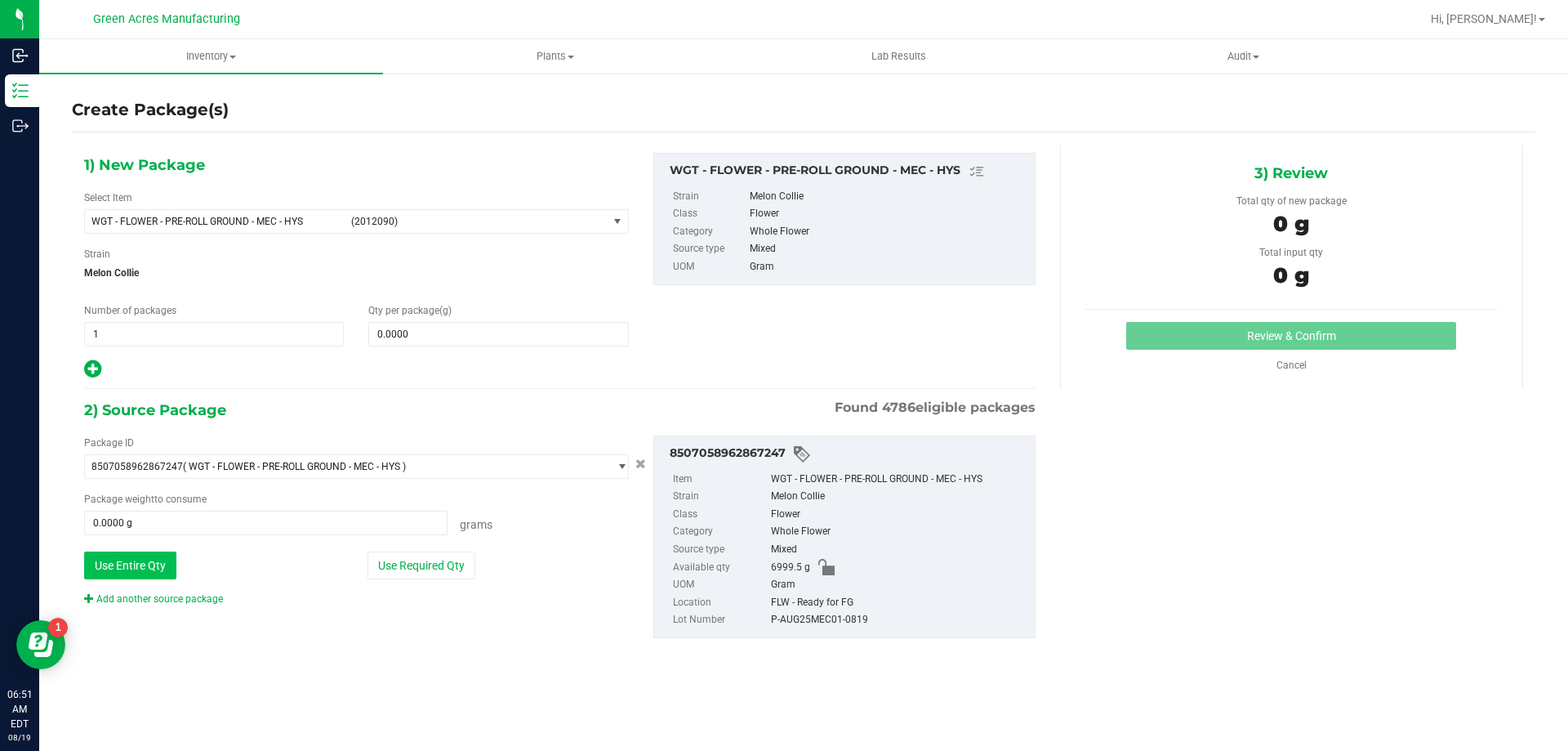
click at [160, 565] on button "Use Entire Qty" at bounding box center [131, 565] width 93 height 28
type input "6999.5000 g"
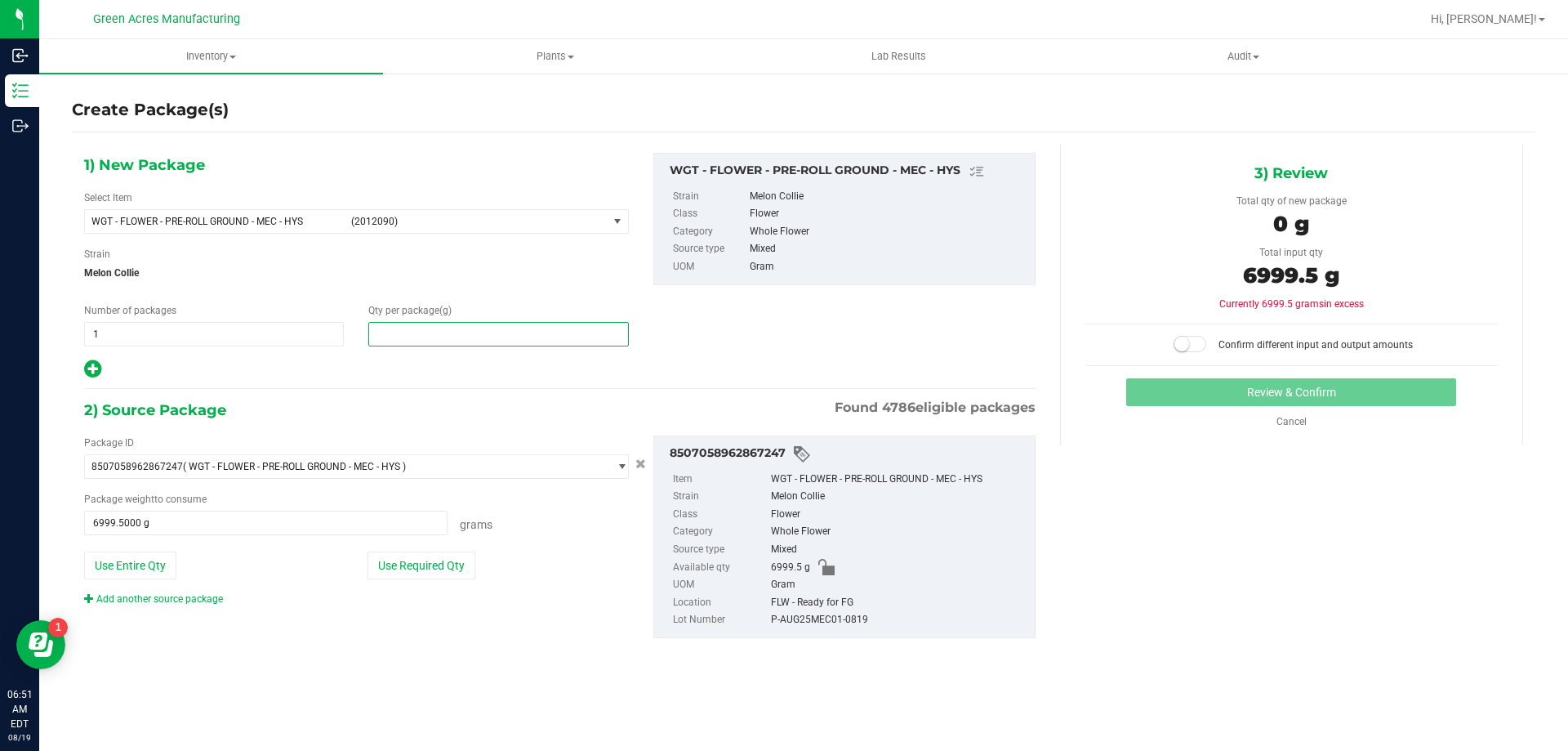
click at [511, 344] on span at bounding box center [498, 334] width 260 height 24
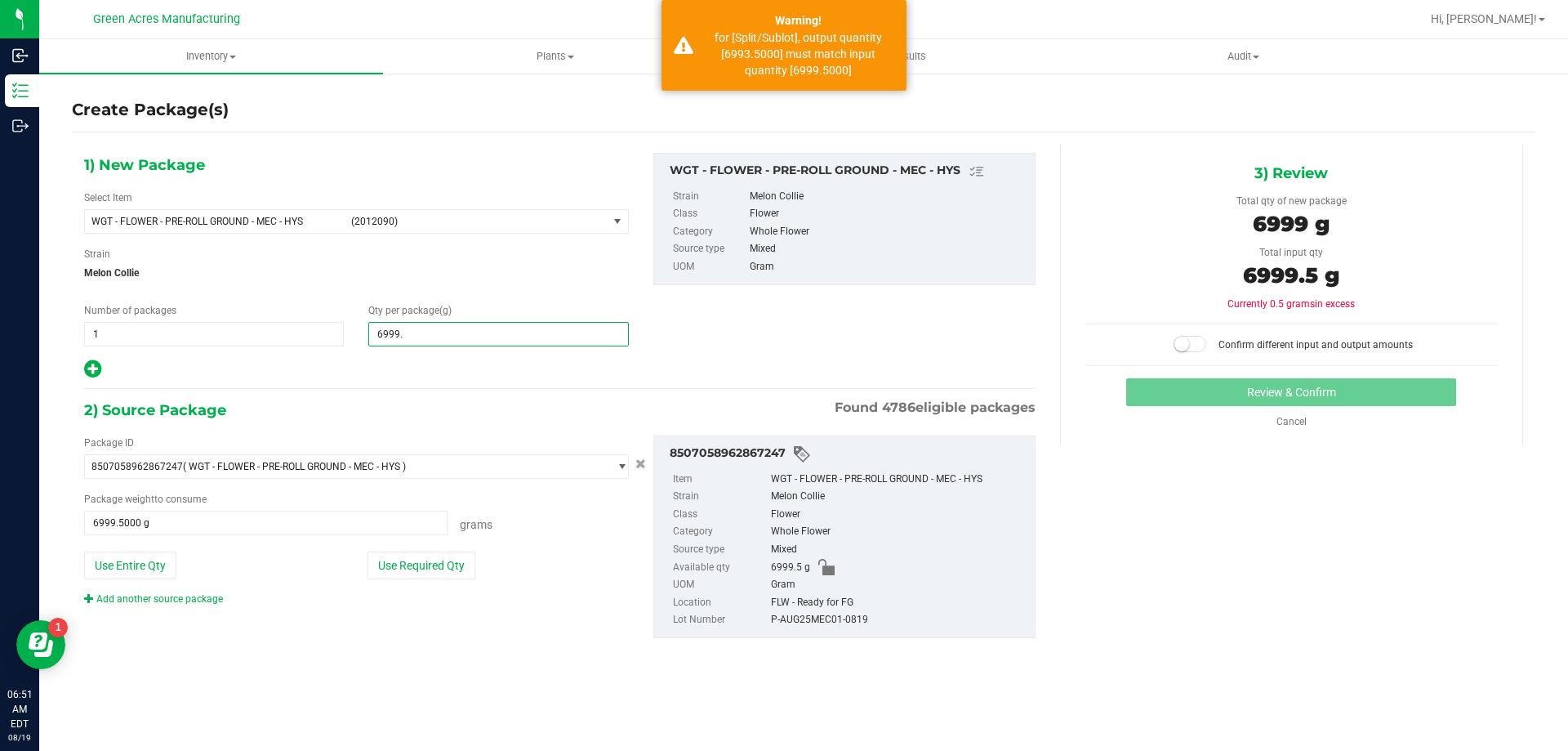
type input "6999.5"
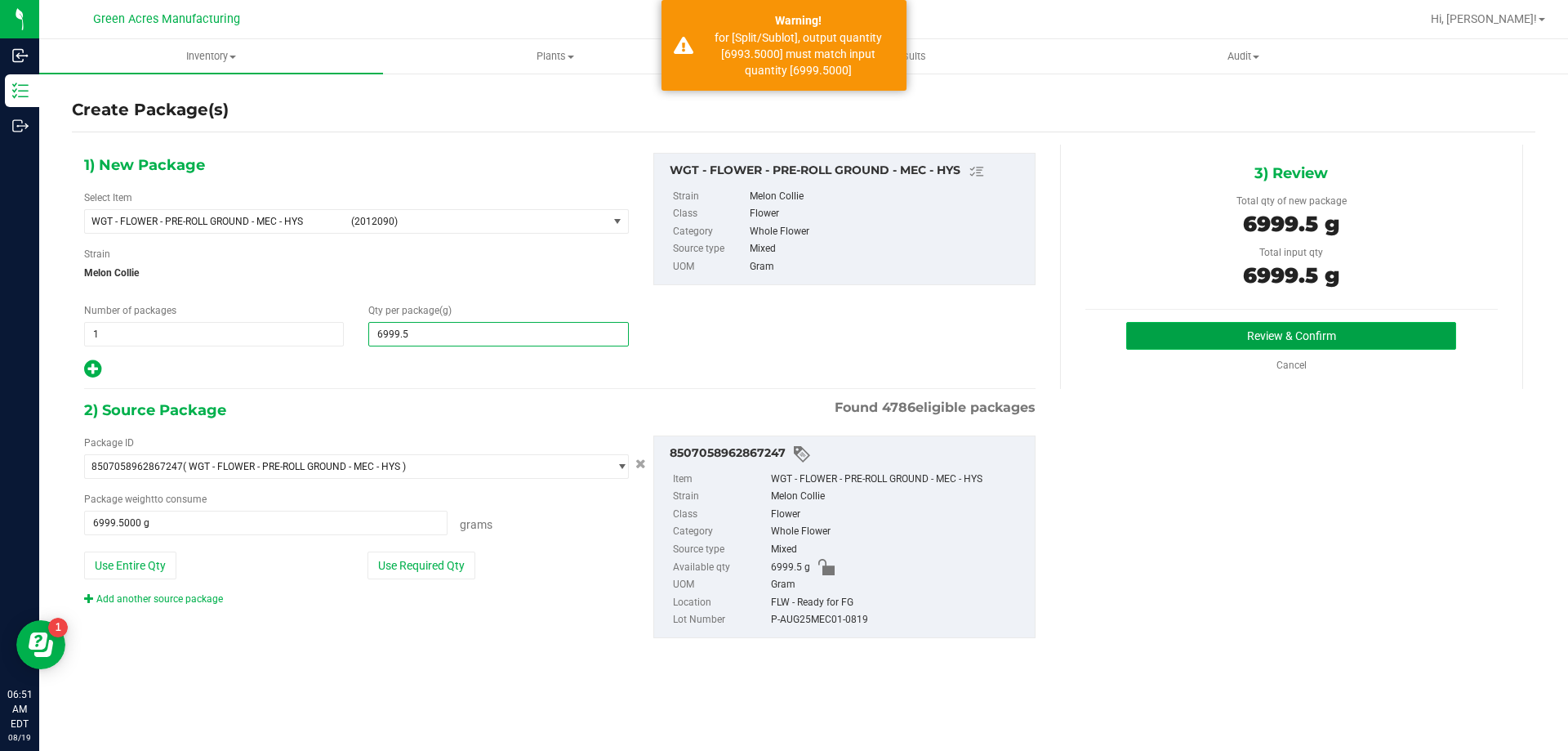
type input "6,999.5000"
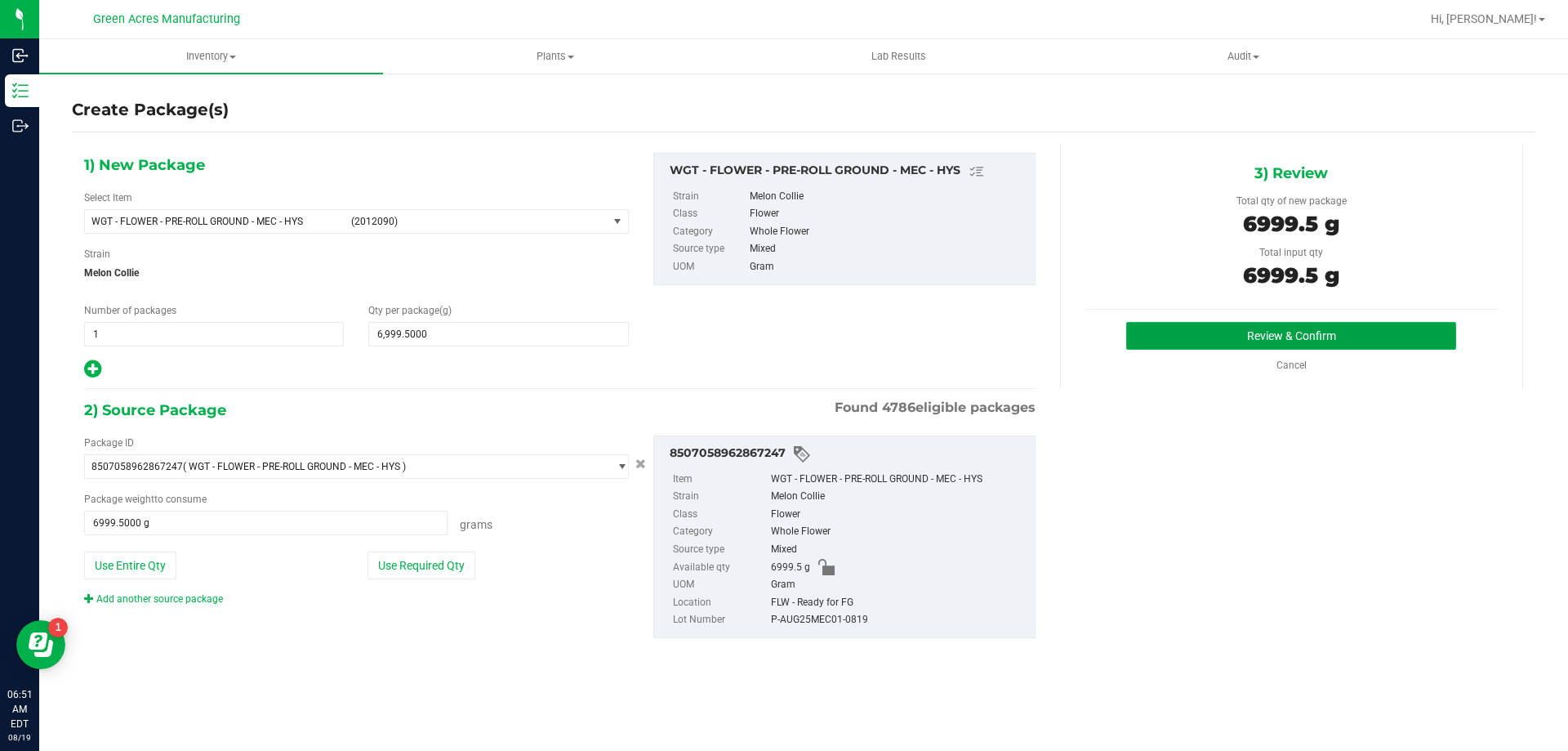
click at [1160, 334] on button "Review & Confirm" at bounding box center [1290, 336] width 330 height 28
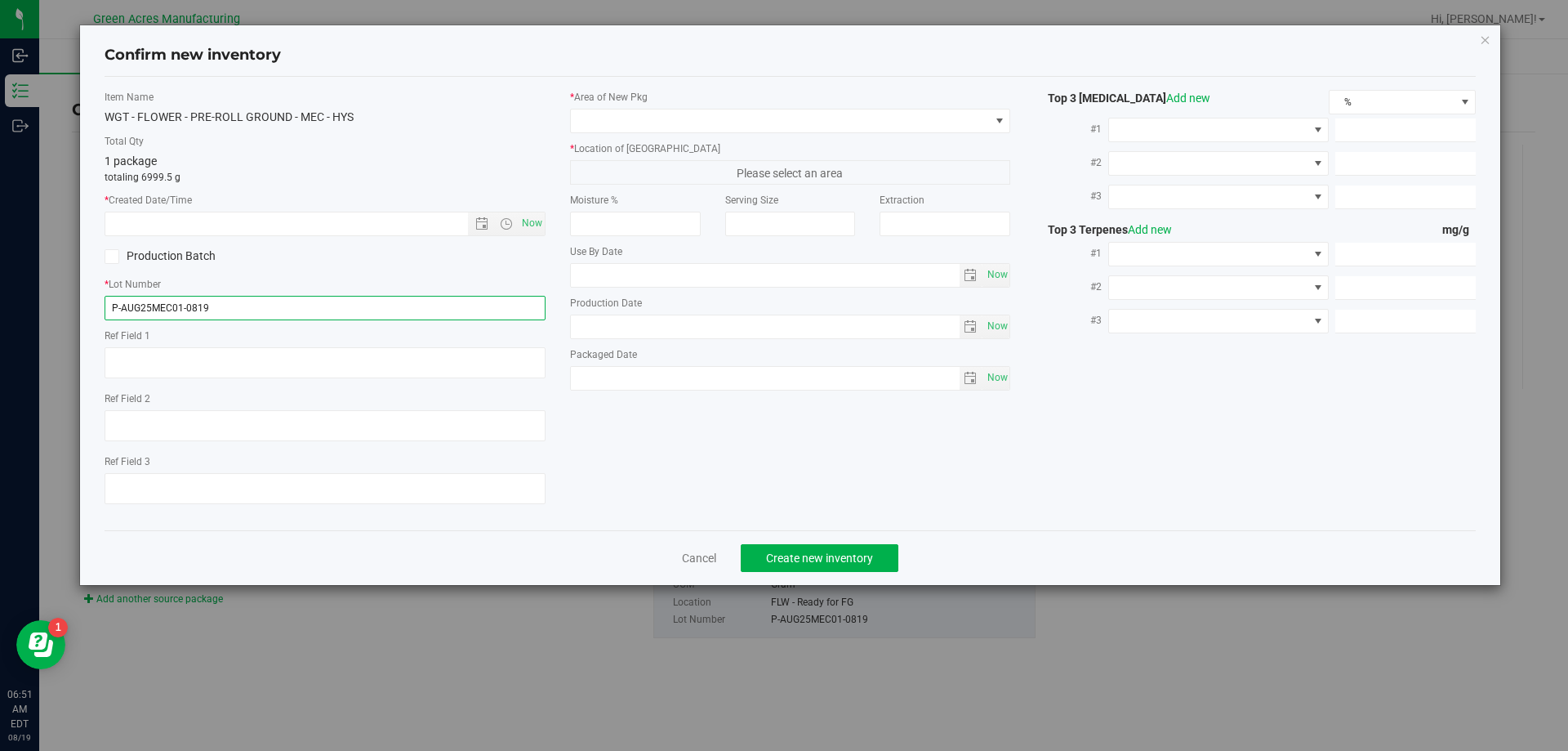
click at [119, 307] on input "P-AUG25MEC01-0819" at bounding box center [325, 307] width 441 height 24
type input "5-AUG25MEC01-0819"
click at [524, 224] on span "Now" at bounding box center [531, 223] width 28 height 24
type input "[DATE] 6:51 AM"
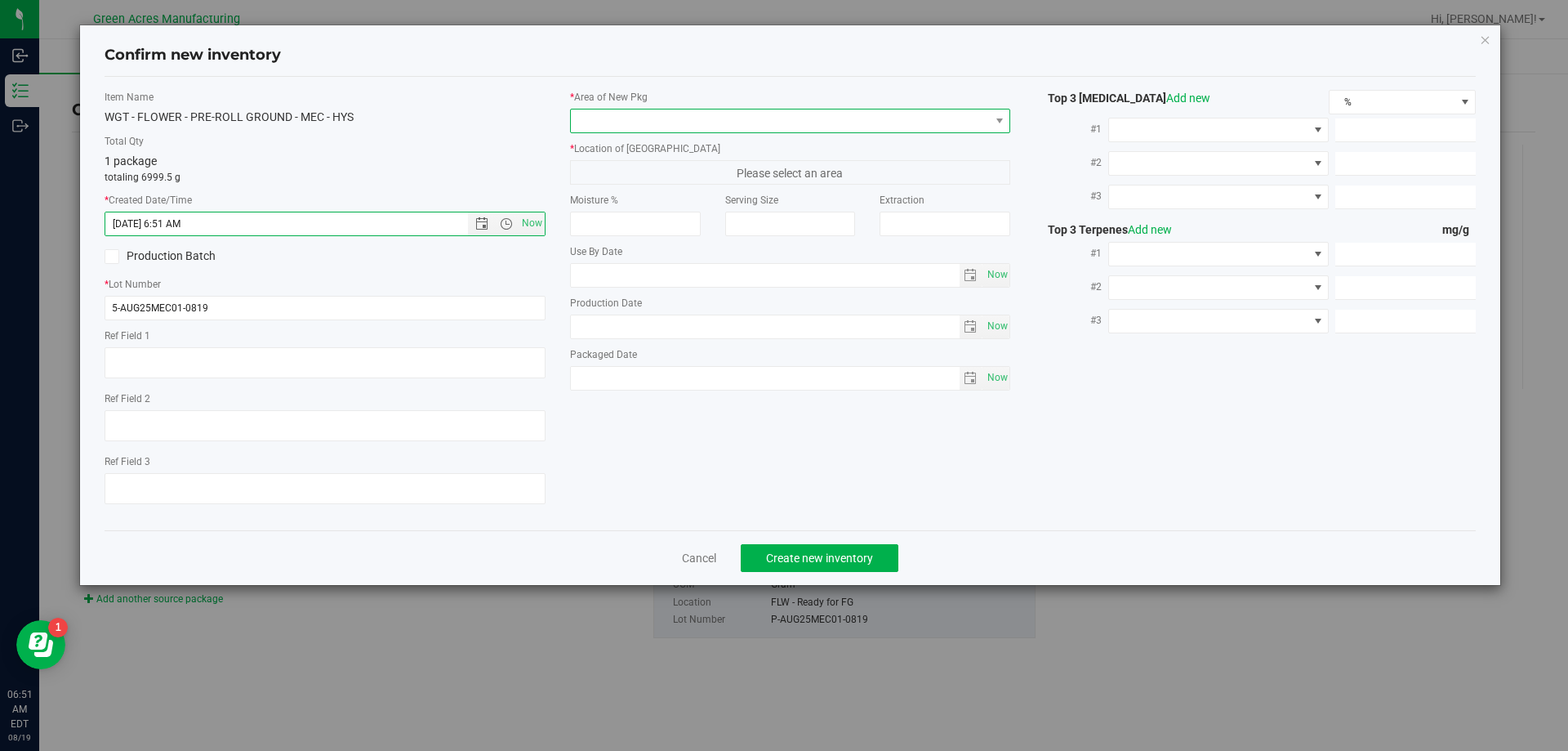
click at [614, 128] on span at bounding box center [780, 120] width 419 height 23
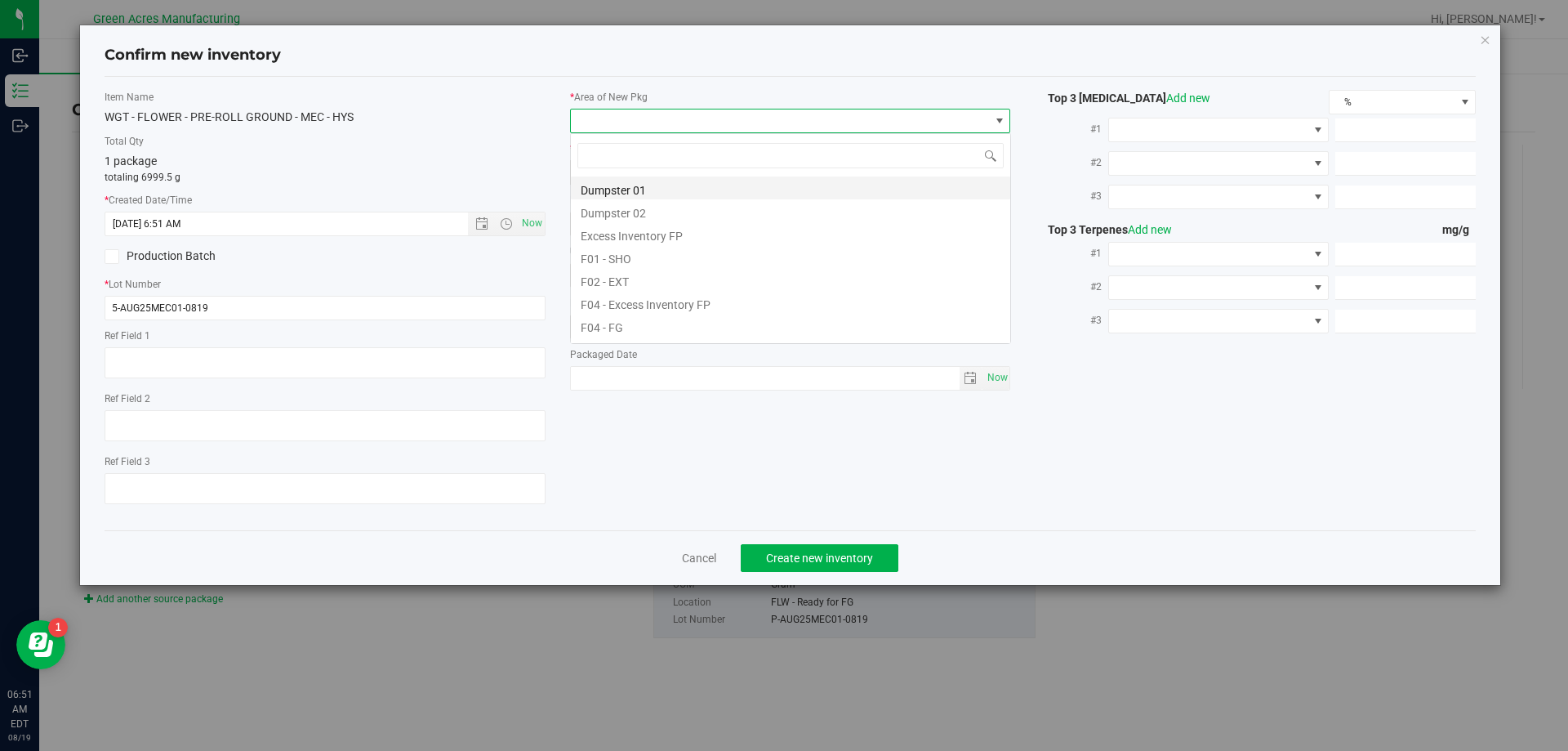
scroll to position [24, 441]
click at [680, 328] on li "F04 - FG" at bounding box center [790, 325] width 440 height 23
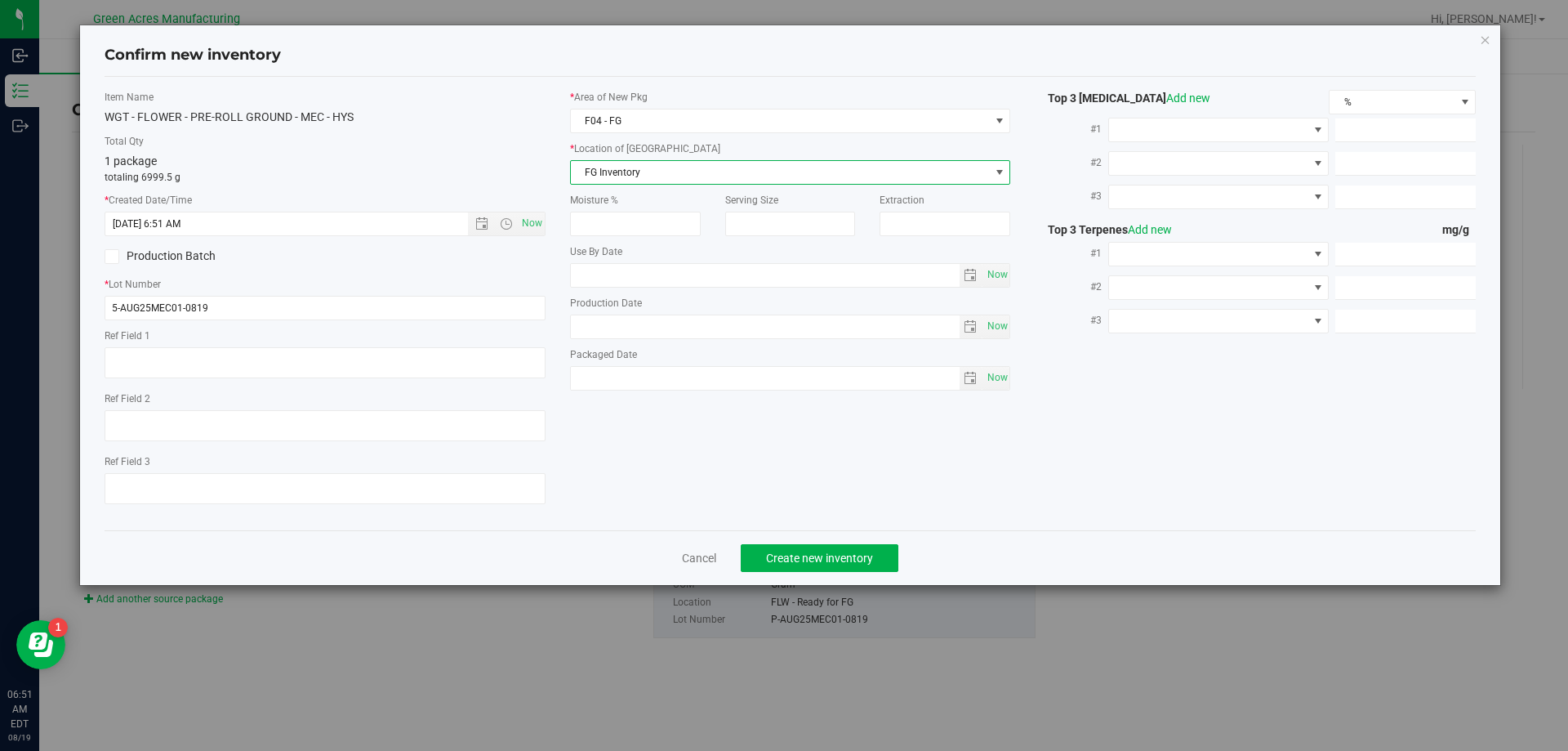
click at [679, 163] on span "FG Inventory" at bounding box center [780, 172] width 419 height 23
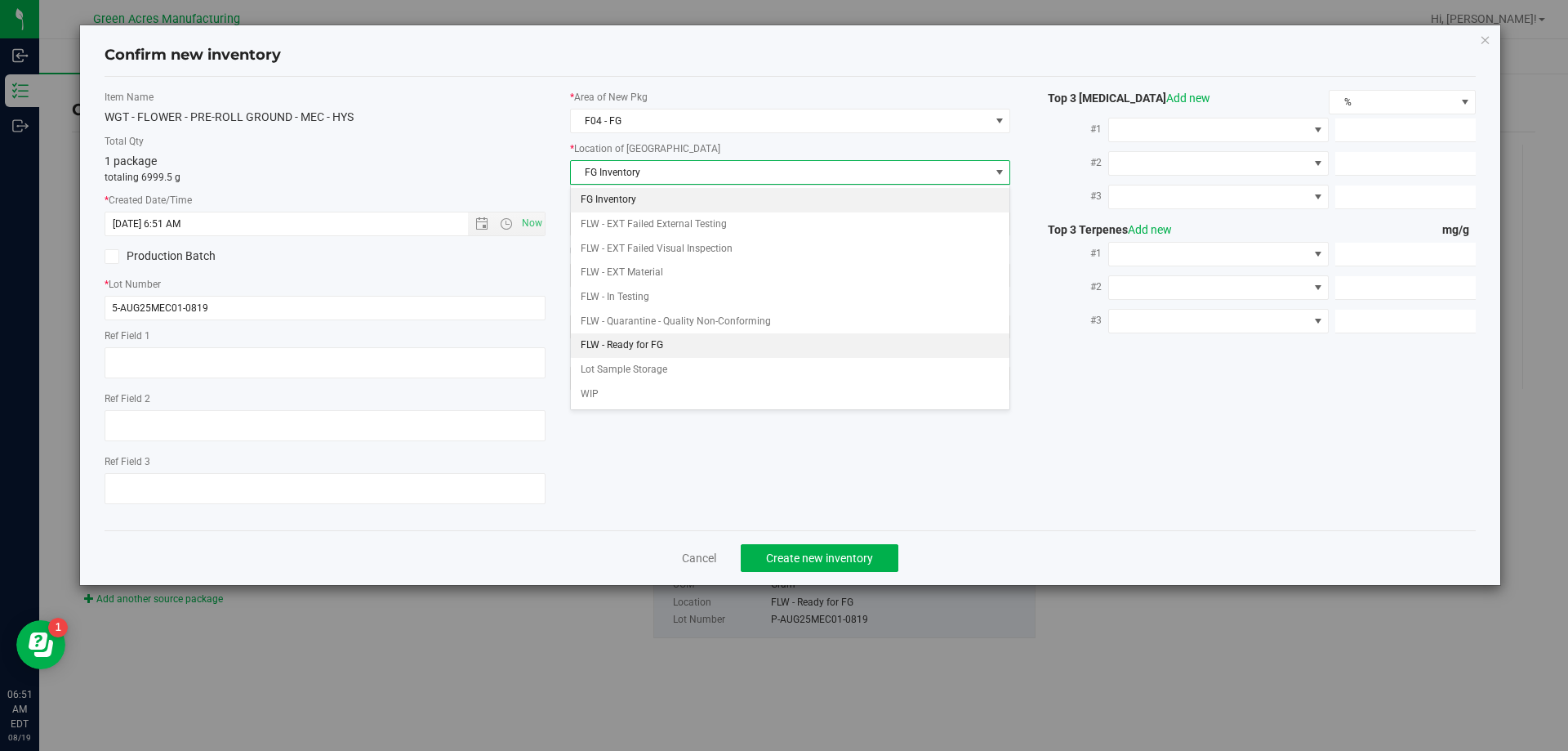
click at [666, 345] on li "FLW - Ready for FG" at bounding box center [790, 345] width 440 height 24
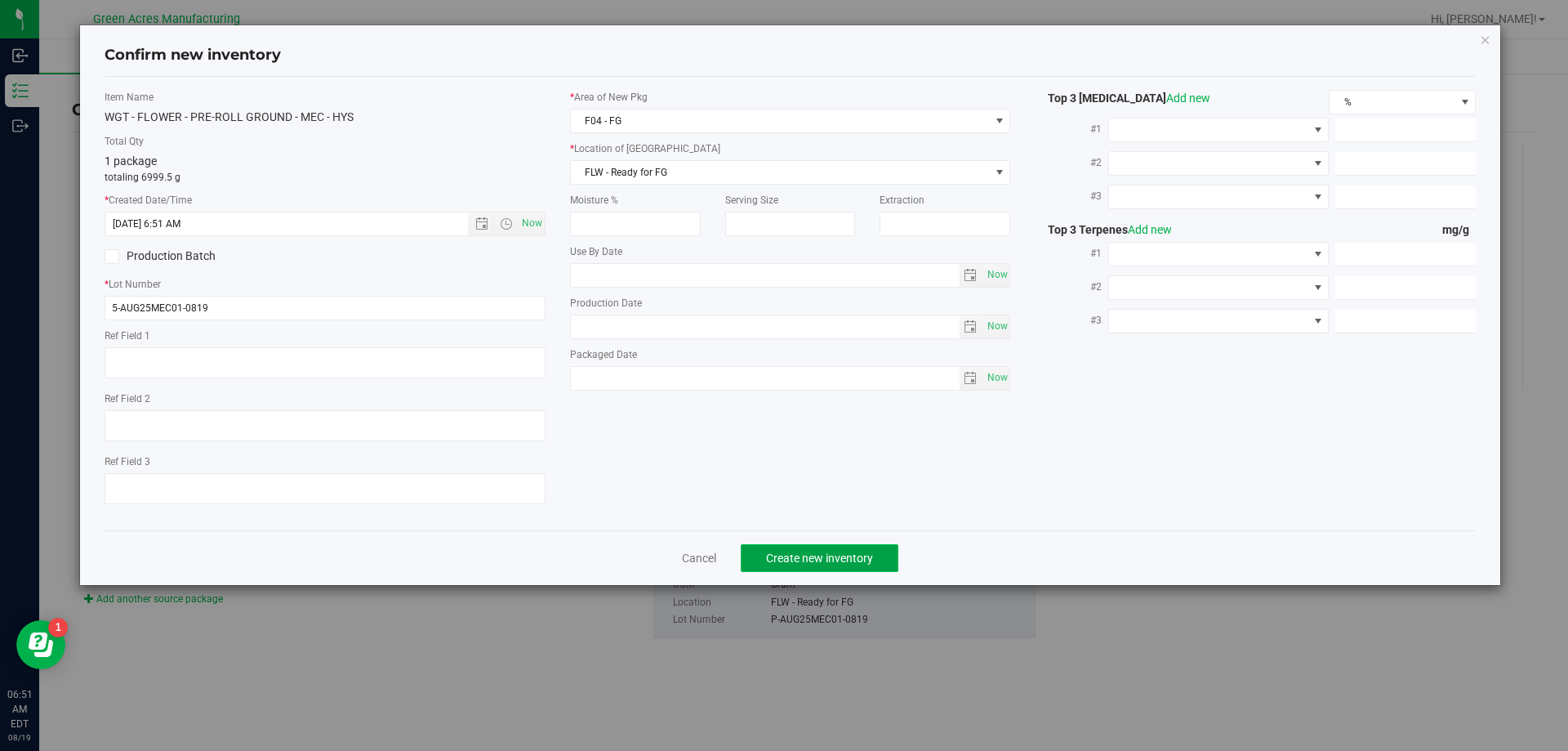
click at [795, 558] on span "Create new inventory" at bounding box center [819, 557] width 107 height 13
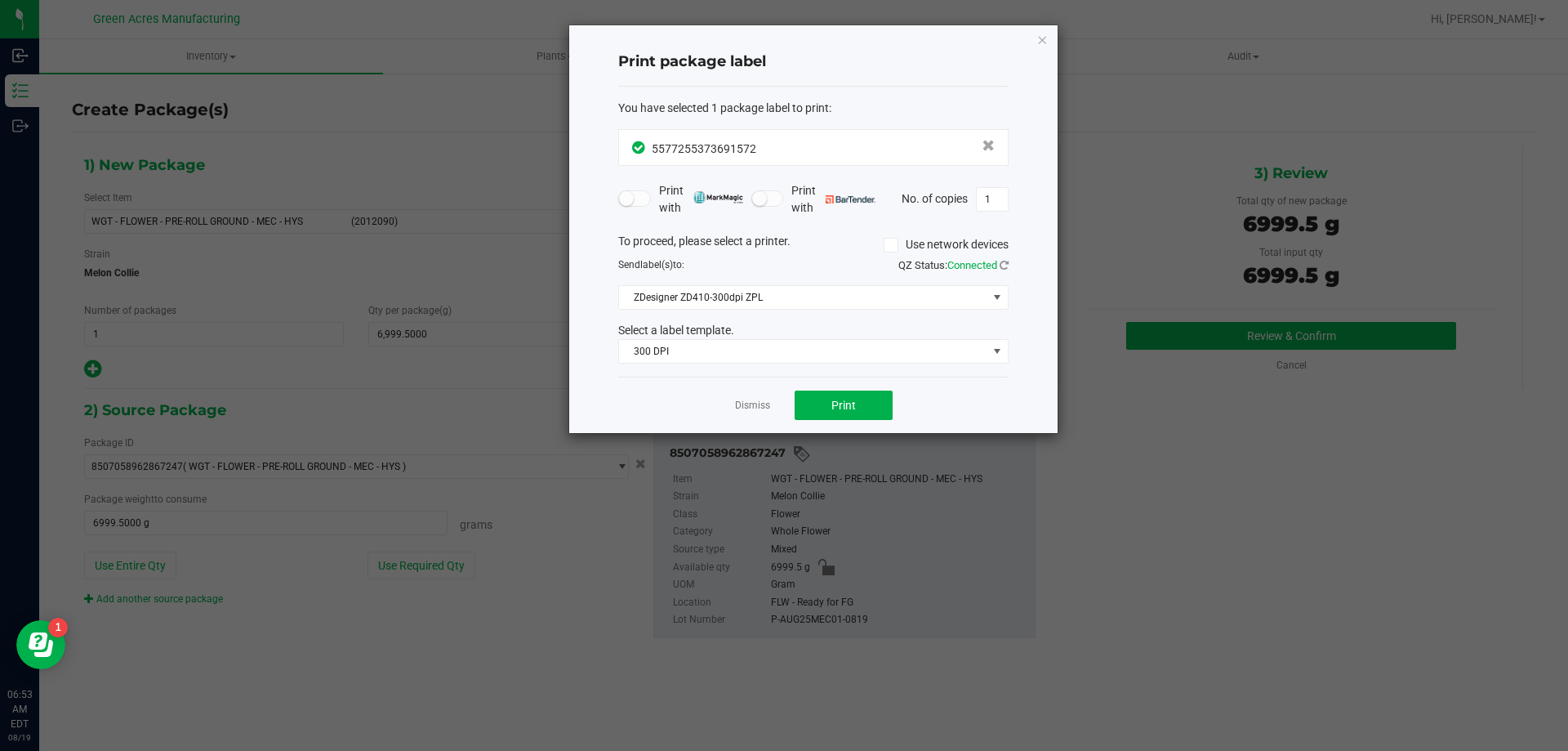
click at [1009, 199] on div "Print package label You have selected 1 package label to print : 55772553736915…" at bounding box center [814, 229] width 489 height 407
click at [1003, 197] on input "1" at bounding box center [992, 199] width 31 height 23
type input "2"
click at [830, 395] on button "Print" at bounding box center [843, 406] width 98 height 30
click at [1042, 48] on icon "button" at bounding box center [1041, 39] width 11 height 19
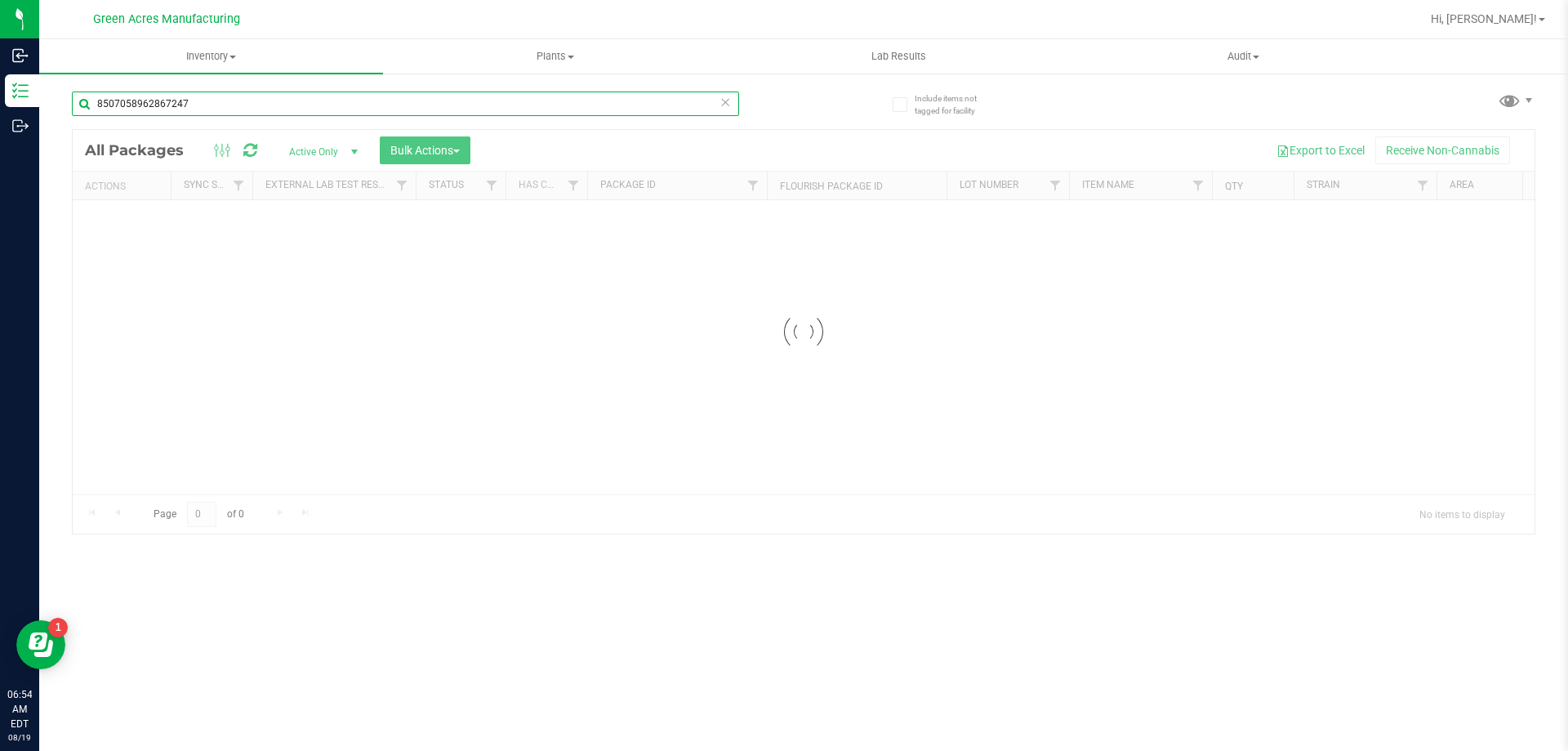
click at [329, 108] on input "8507058962867247" at bounding box center [405, 104] width 667 height 24
click at [227, 59] on span "Inventory" at bounding box center [210, 56] width 343 height 15
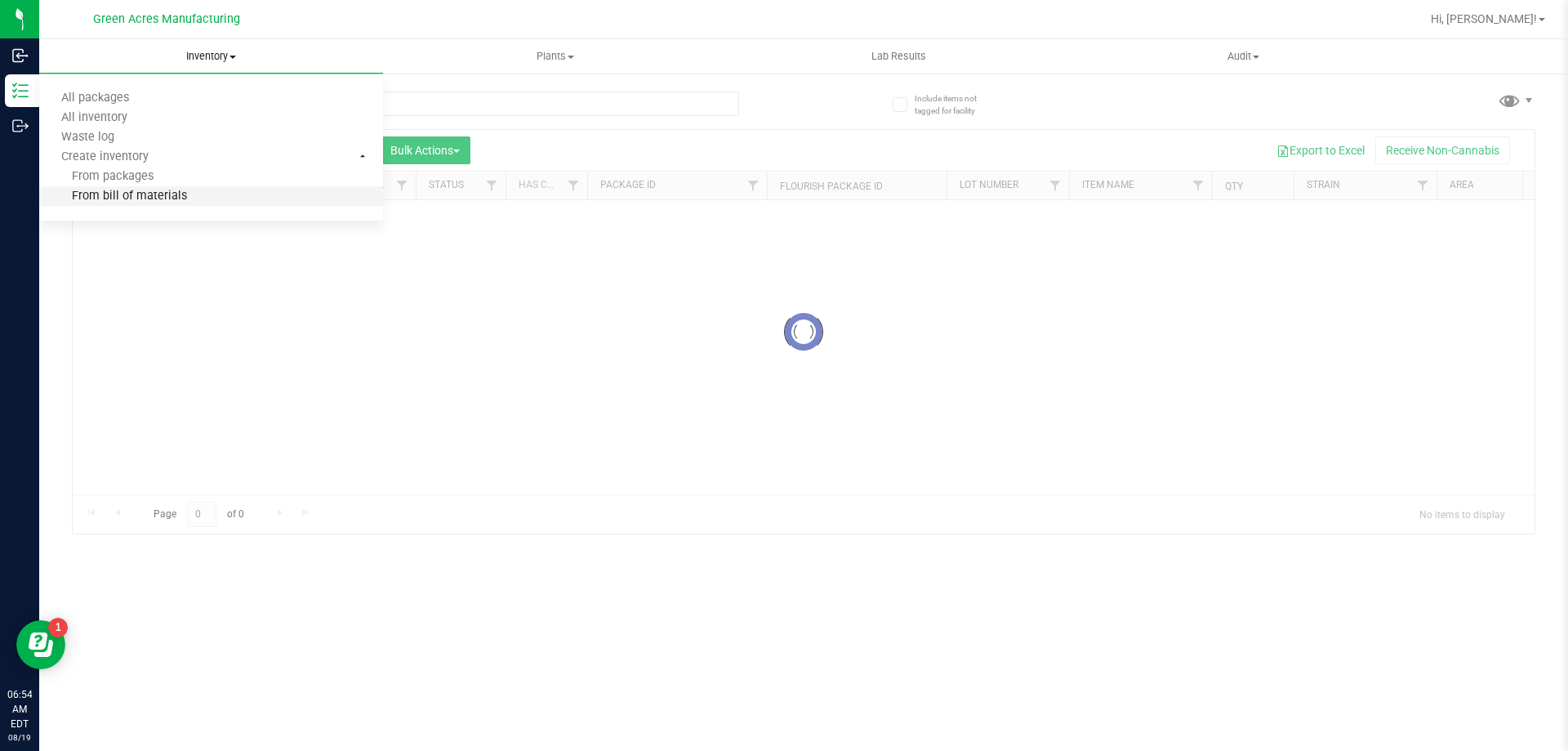
click at [200, 197] on li "From bill of materials" at bounding box center [210, 196] width 343 height 19
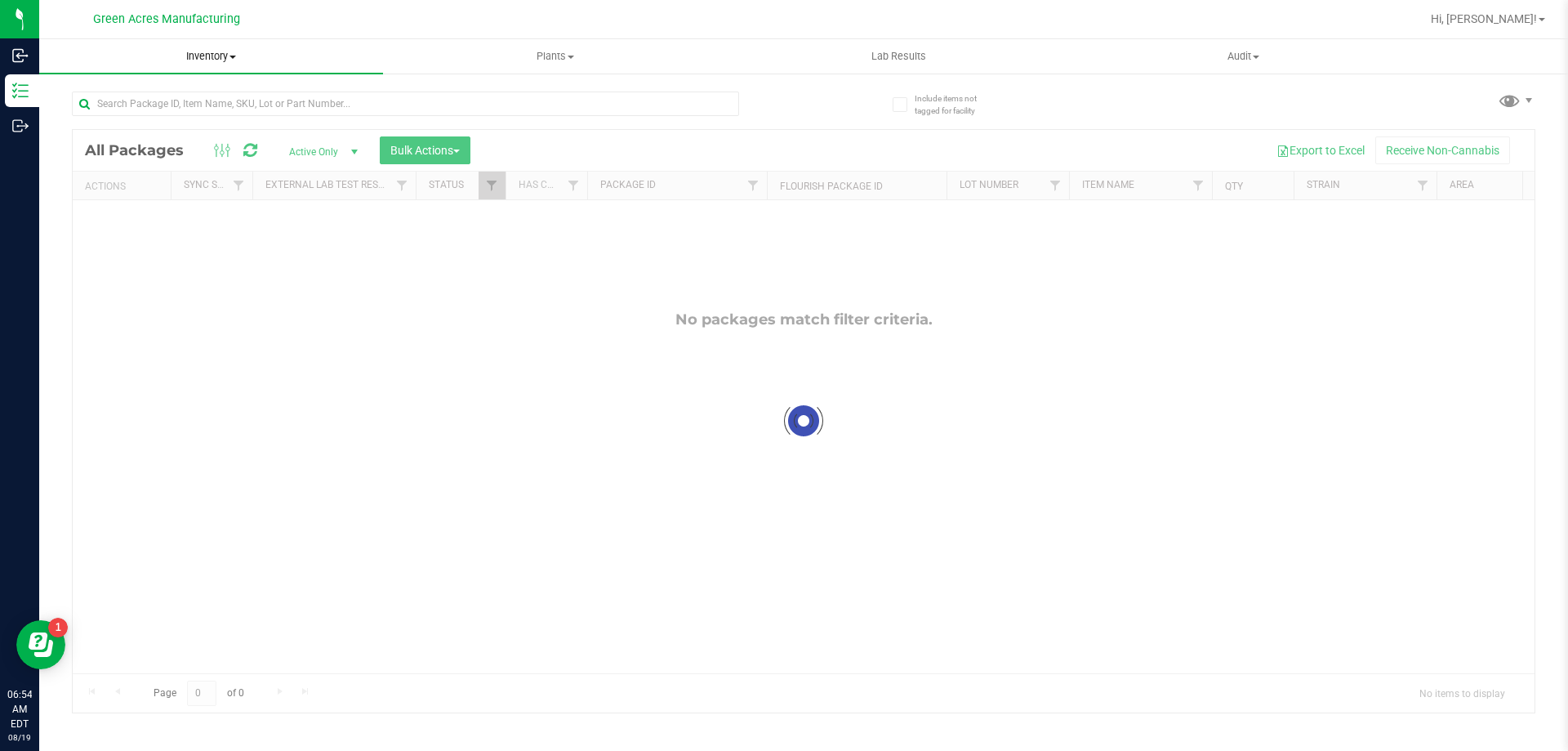
click at [225, 56] on span "Inventory" at bounding box center [210, 56] width 343 height 15
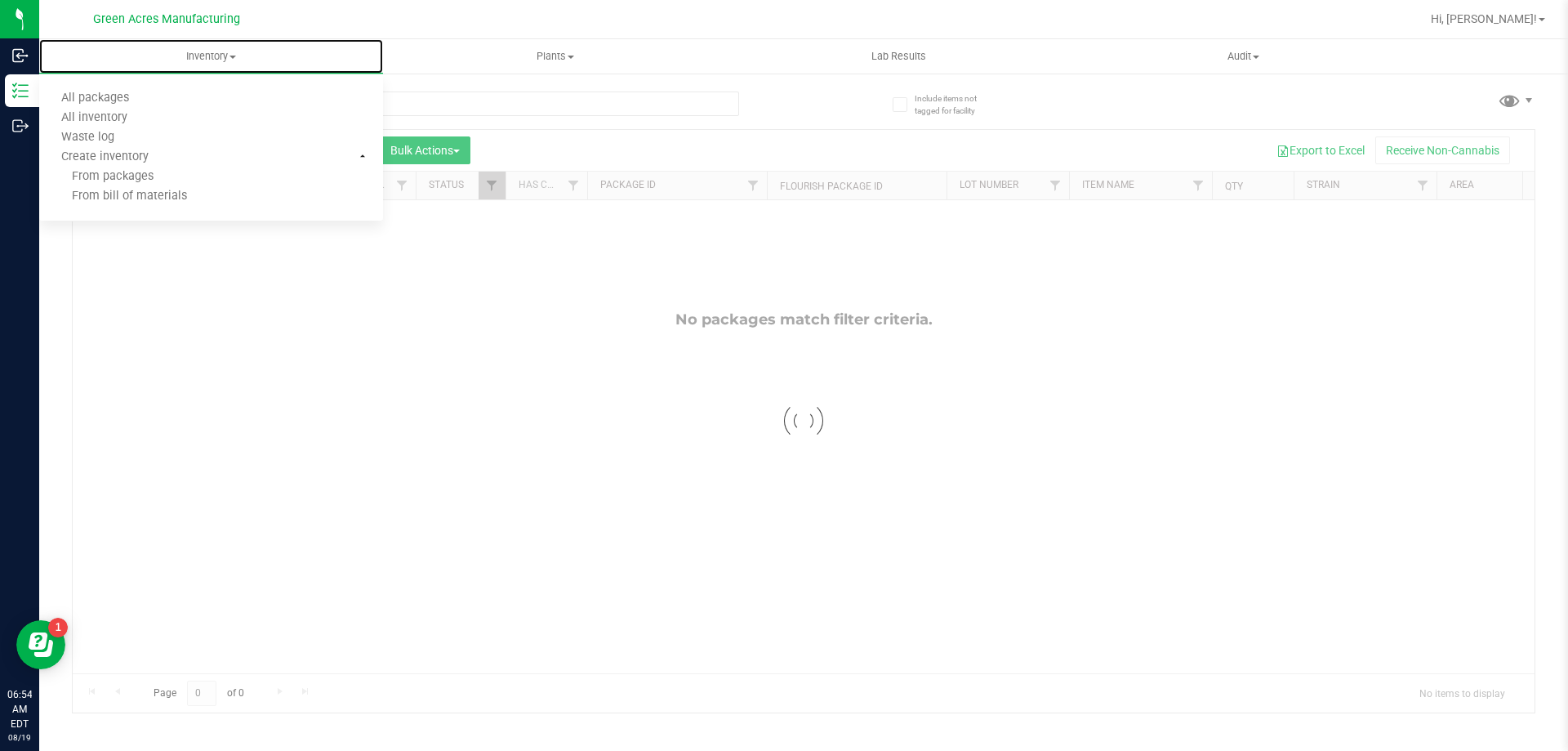
click at [162, 196] on span "From bill of materials" at bounding box center [113, 196] width 148 height 14
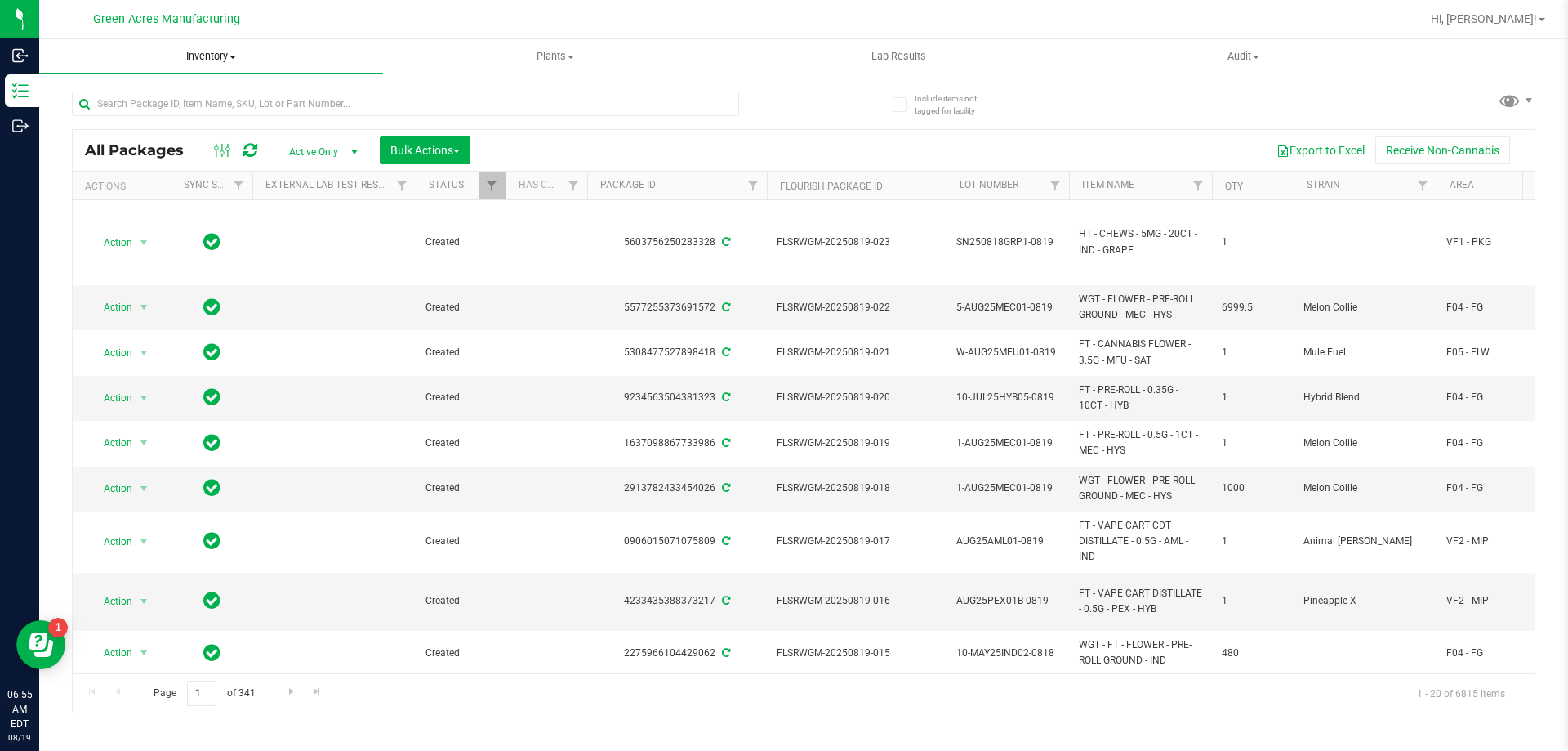
click at [220, 56] on span "Inventory" at bounding box center [210, 56] width 343 height 15
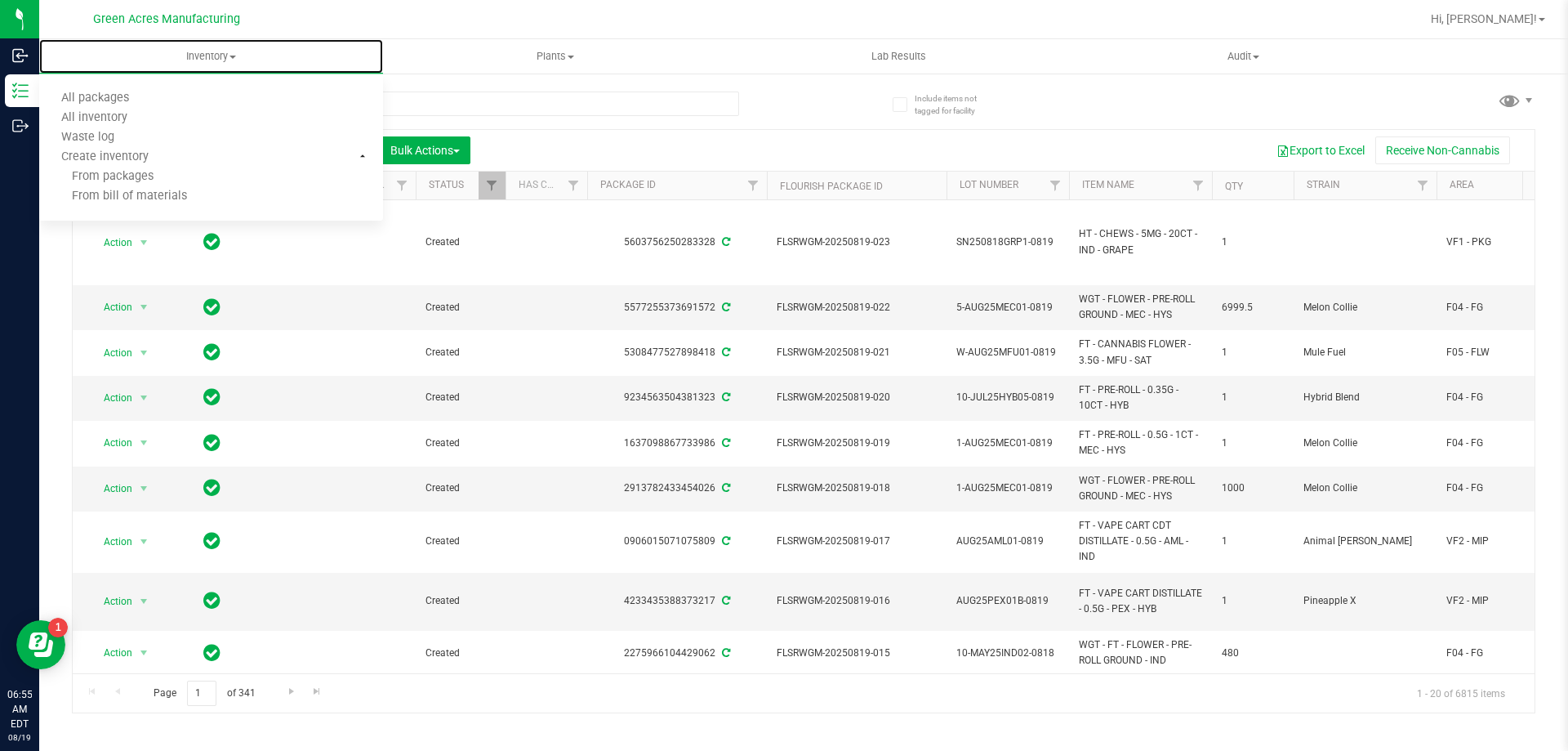
click at [180, 193] on span "From bill of materials" at bounding box center [113, 196] width 148 height 14
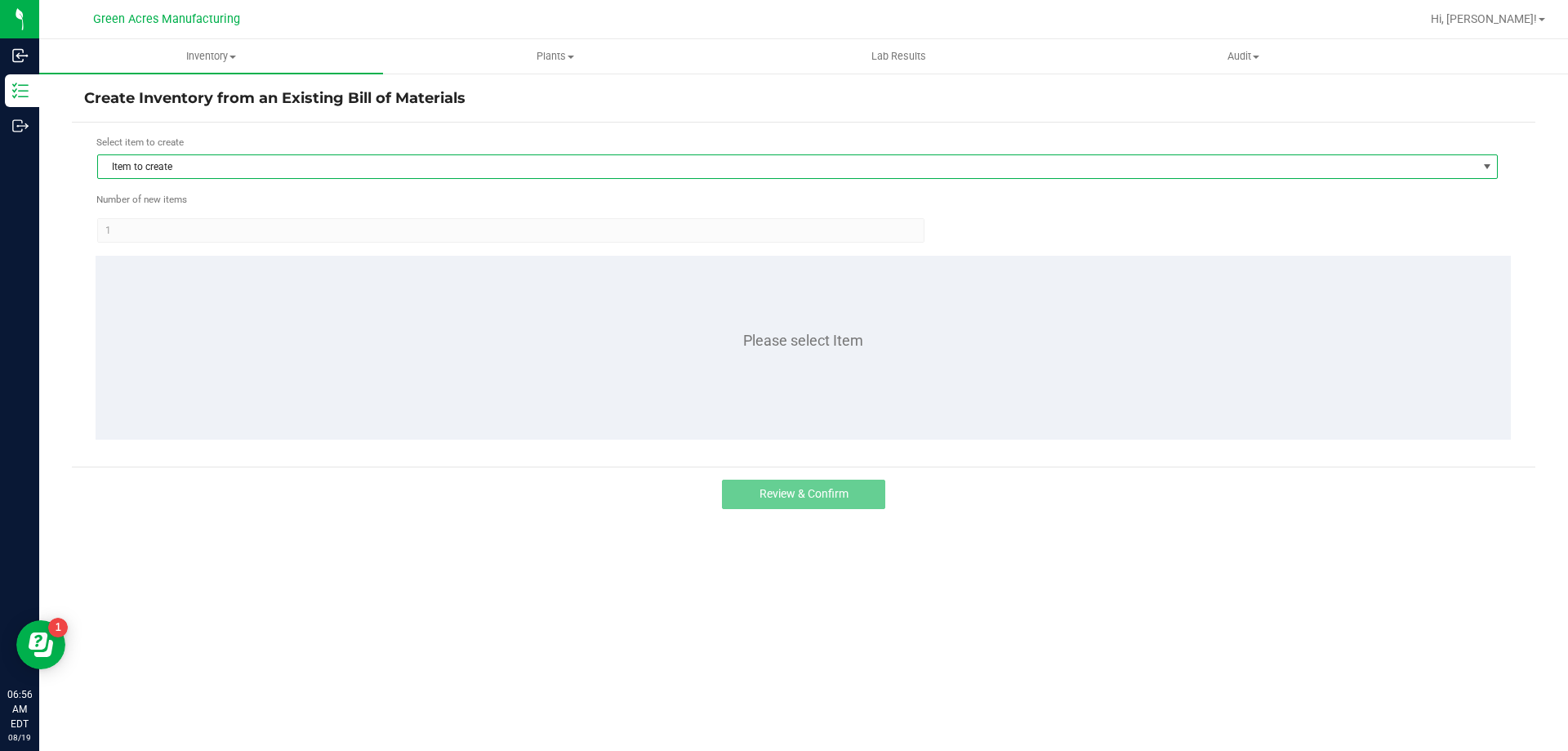
click at [168, 165] on span "Item to create" at bounding box center [787, 167] width 1378 height 23
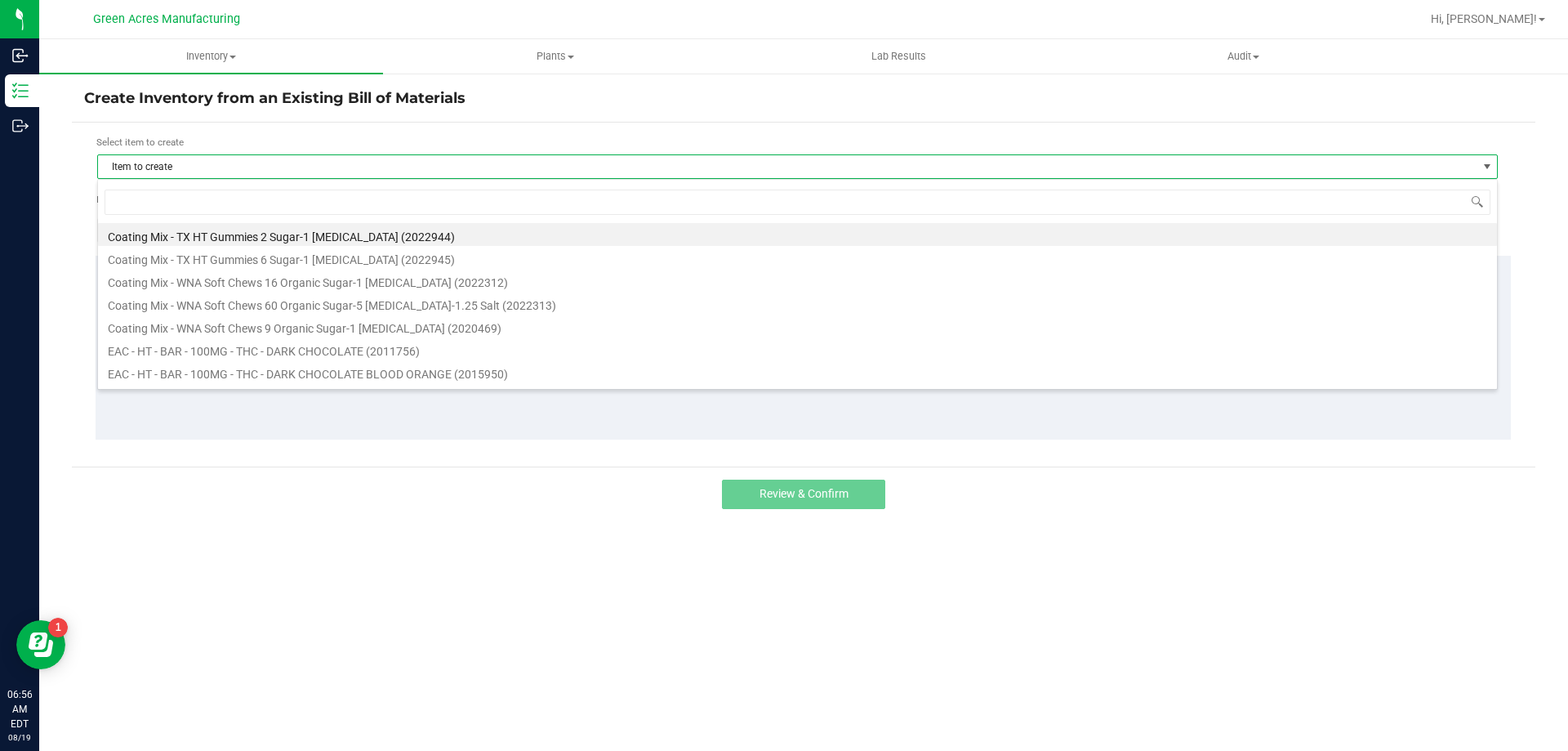
scroll to position [24, 1400]
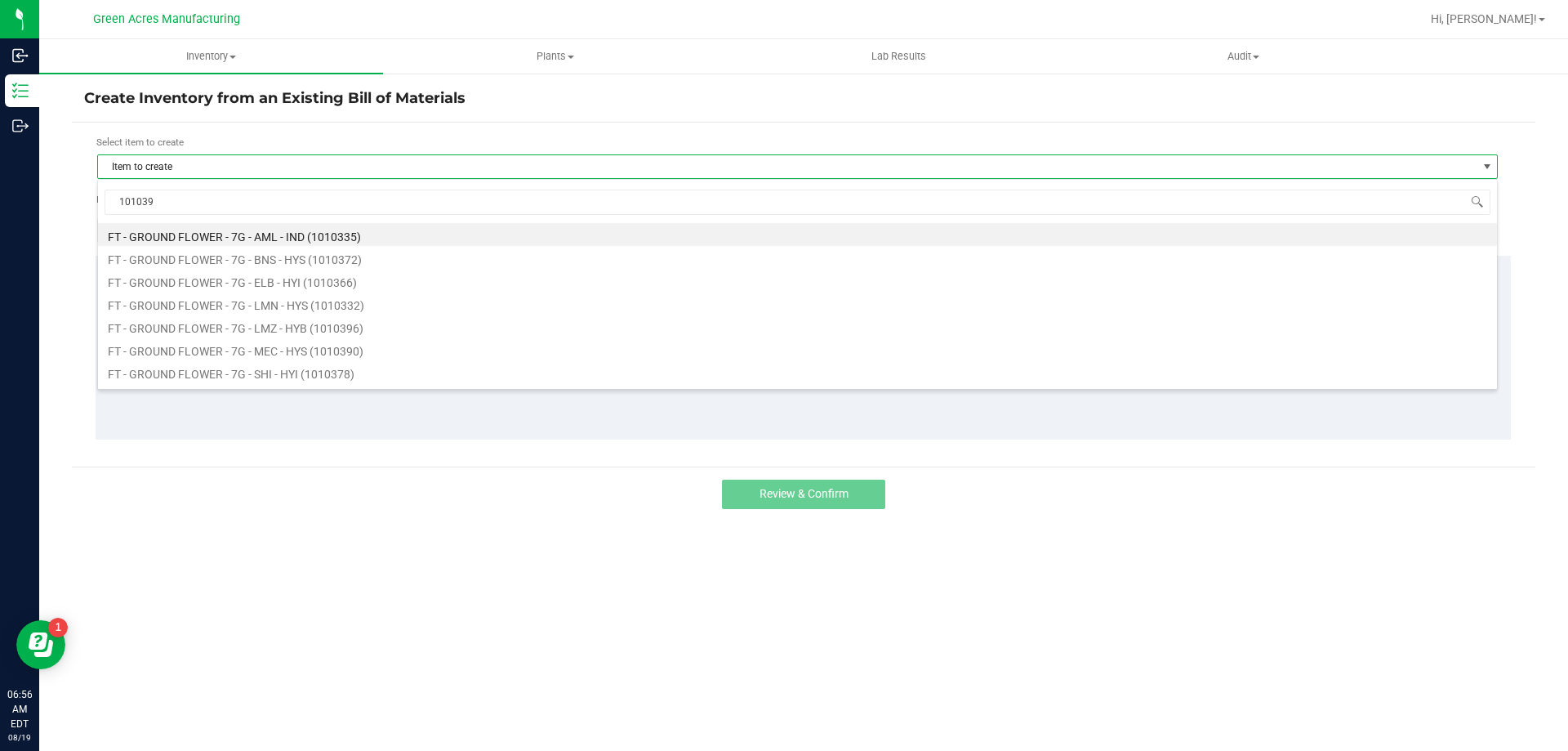
type input "1010393"
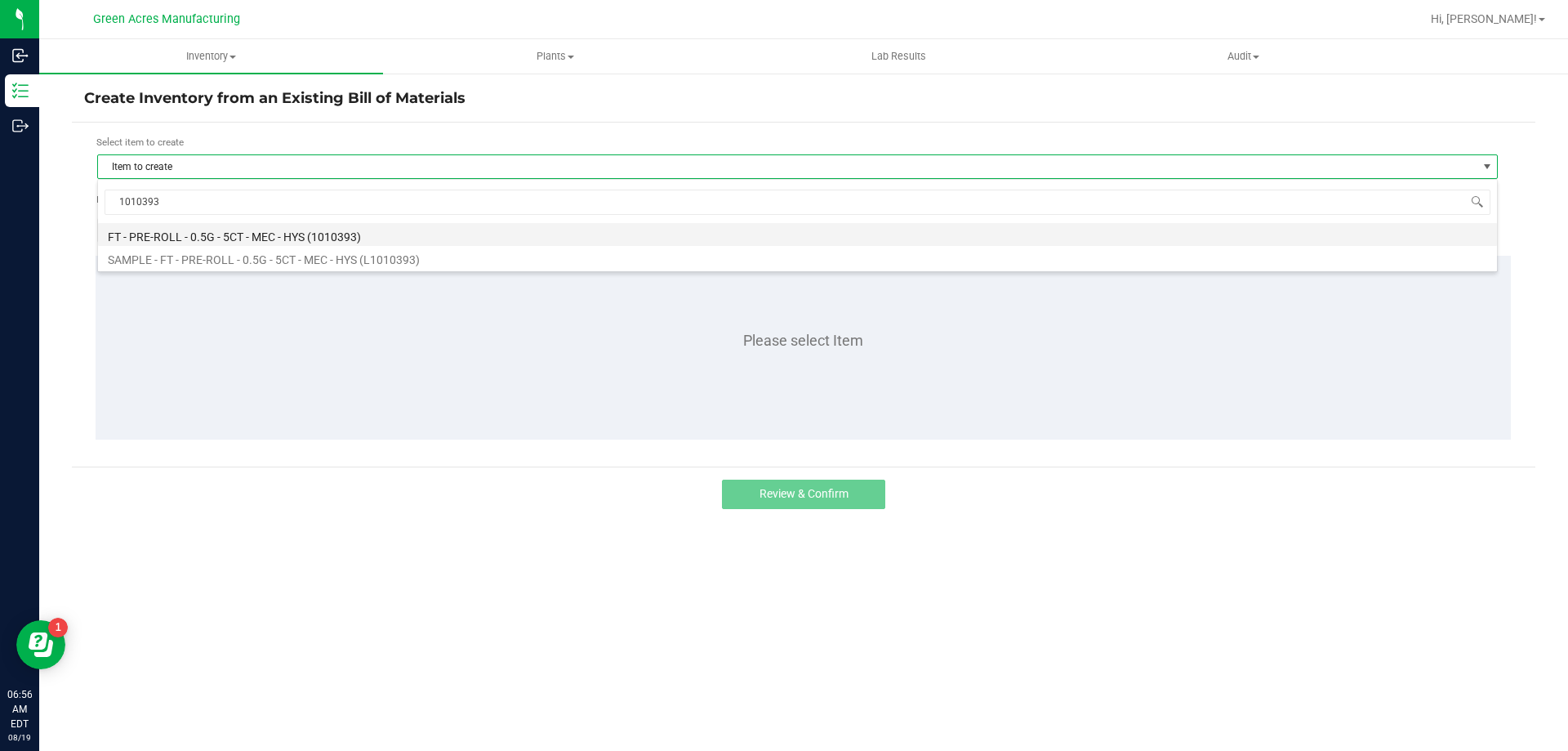
click at [236, 232] on li "FT - PRE-ROLL - 0.5G - 5CT - MEC - HYS (1010393)" at bounding box center [797, 234] width 1399 height 23
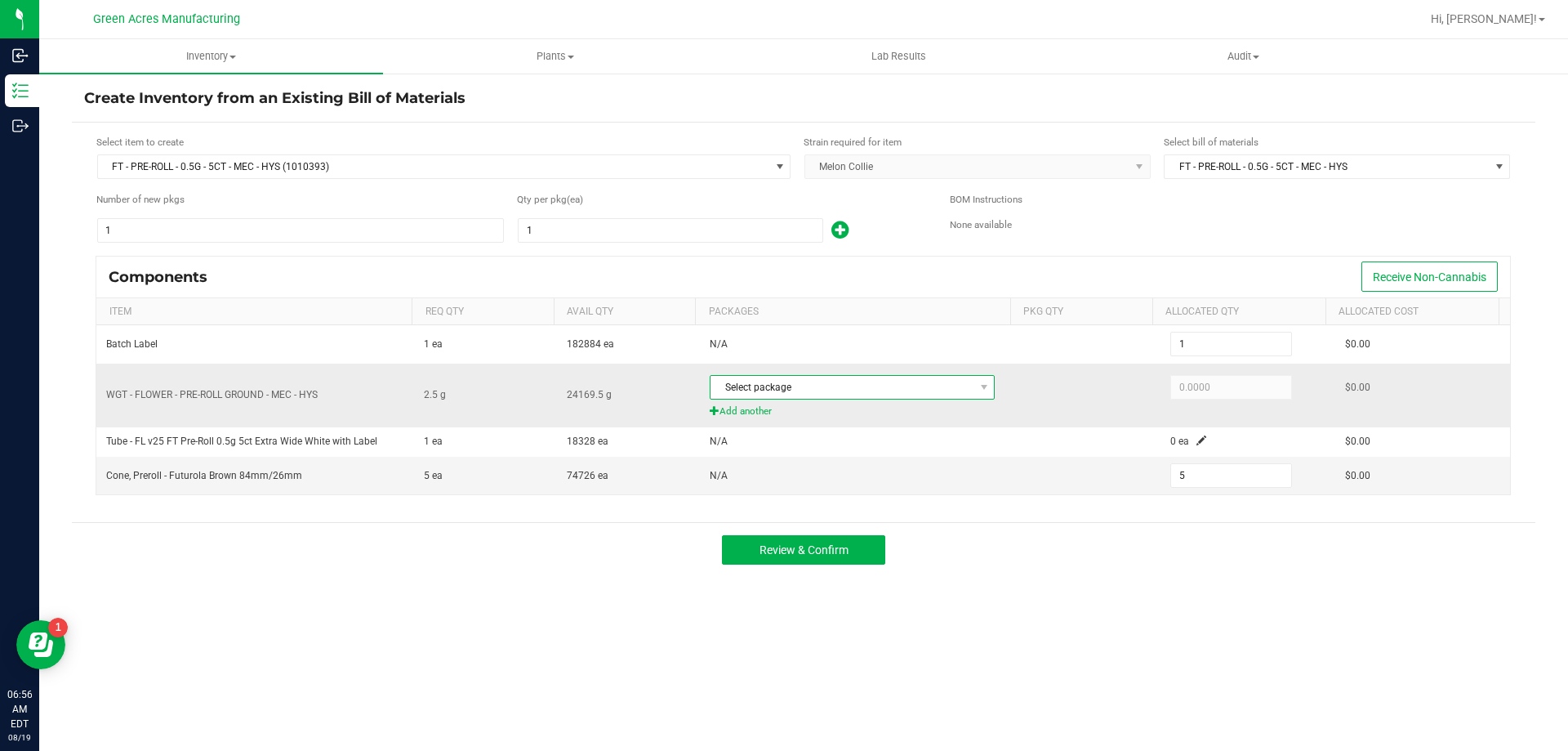
click at [807, 382] on span "Select package" at bounding box center [841, 387] width 263 height 23
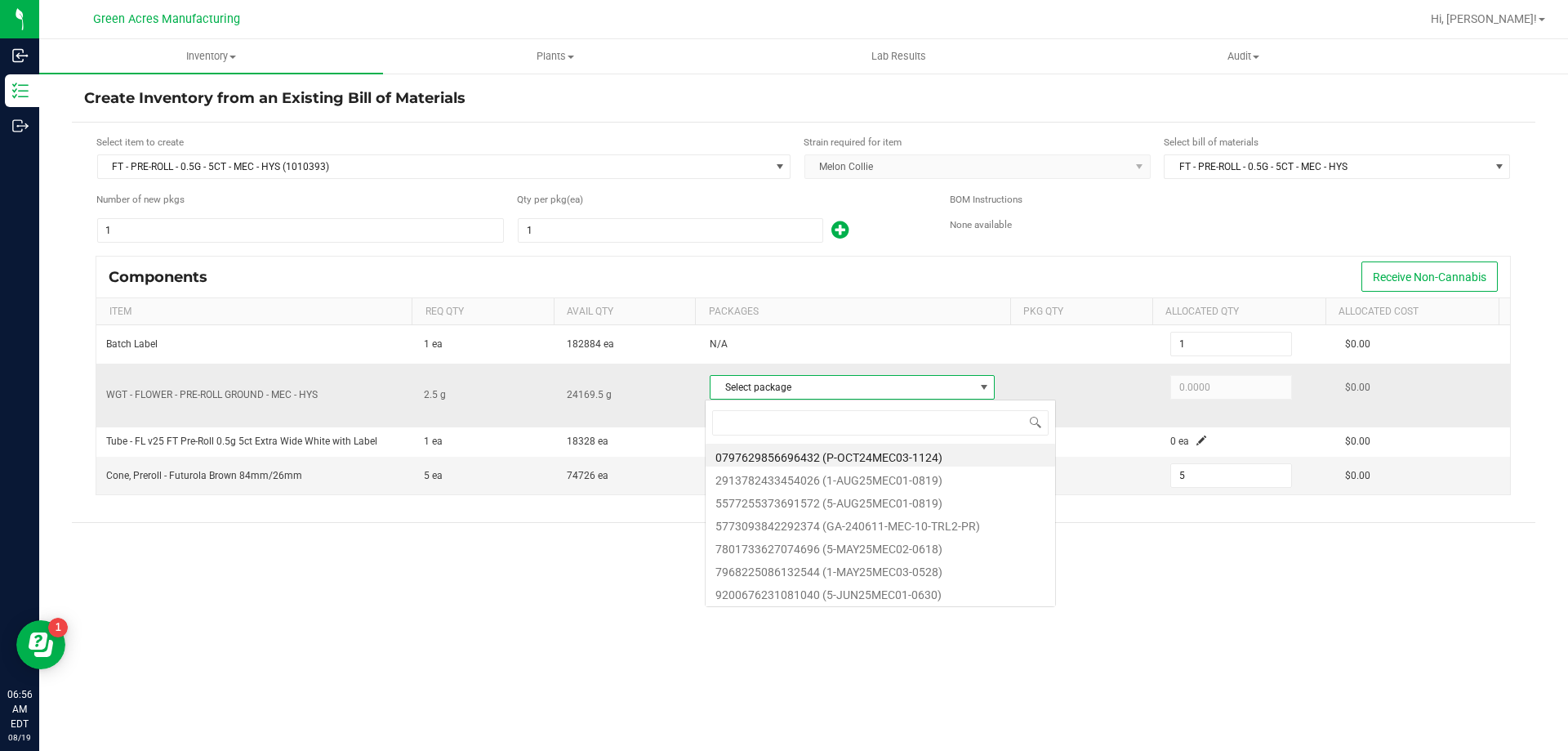
scroll to position [24, 281]
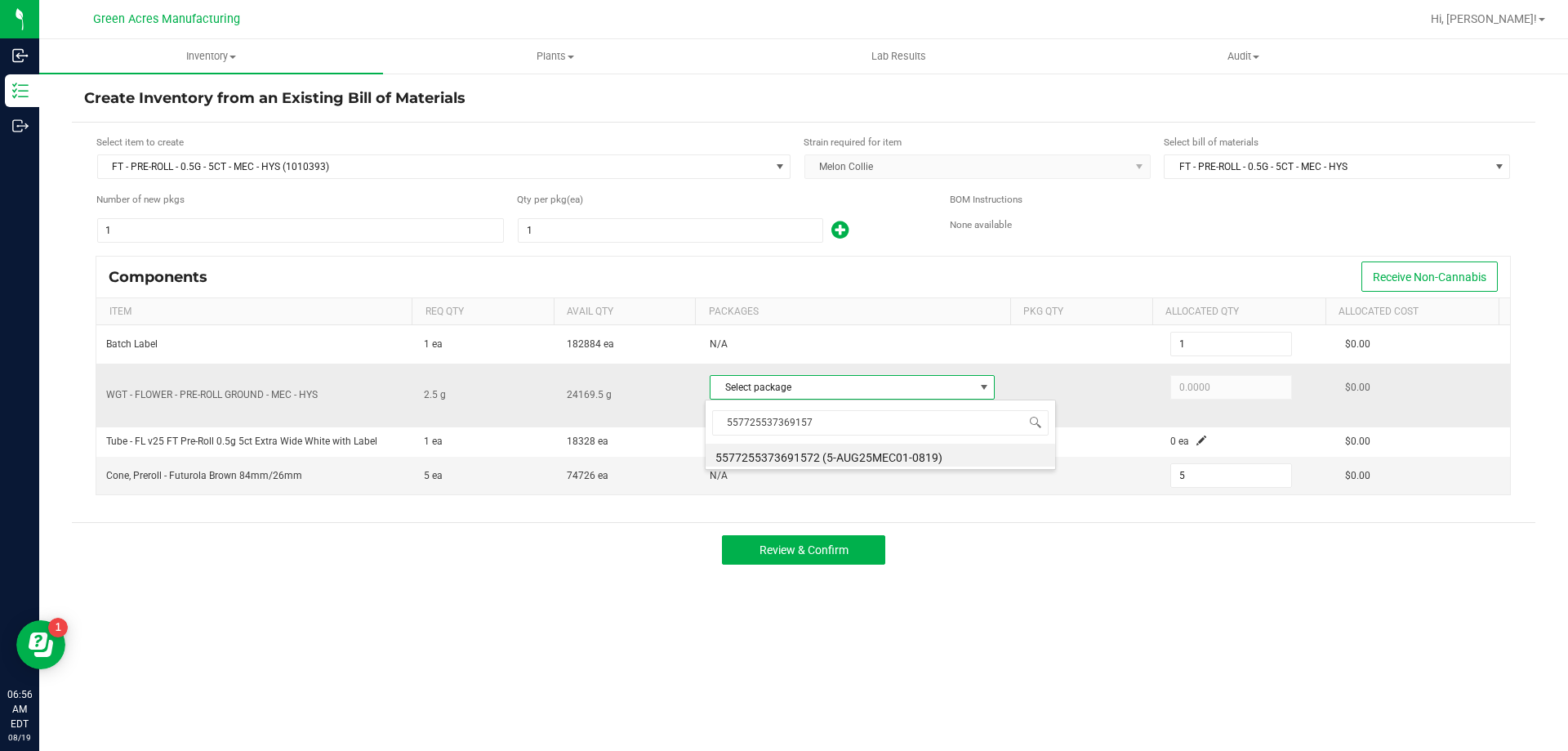
type input "5577255373691572"
click at [790, 458] on li "5577255373691572 (5-AUG25MEC01-0819)" at bounding box center [880, 455] width 350 height 23
type input "2.5000"
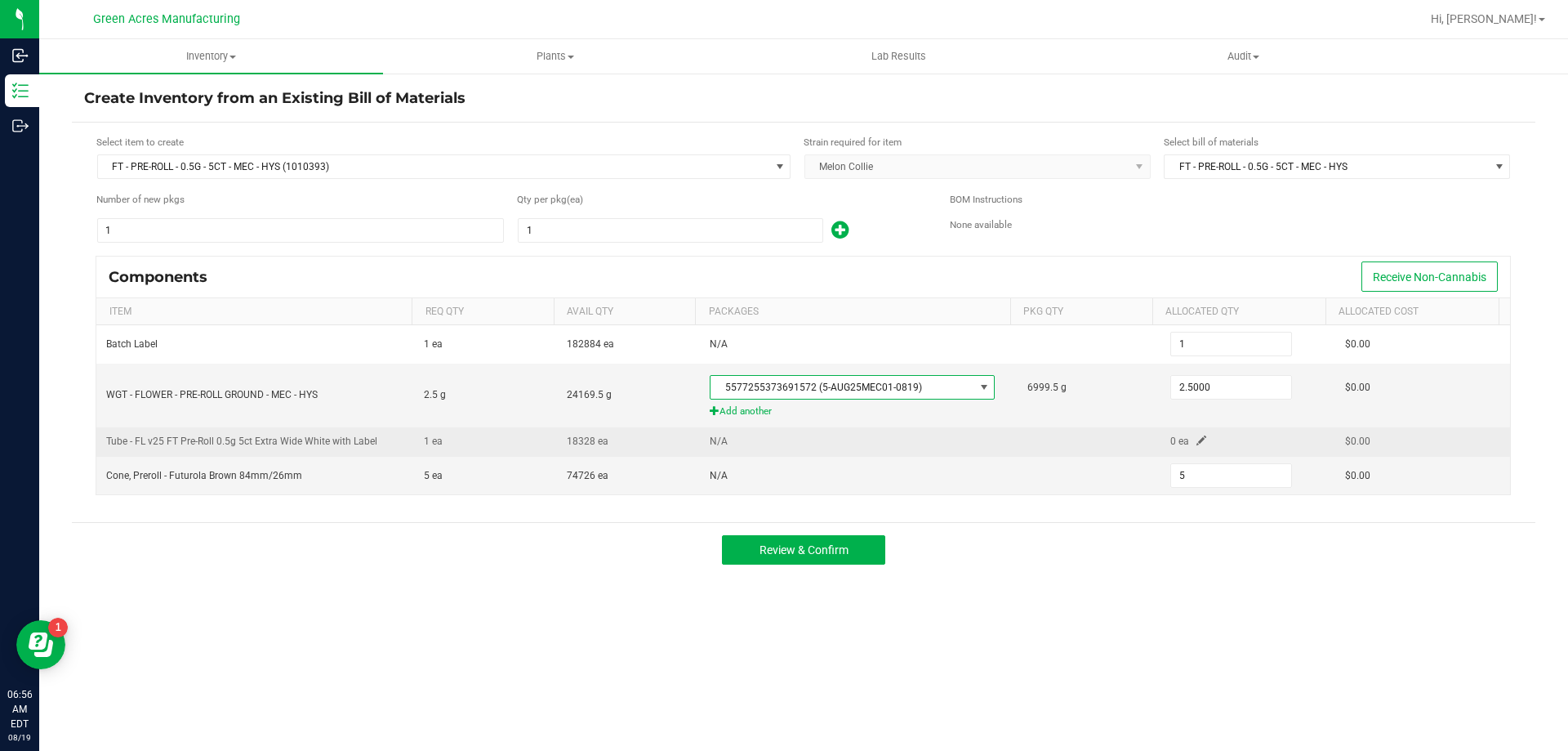
click at [1196, 444] on span at bounding box center [1201, 440] width 10 height 10
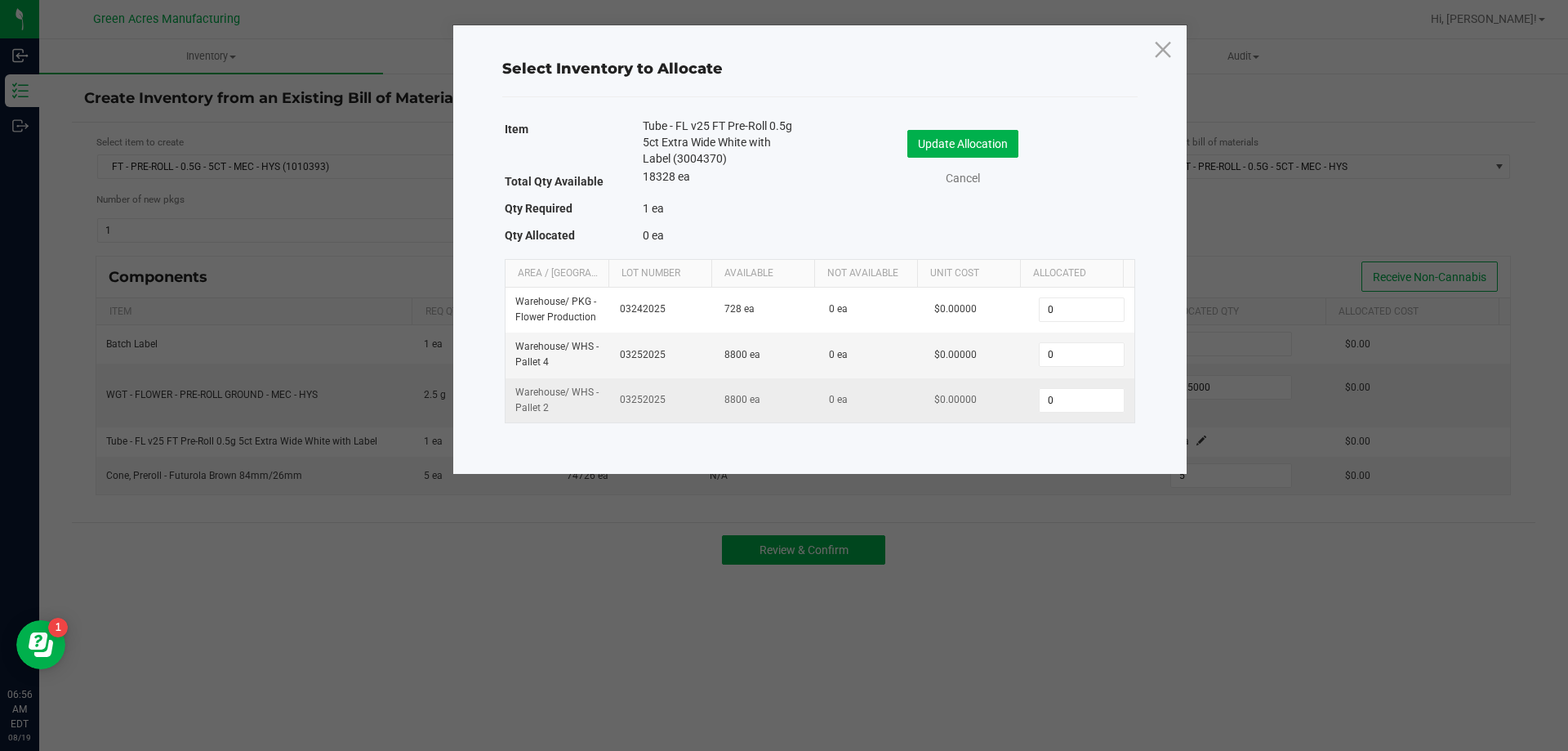
click at [1066, 385] on td "0" at bounding box center [1081, 400] width 105 height 44
click at [1066, 398] on input "0" at bounding box center [1081, 400] width 83 height 23
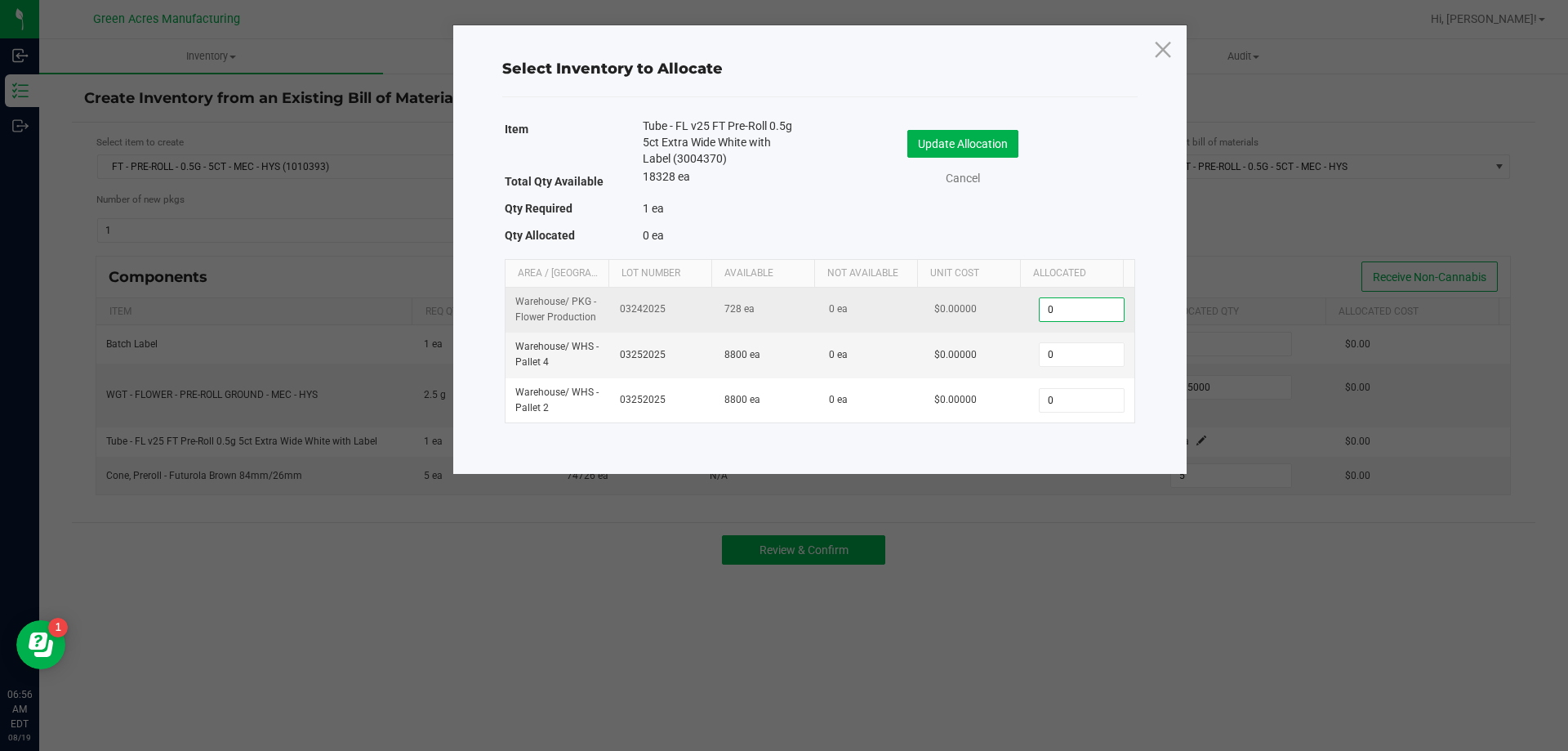
click at [1075, 312] on input "0" at bounding box center [1081, 309] width 83 height 23
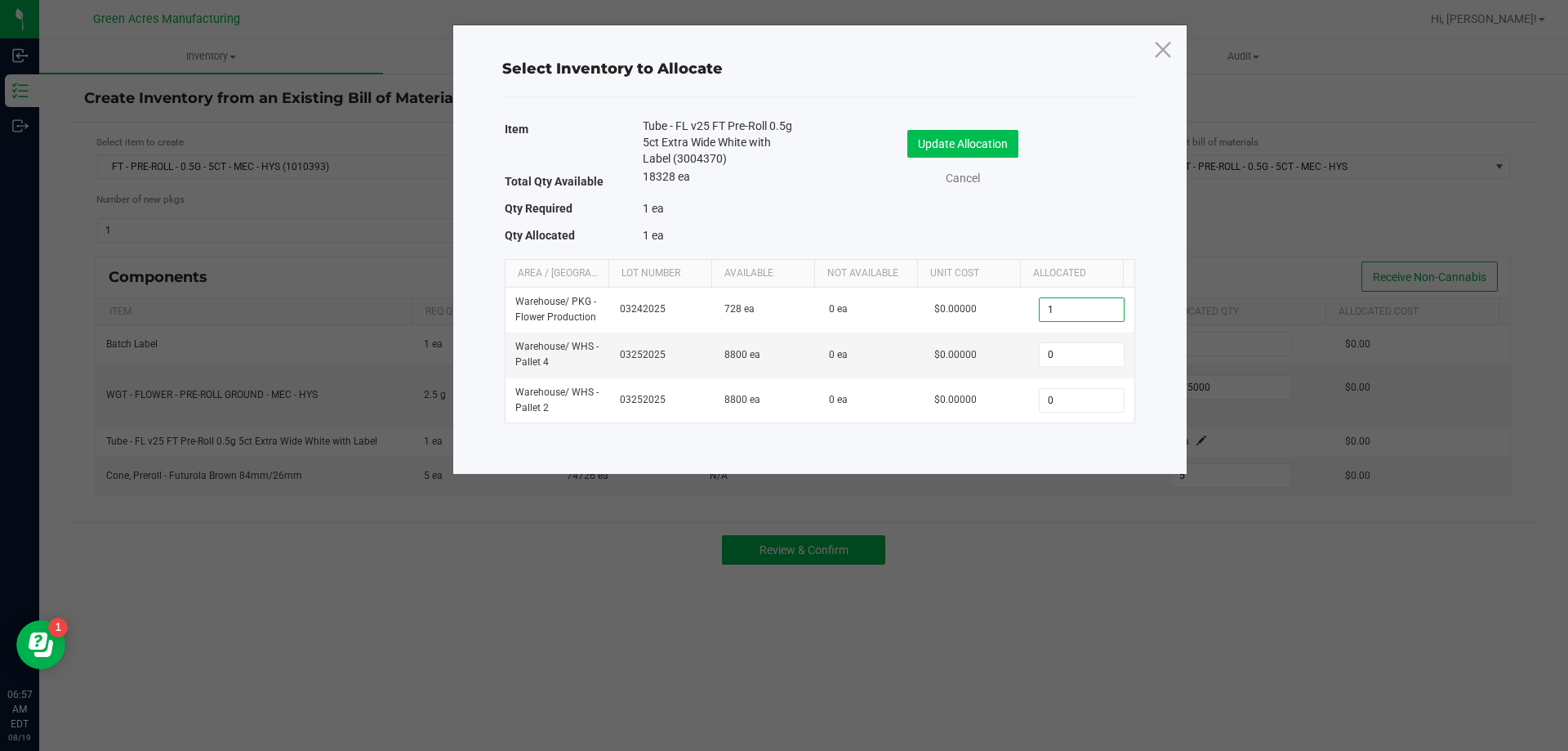
type input "1"
click at [946, 155] on button "Update Allocation" at bounding box center [963, 144] width 111 height 28
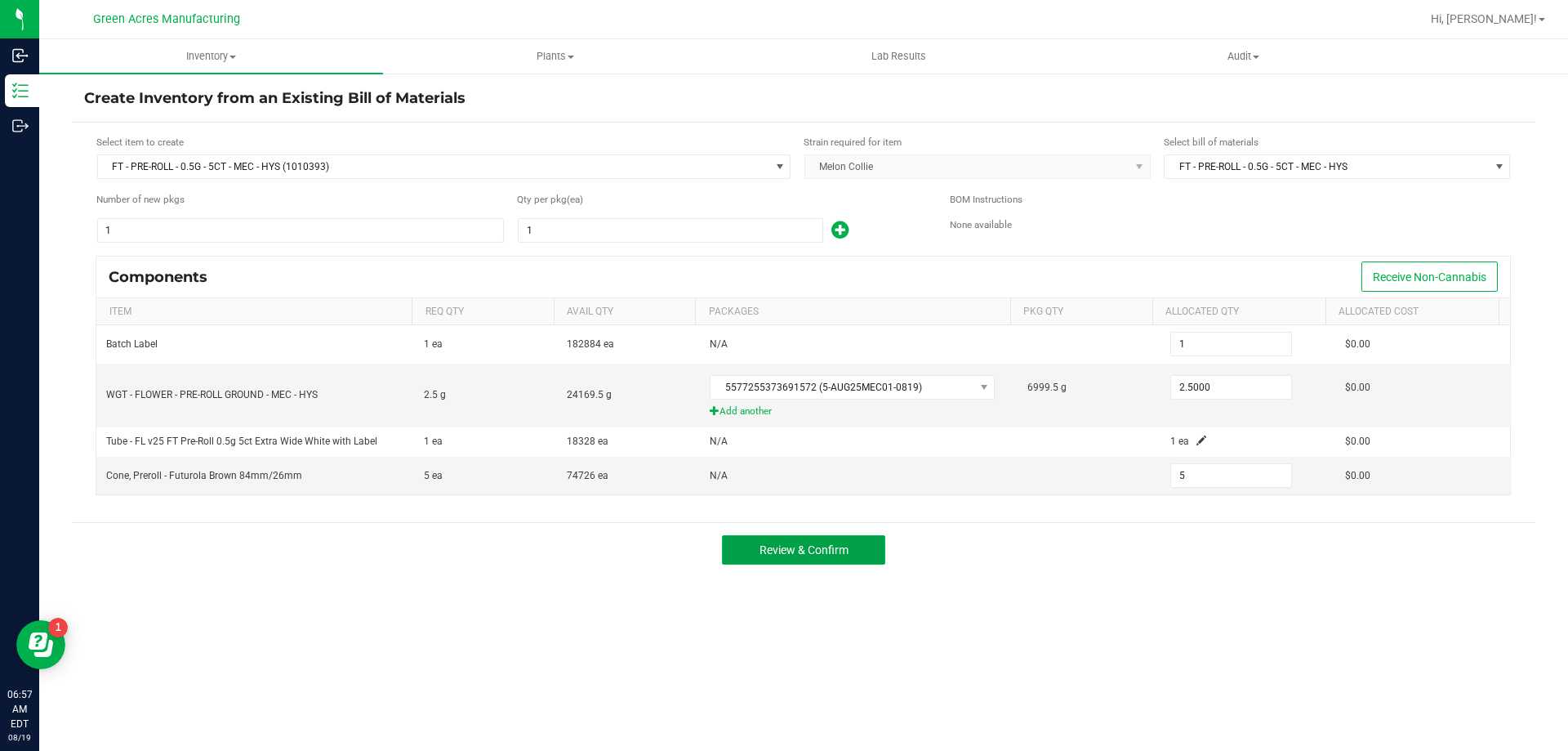
click at [812, 535] on button "Review & Confirm" at bounding box center [803, 550] width 163 height 30
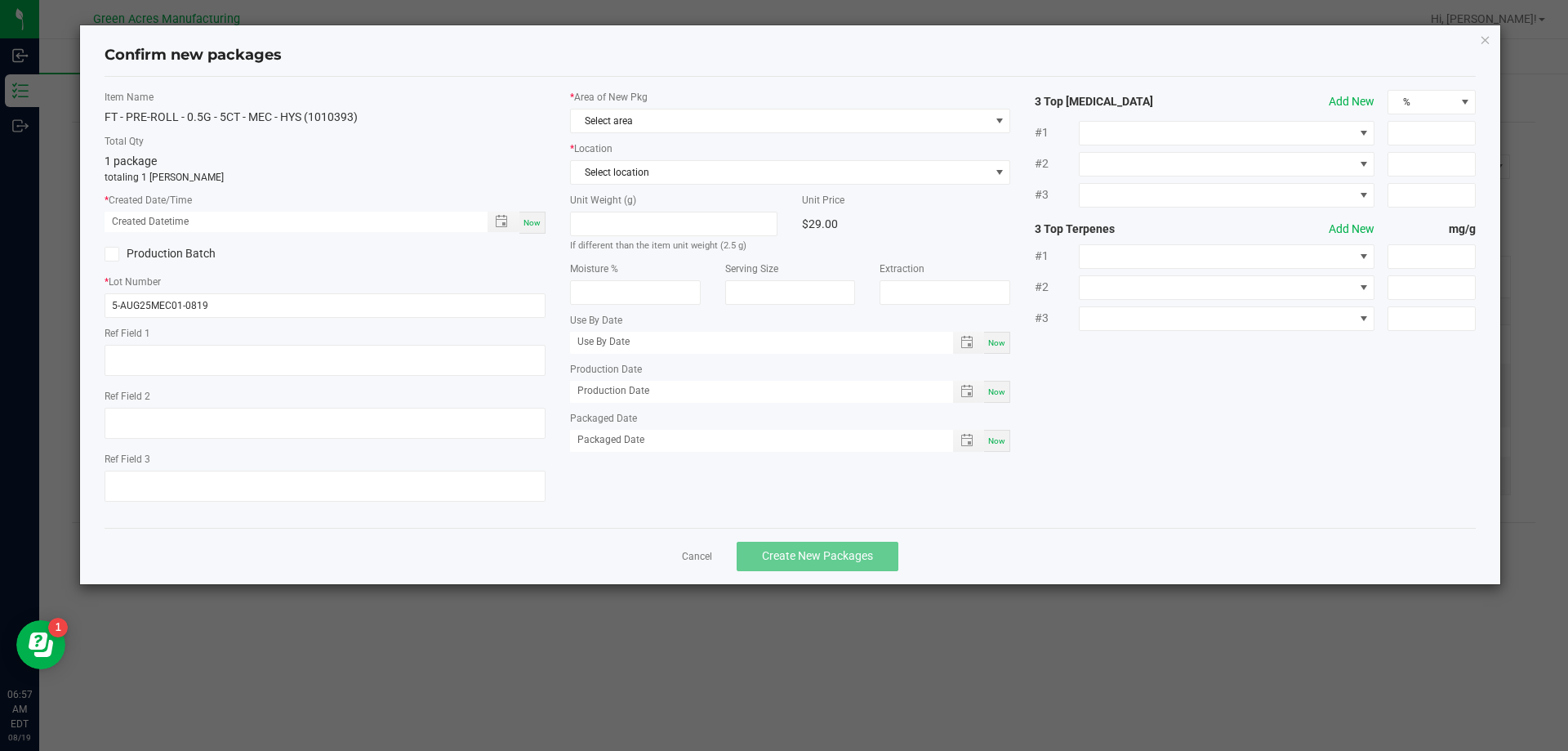
click at [534, 223] on span "Now" at bounding box center [531, 223] width 18 height 9
type input "[DATE] 06:57 AM"
click at [638, 121] on span "Select area" at bounding box center [780, 120] width 419 height 23
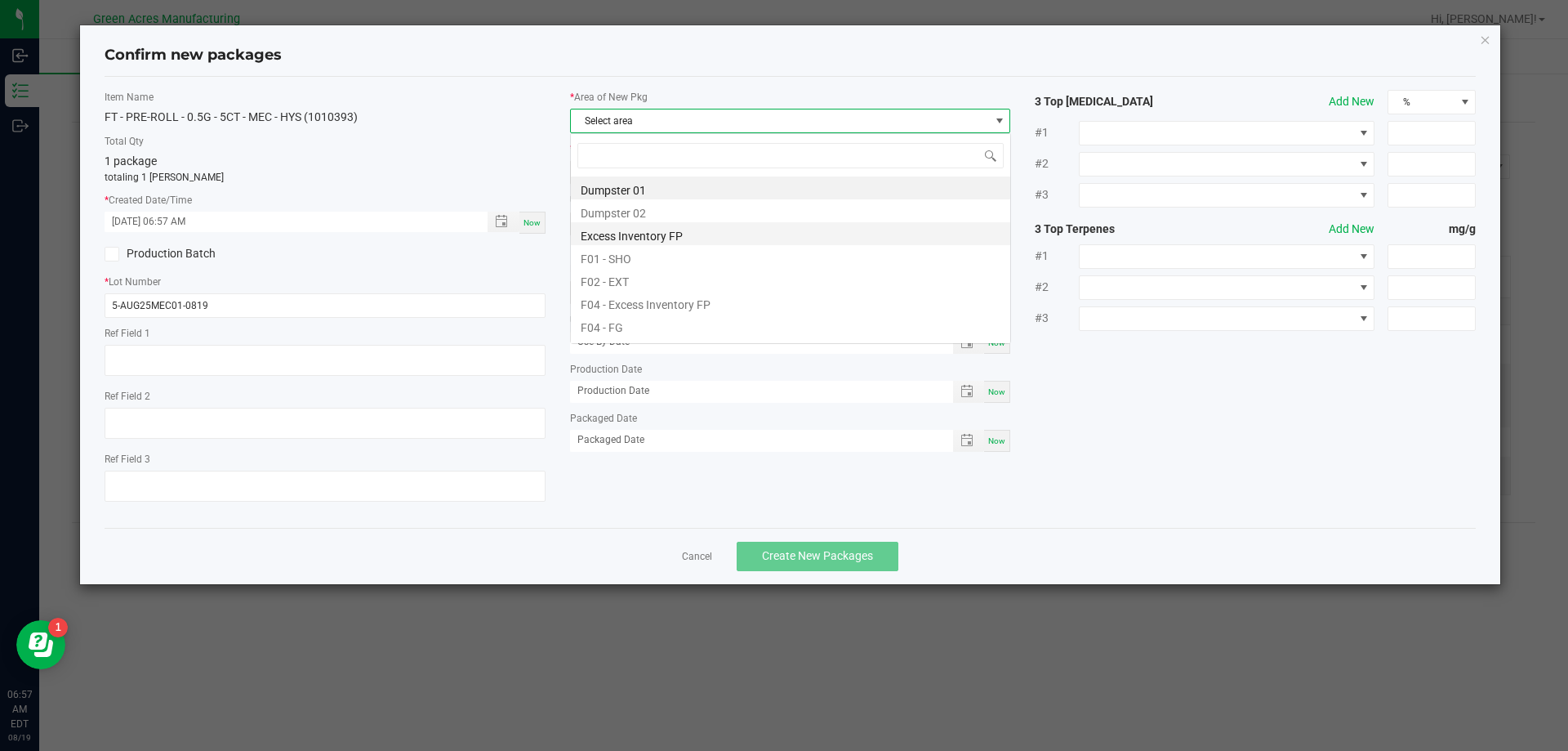
scroll to position [24, 441]
click at [645, 321] on li "F04 - FG" at bounding box center [790, 325] width 440 height 23
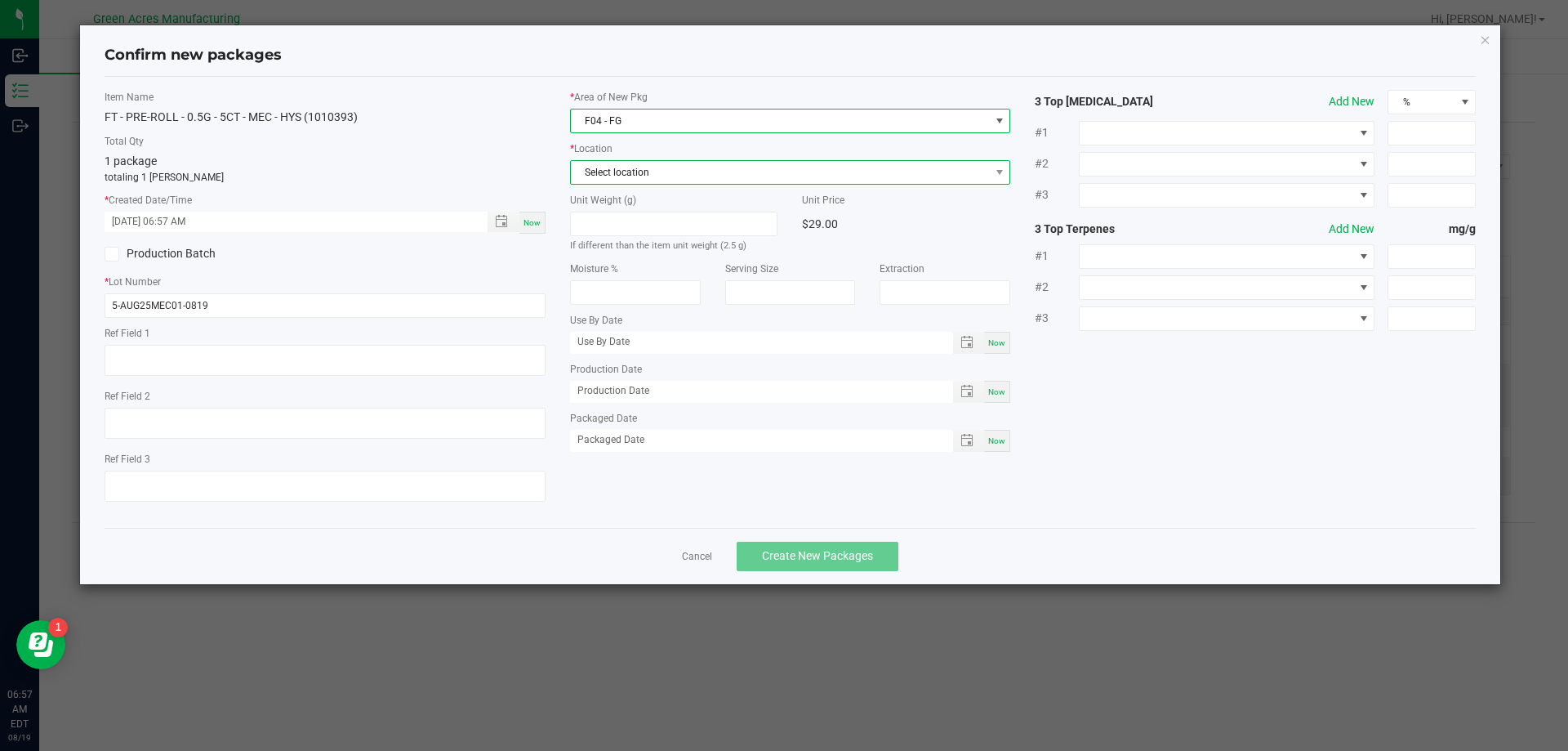
click at [640, 170] on span "Select location" at bounding box center [780, 172] width 419 height 23
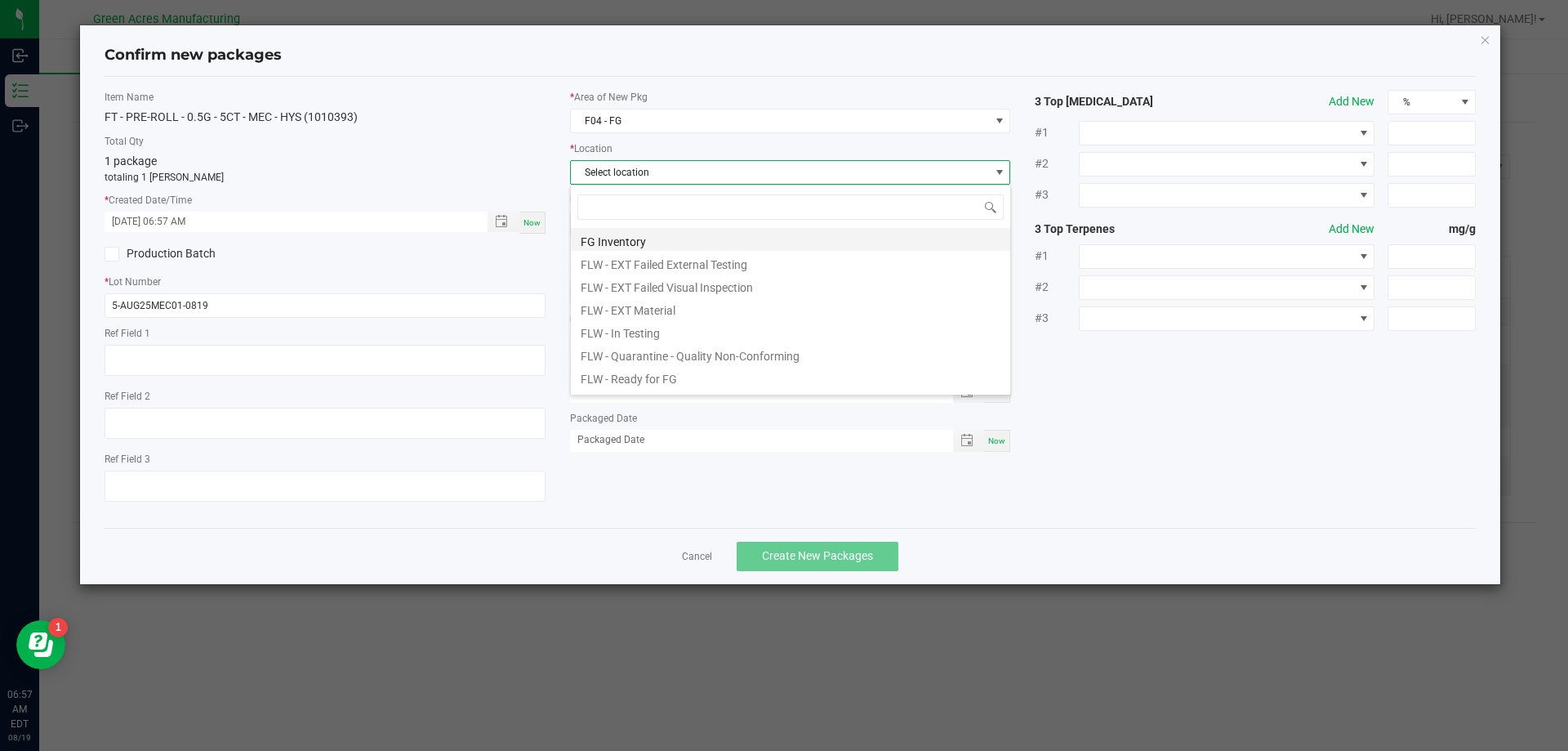
click at [650, 246] on li "FG Inventory" at bounding box center [790, 239] width 440 height 23
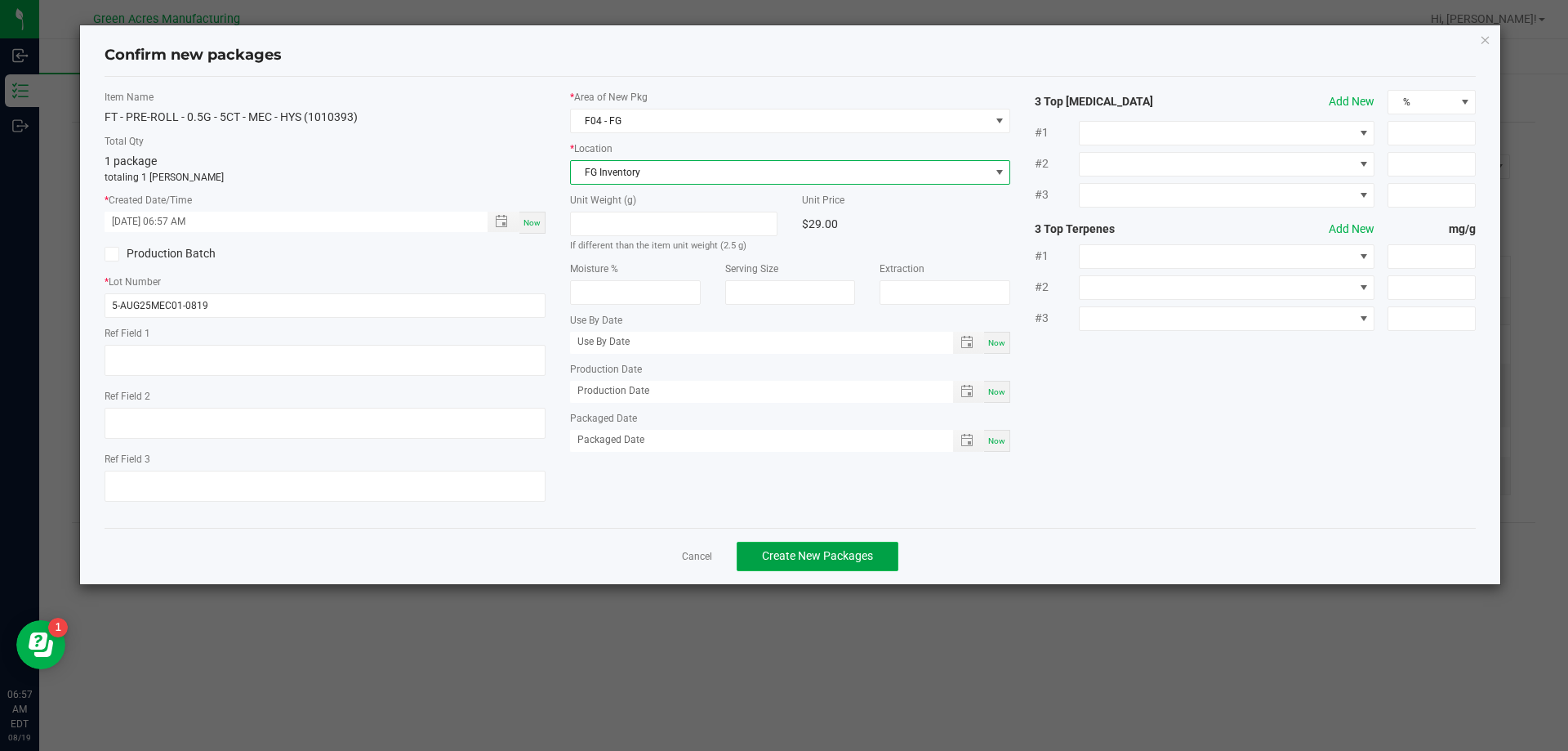
click at [815, 565] on button "Create New Packages" at bounding box center [817, 557] width 162 height 30
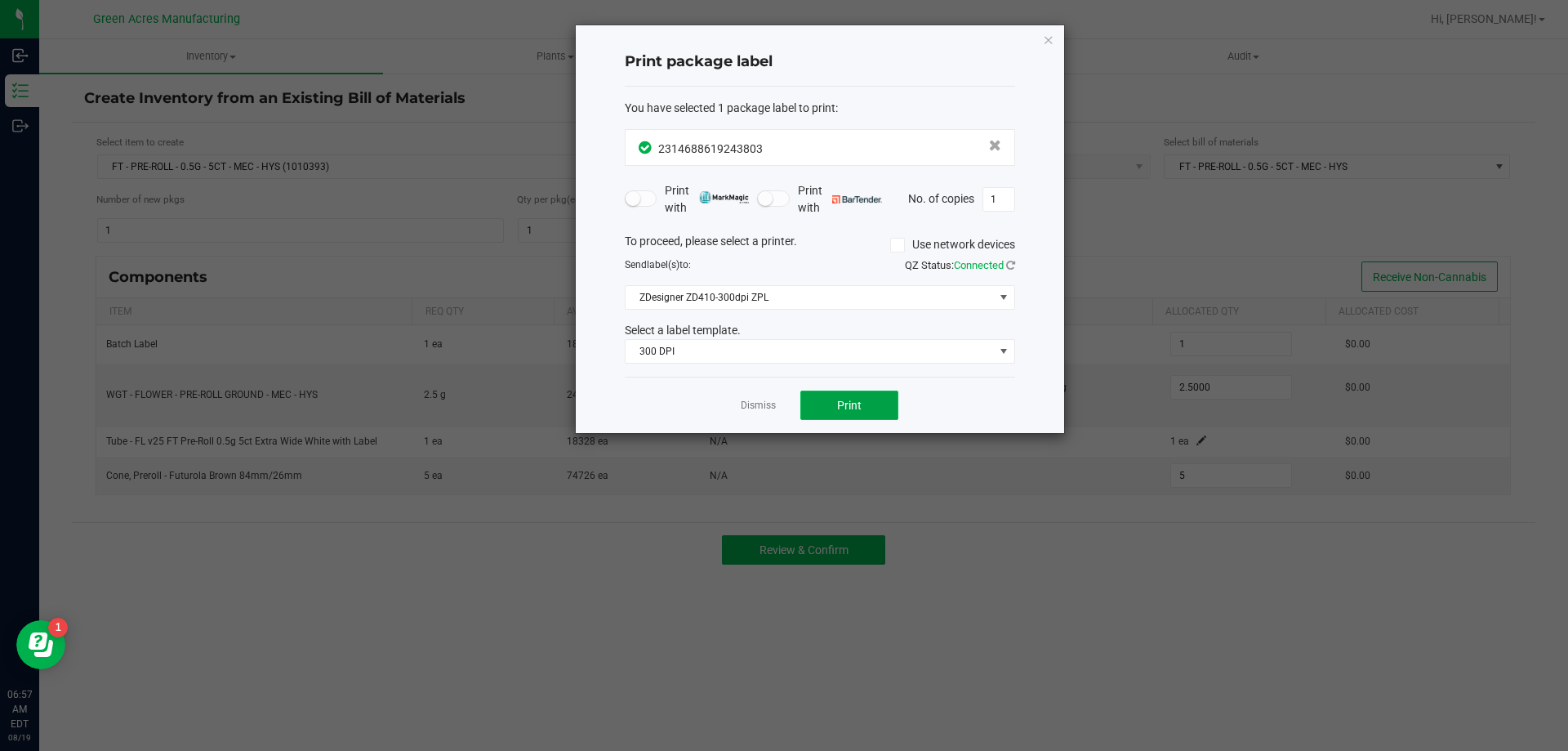
click at [881, 414] on button "Print" at bounding box center [850, 406] width 98 height 30
click at [1054, 35] on div "Print package label You have selected 1 package label to print : 23146886192438…" at bounding box center [820, 229] width 489 height 407
click at [1041, 38] on div "Print package label You have selected 1 package label to print : 23146886192438…" at bounding box center [820, 229] width 489 height 407
click at [1047, 38] on icon "button" at bounding box center [1049, 39] width 11 height 19
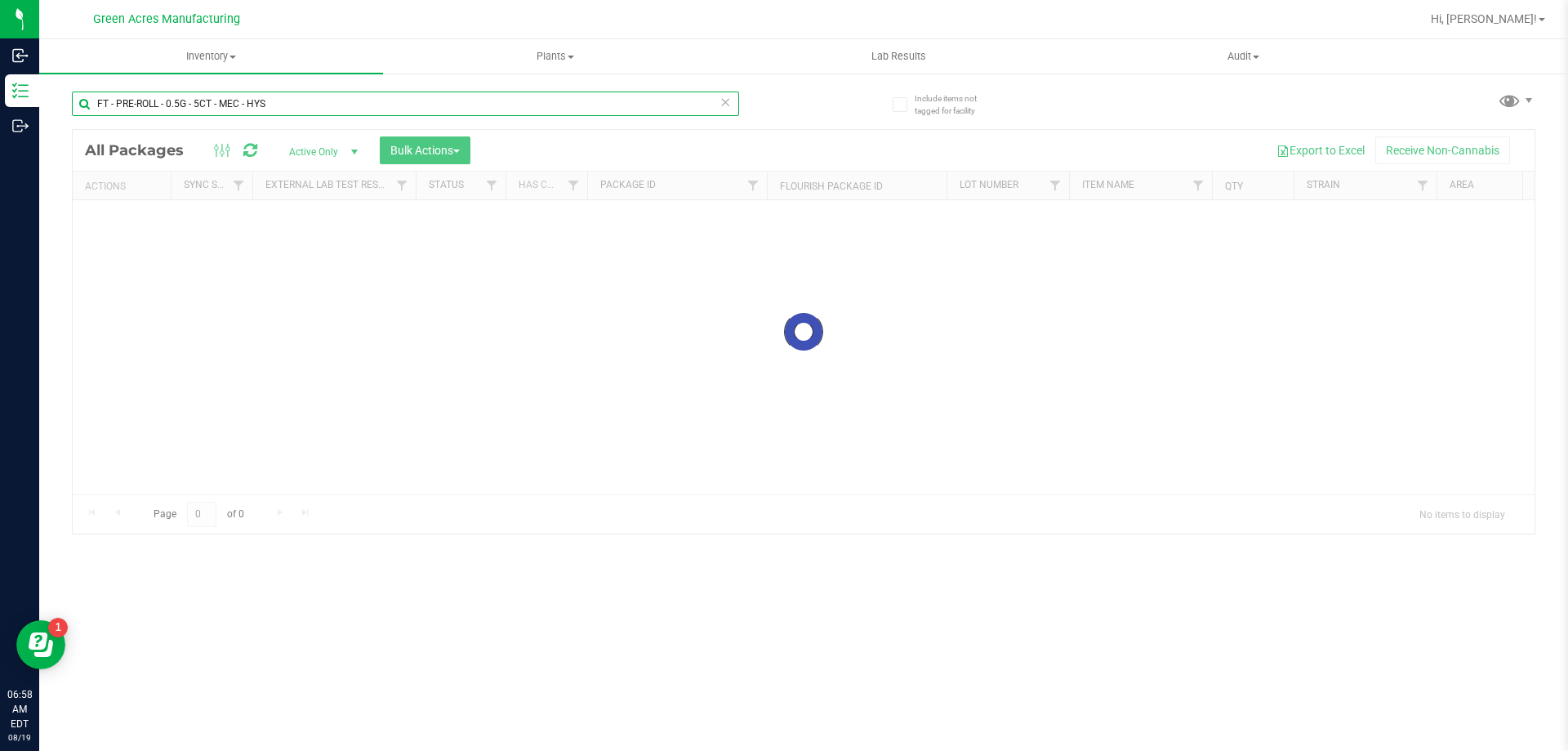
click at [344, 96] on input "FT - PRE-ROLL - 0.5G - 5CT - MEC - HYS" at bounding box center [405, 104] width 667 height 24
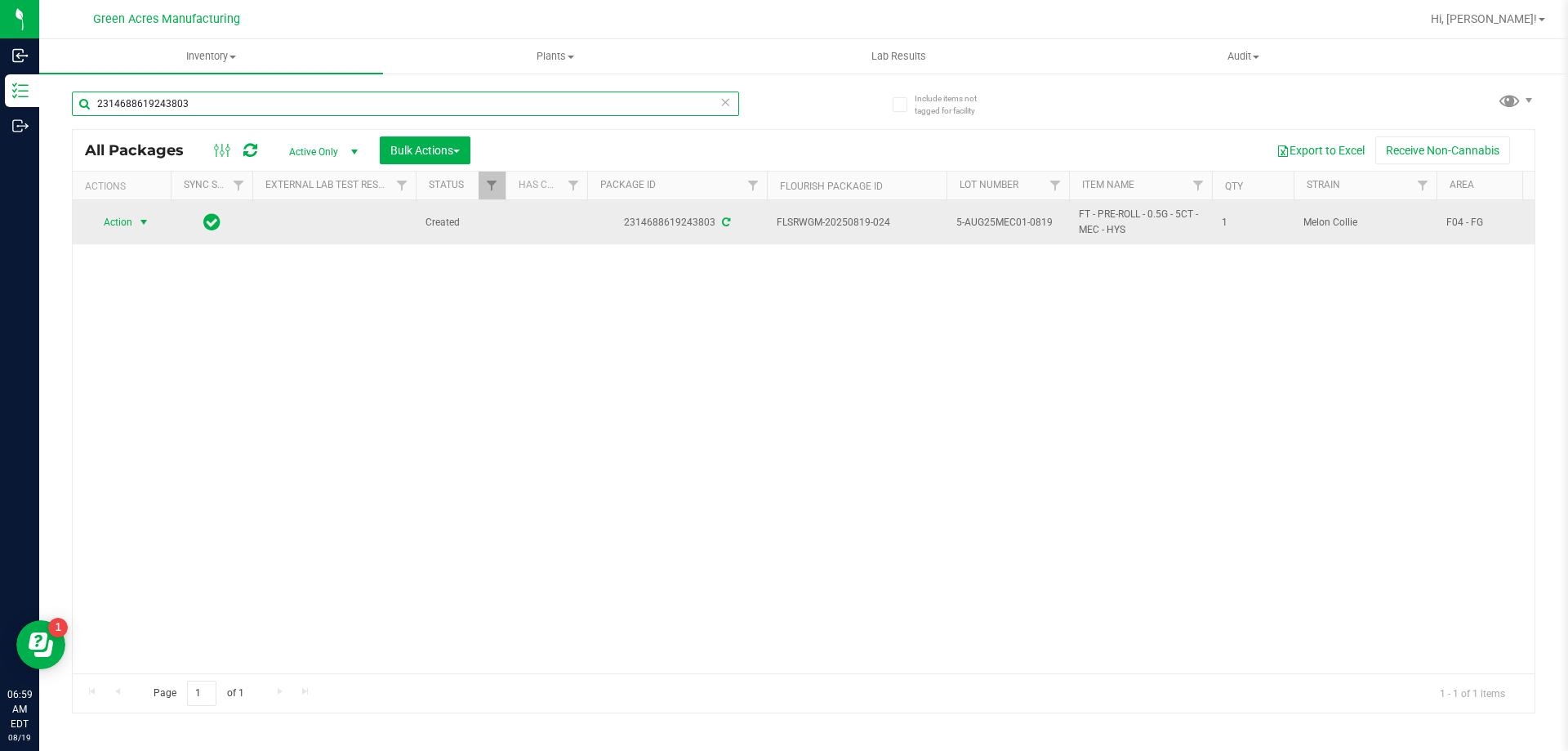
type input "2314688619243803"
click at [119, 220] on span "Action" at bounding box center [111, 222] width 44 height 23
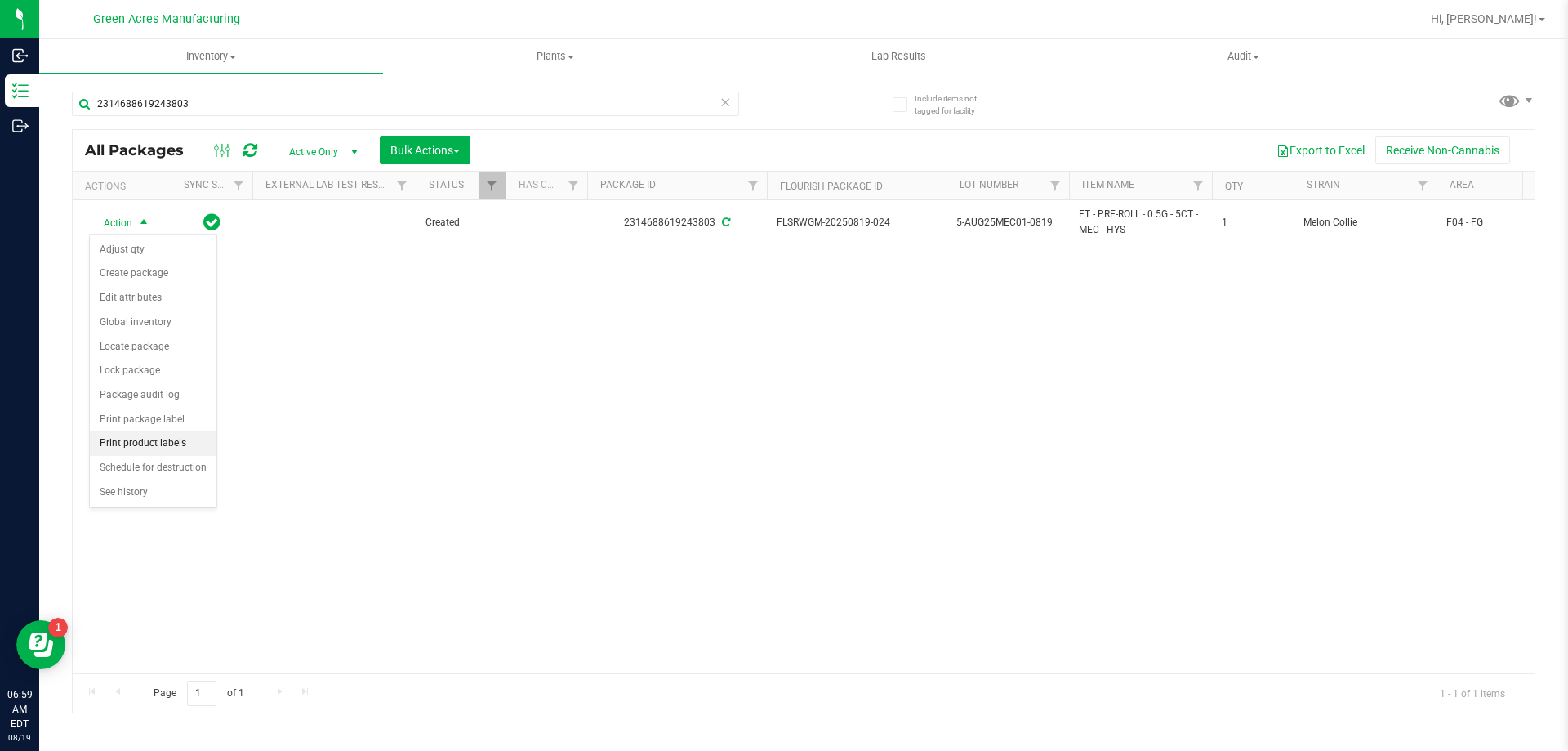
click at [160, 450] on li "Print product labels" at bounding box center [153, 444] width 127 height 24
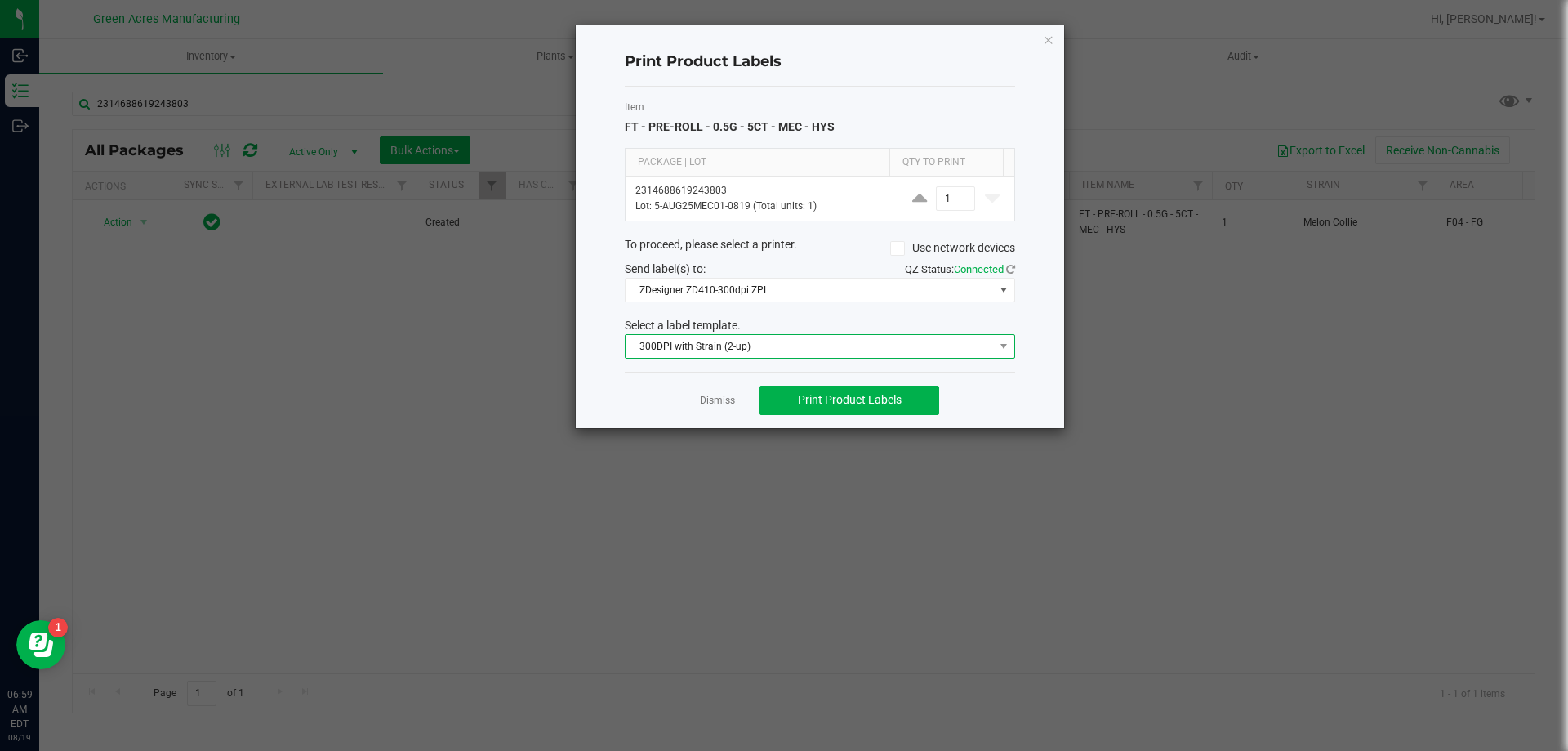
click at [768, 351] on span "300DPI with Strain (2-up)" at bounding box center [810, 346] width 368 height 23
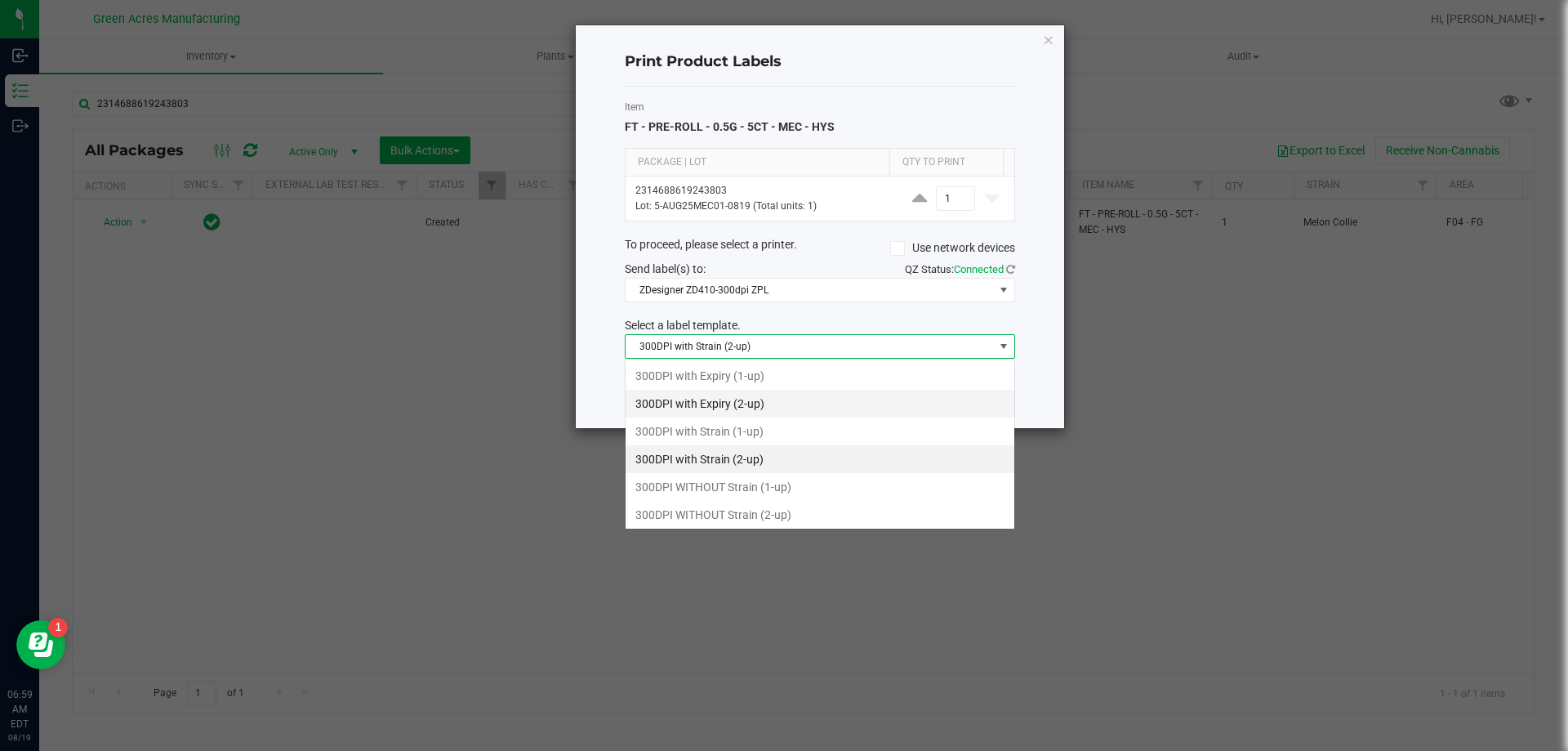
scroll to position [24, 391]
click at [759, 459] on li "300DPI with Strain (2-up)" at bounding box center [820, 459] width 389 height 28
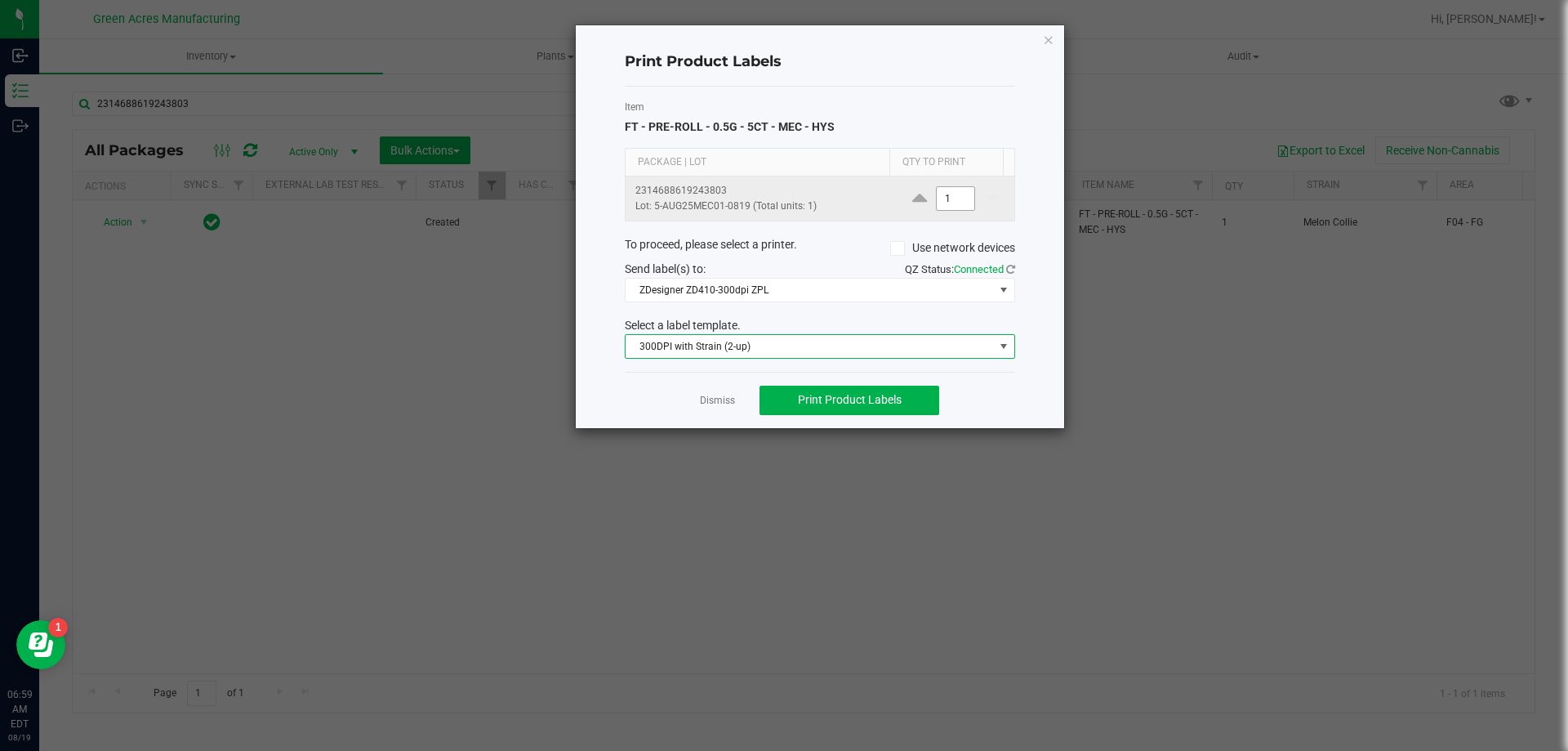
click at [943, 201] on input "1" at bounding box center [955, 198] width 38 height 23
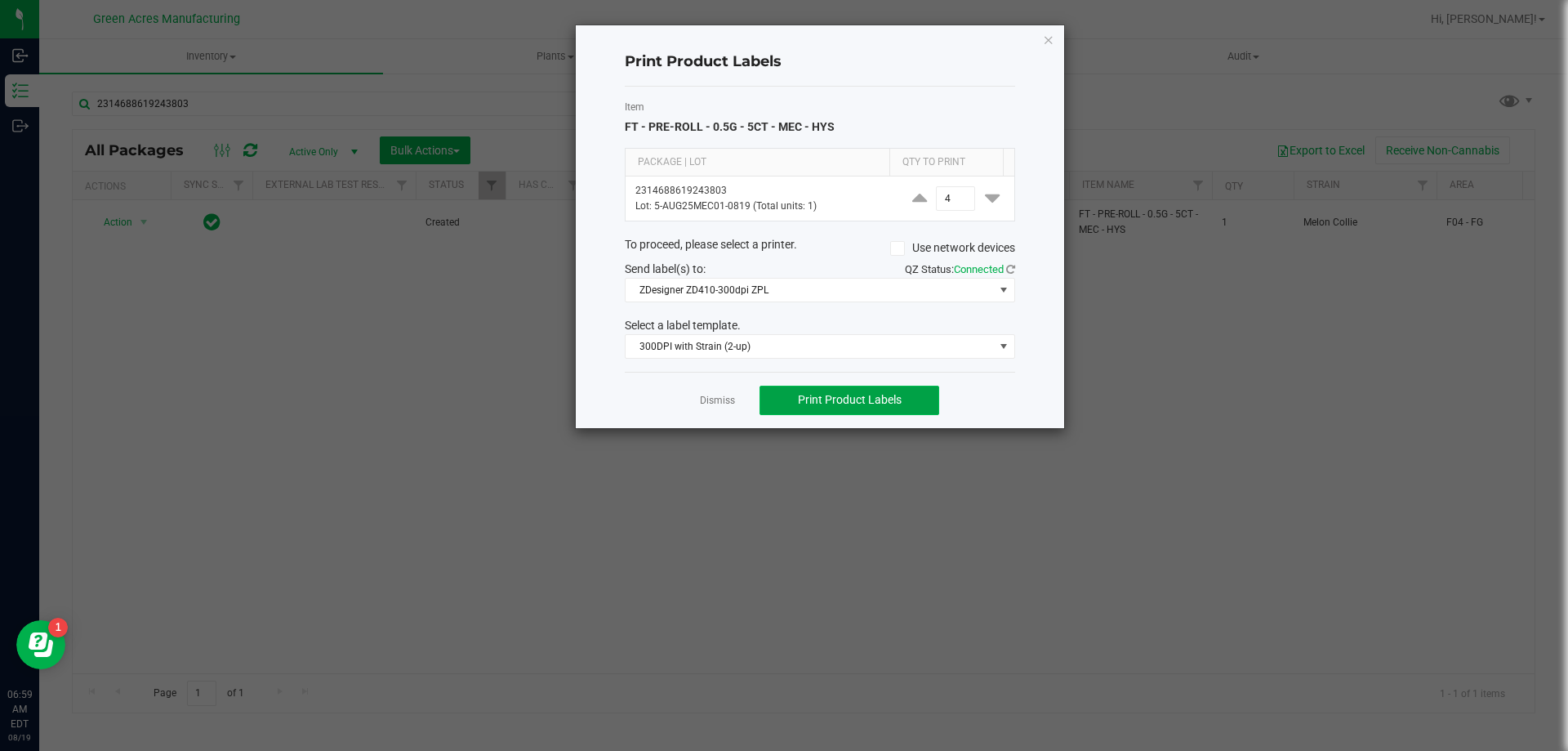
click at [809, 400] on span "Print Product Labels" at bounding box center [850, 399] width 104 height 13
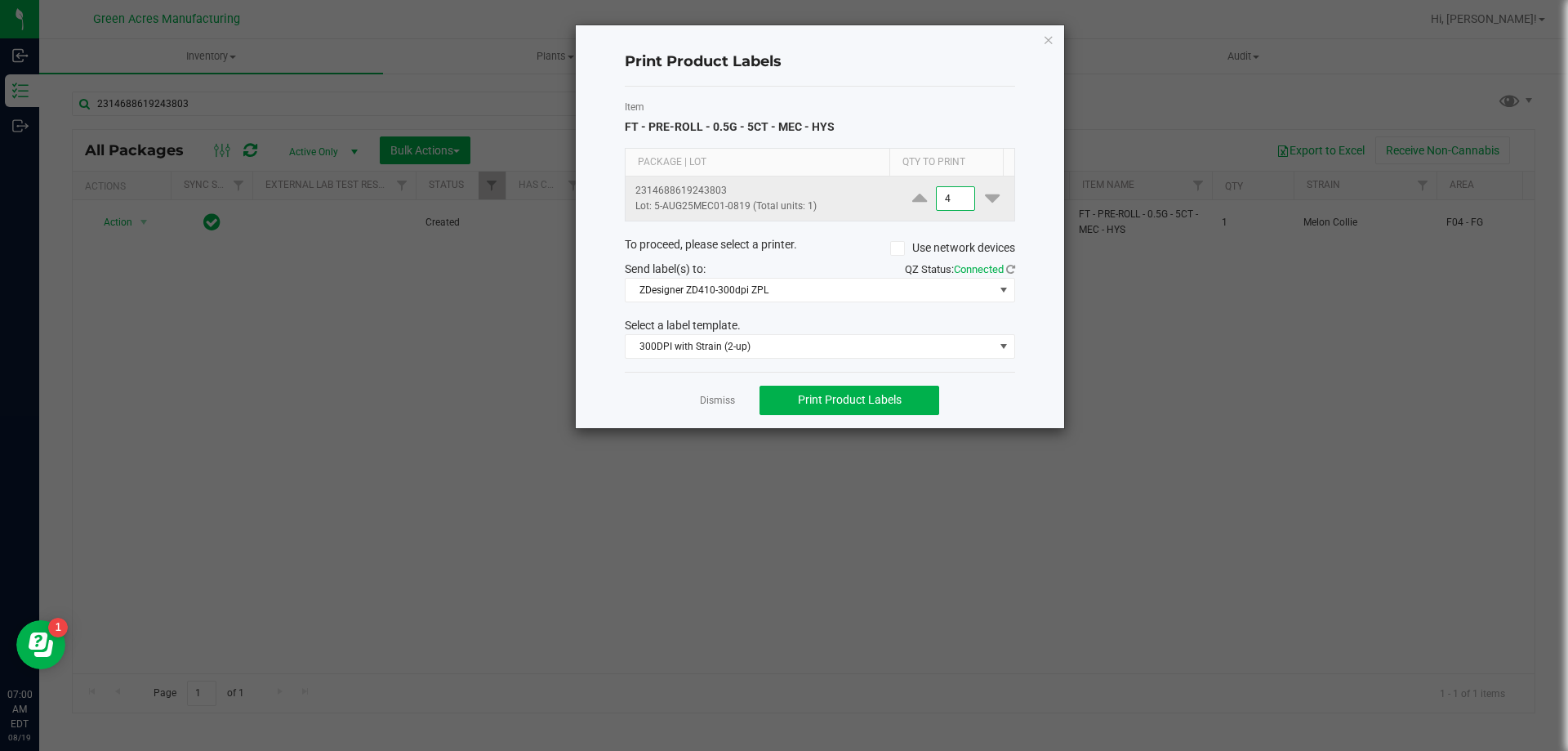
click at [956, 205] on input "4" at bounding box center [955, 198] width 38 height 23
type input "1,500"
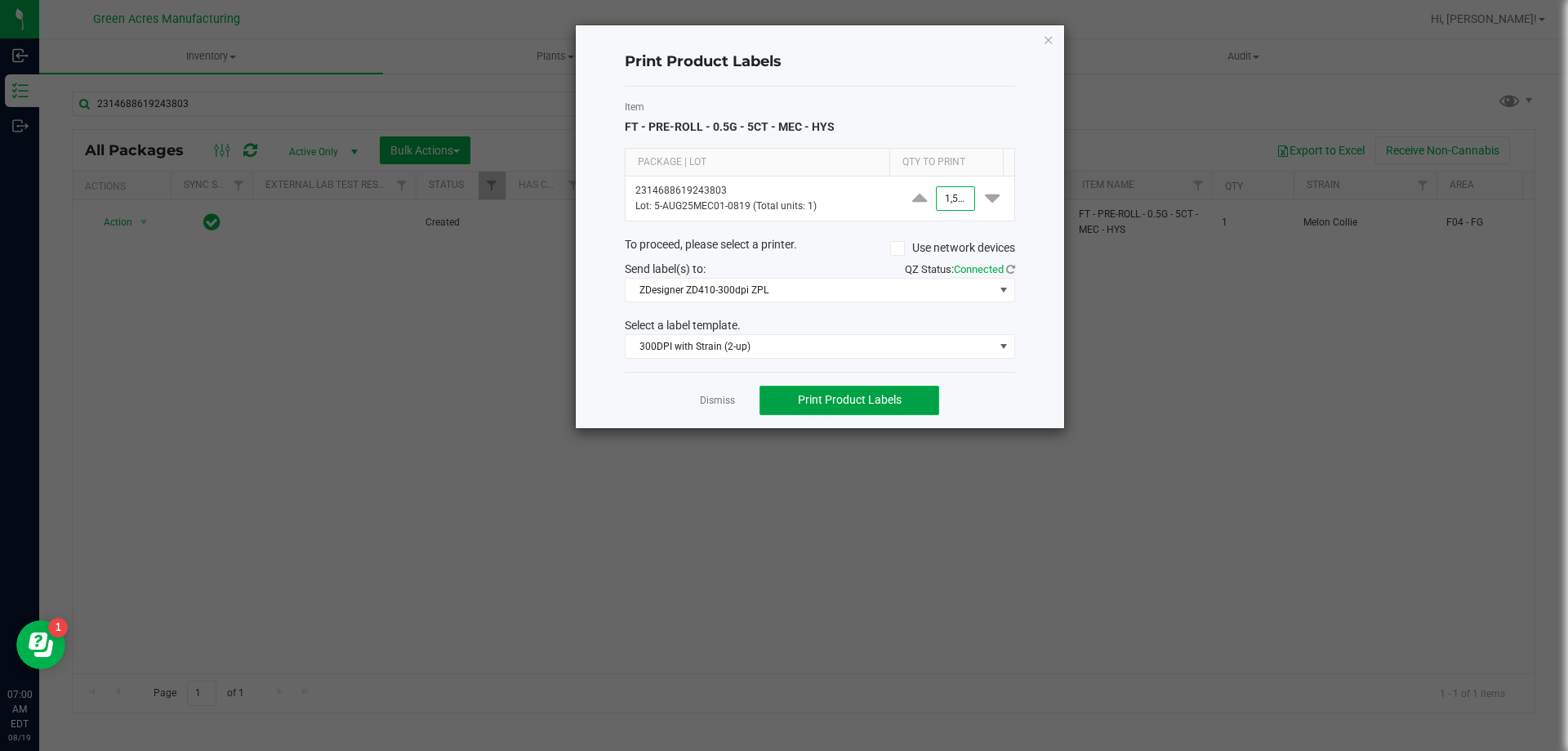
click at [915, 398] on button "Print Product Labels" at bounding box center [849, 400] width 180 height 30
